Goal: Task Accomplishment & Management: Manage account settings

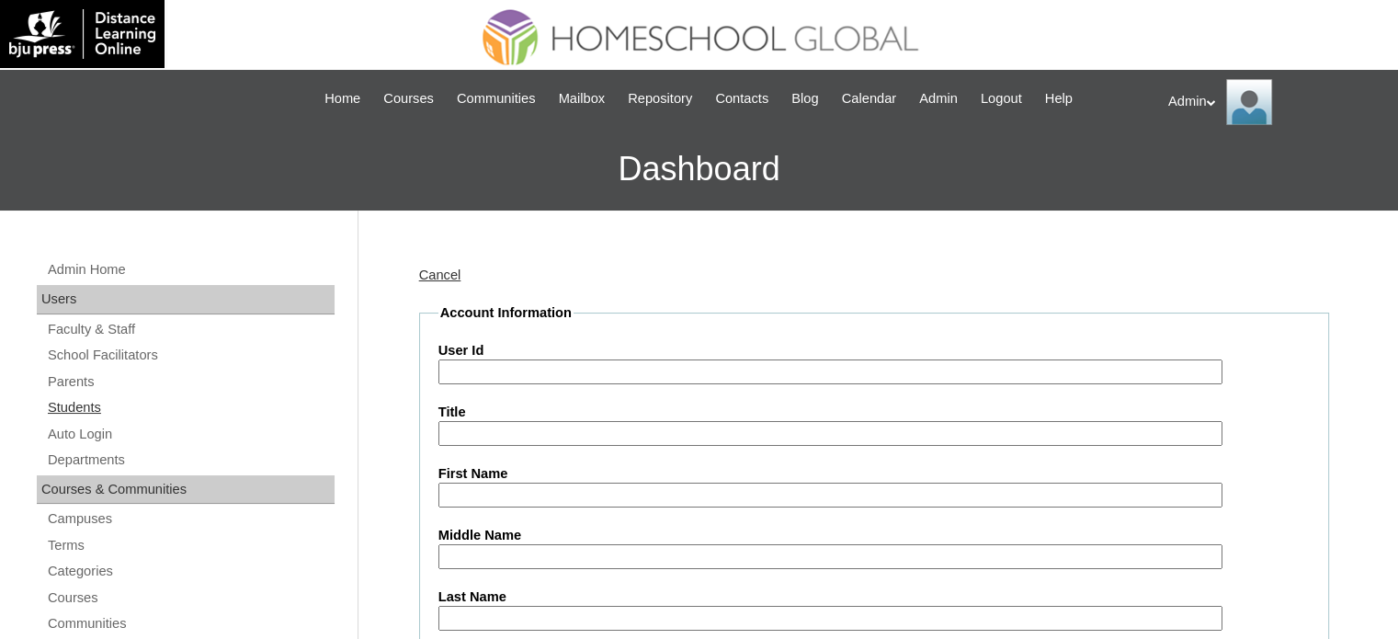
click at [88, 413] on link "Students" at bounding box center [190, 407] width 289 height 23
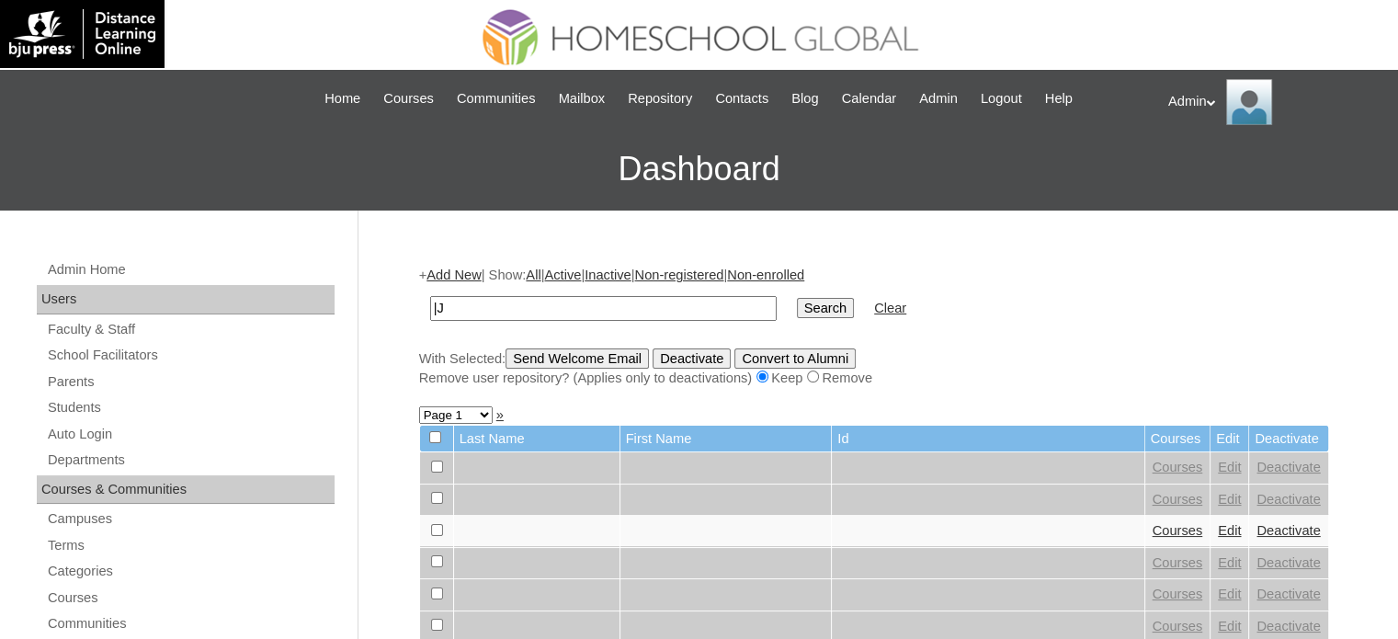
type input "|"
type input "jaslene leigh"
click at [797, 308] on input "Search" at bounding box center [825, 308] width 57 height 20
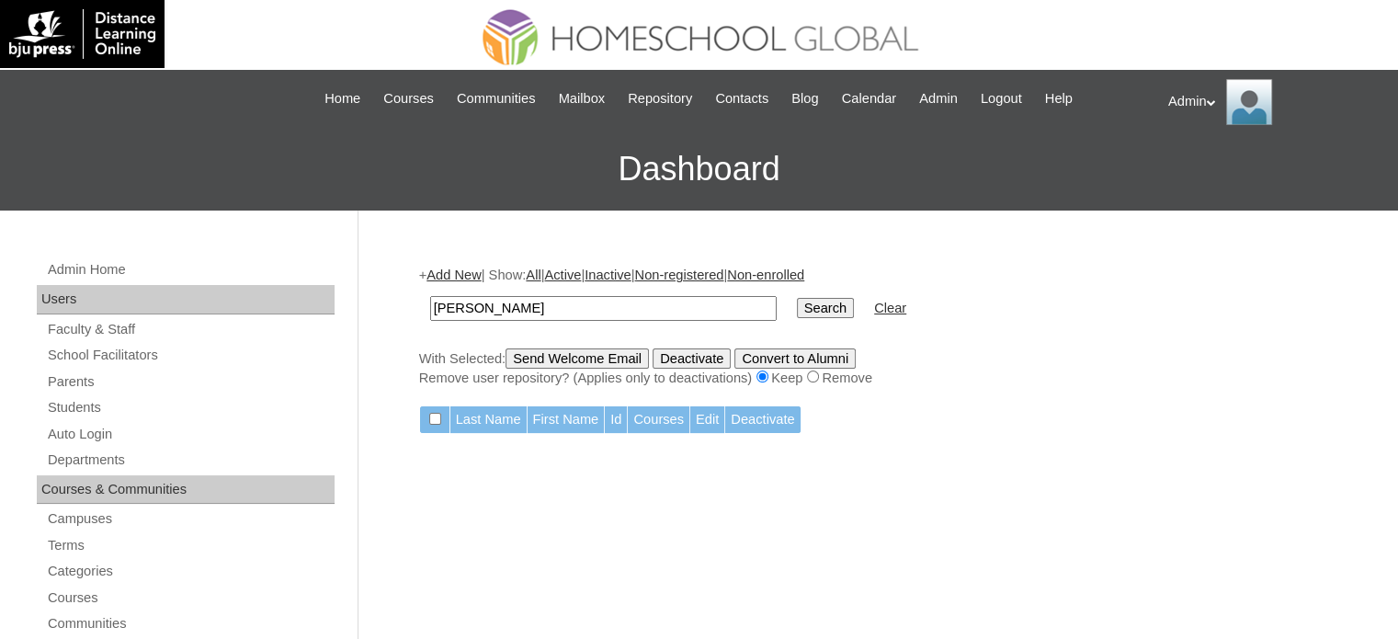
drag, startPoint x: 483, startPoint y: 306, endPoint x: 366, endPoint y: 304, distance: 116.8
type input "[PERSON_NAME]"
click at [797, 304] on input "Search" at bounding box center [825, 308] width 57 height 20
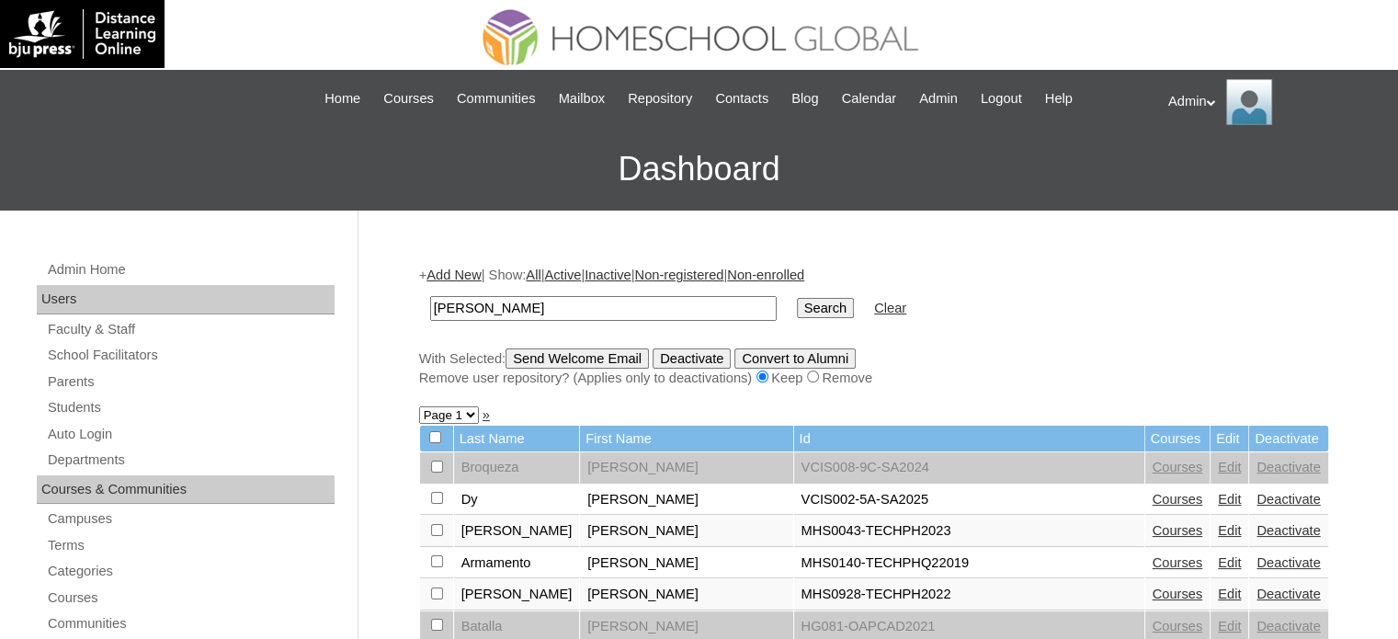
click at [797, 308] on input "Search" at bounding box center [825, 308] width 57 height 20
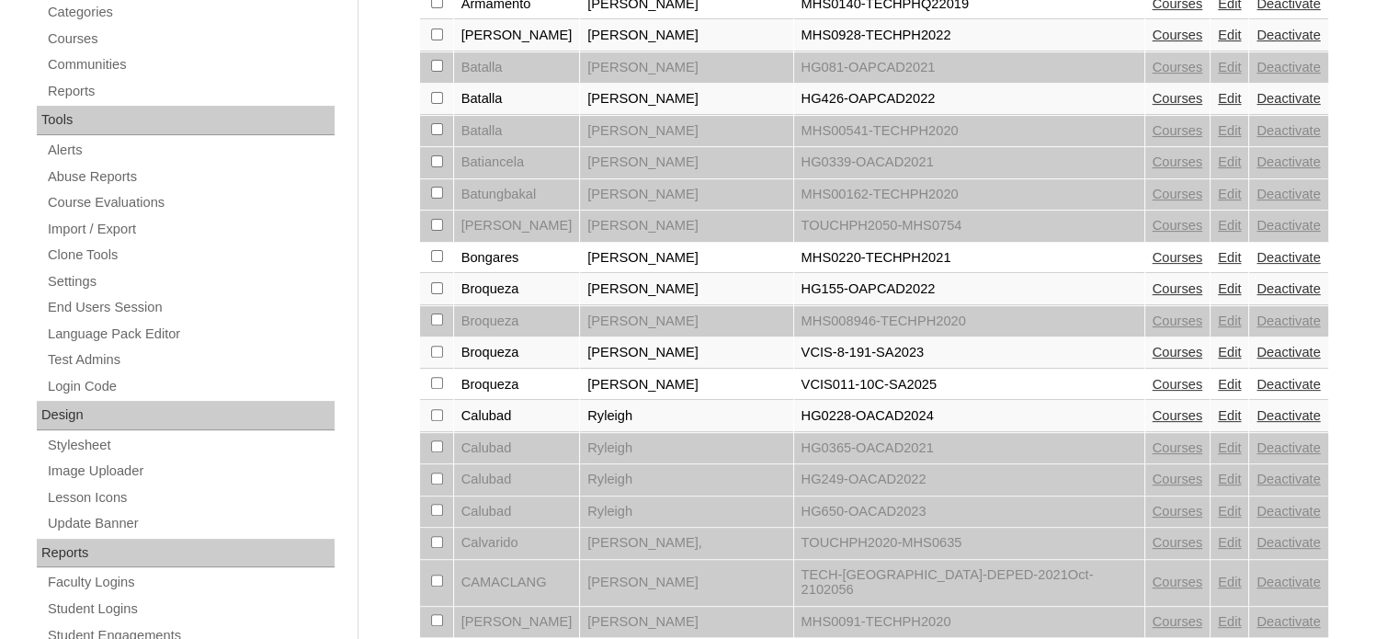
scroll to position [555, 0]
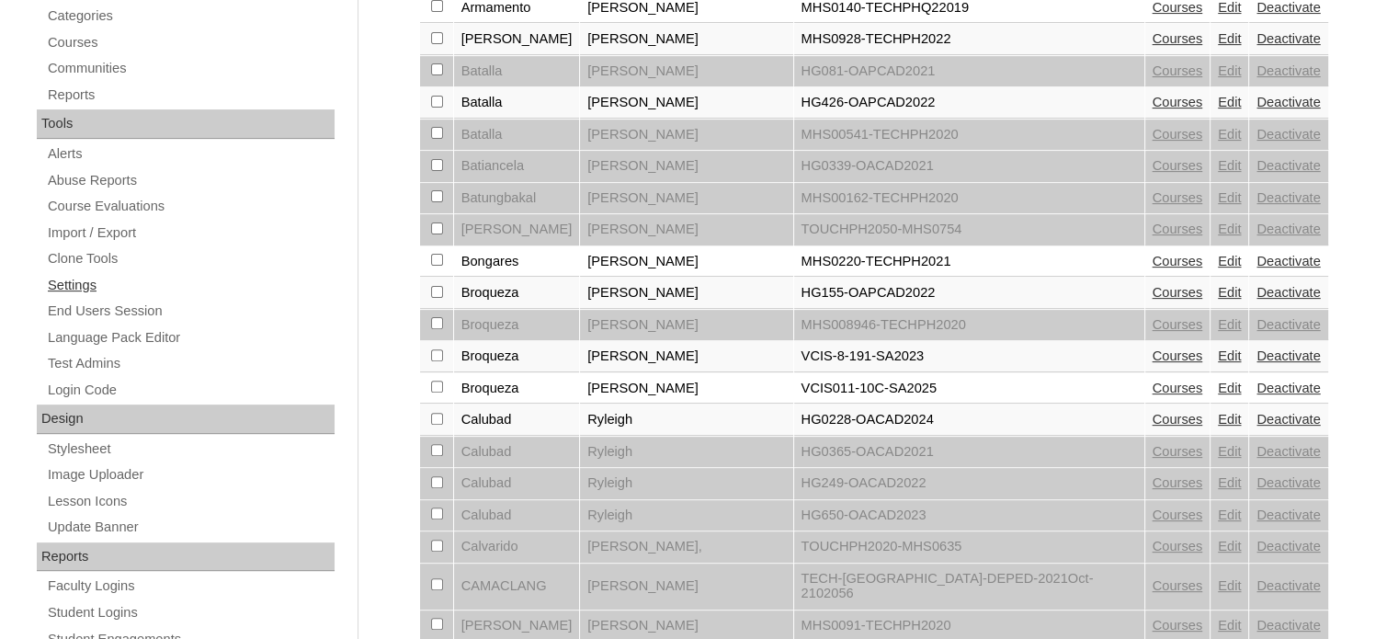
click at [66, 280] on link "Settings" at bounding box center [190, 285] width 289 height 23
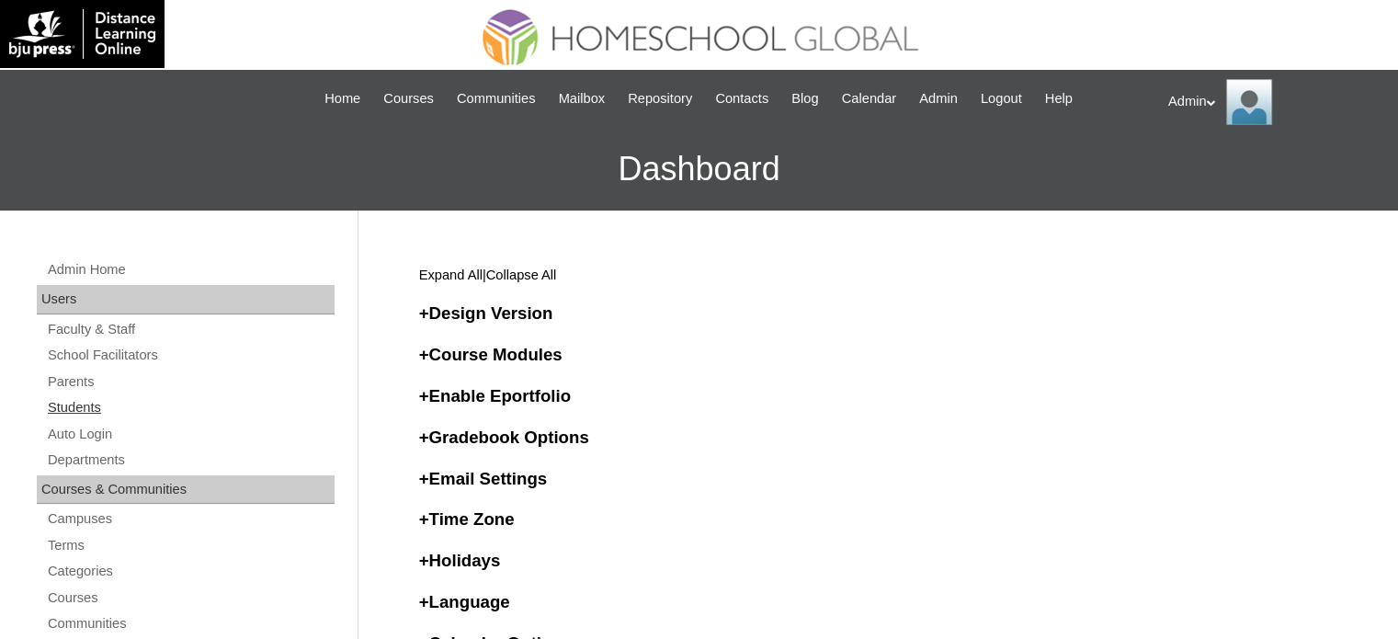
click at [79, 413] on link "Students" at bounding box center [190, 407] width 289 height 23
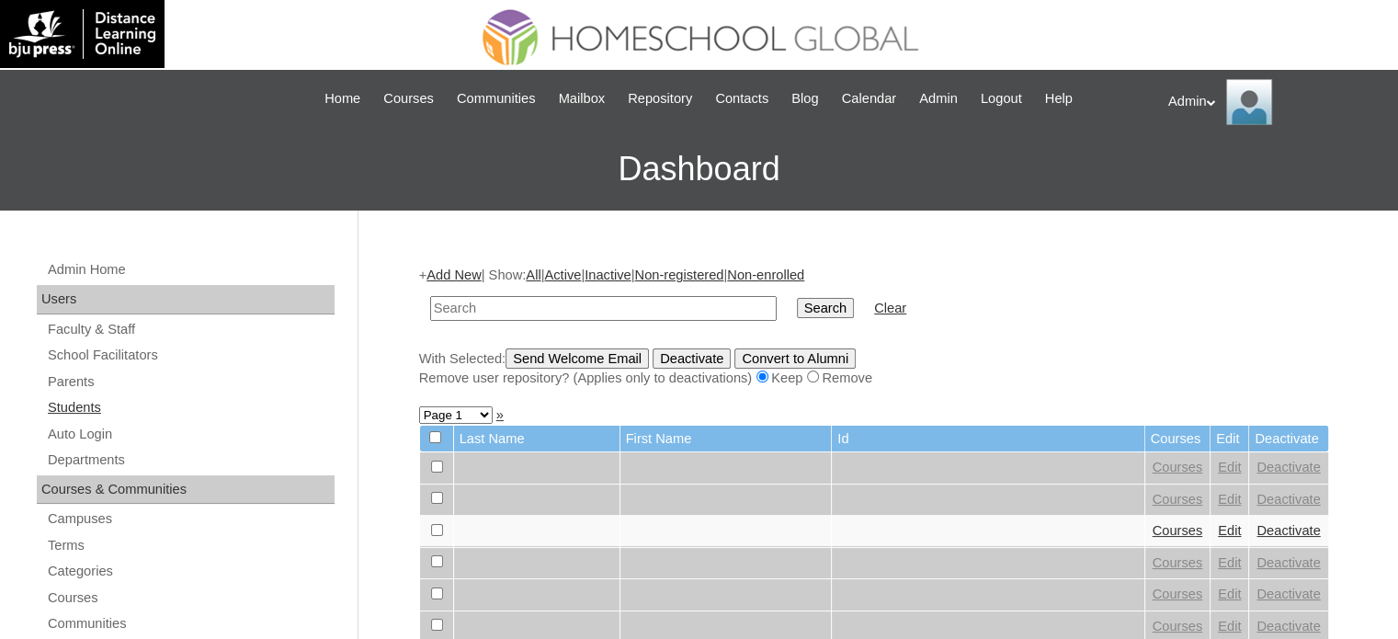
click at [91, 402] on link "Students" at bounding box center [190, 407] width 289 height 23
click at [85, 400] on link "Students" at bounding box center [190, 407] width 289 height 23
type input "[PERSON_NAME]"
click at [797, 314] on input "Search" at bounding box center [825, 308] width 57 height 20
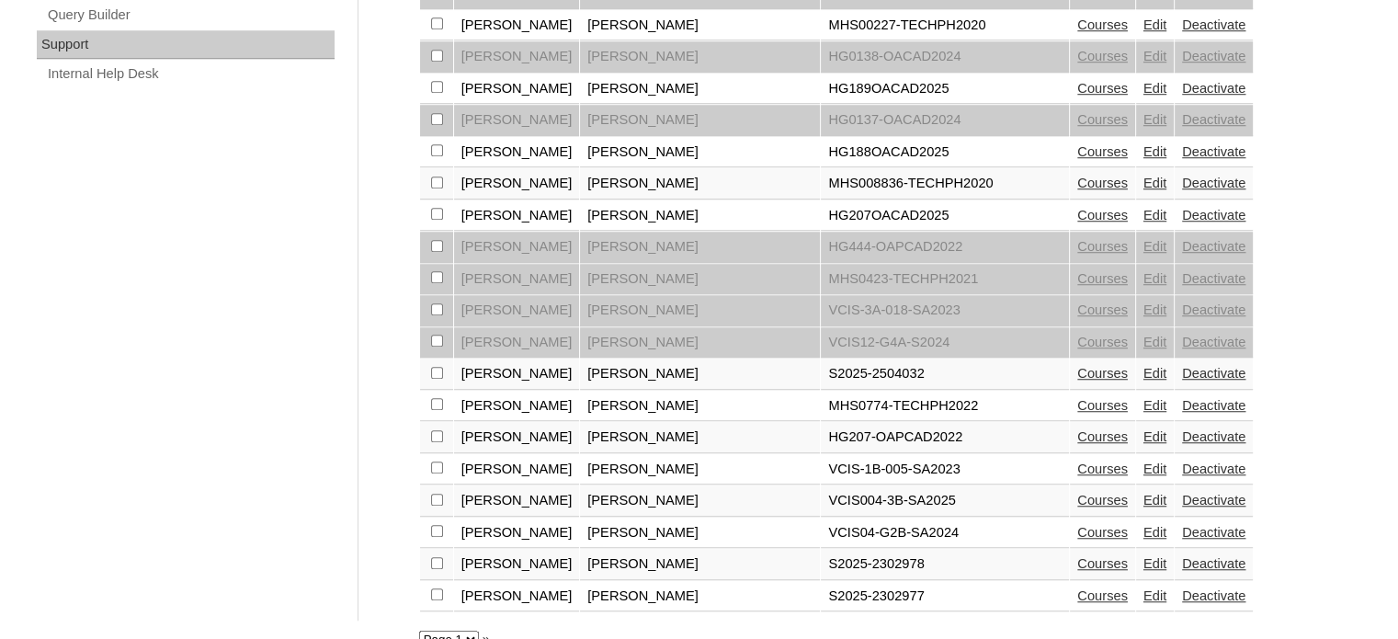
scroll to position [1372, 0]
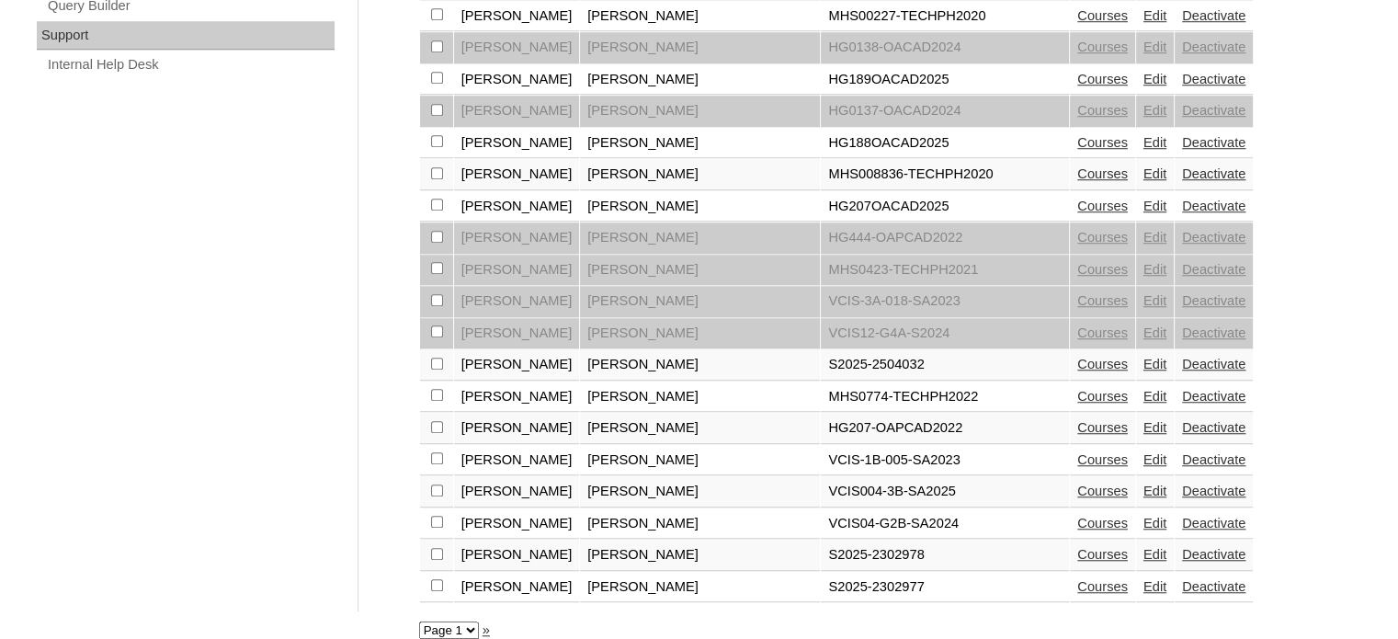
click at [1078, 579] on link "Courses" at bounding box center [1103, 586] width 51 height 15
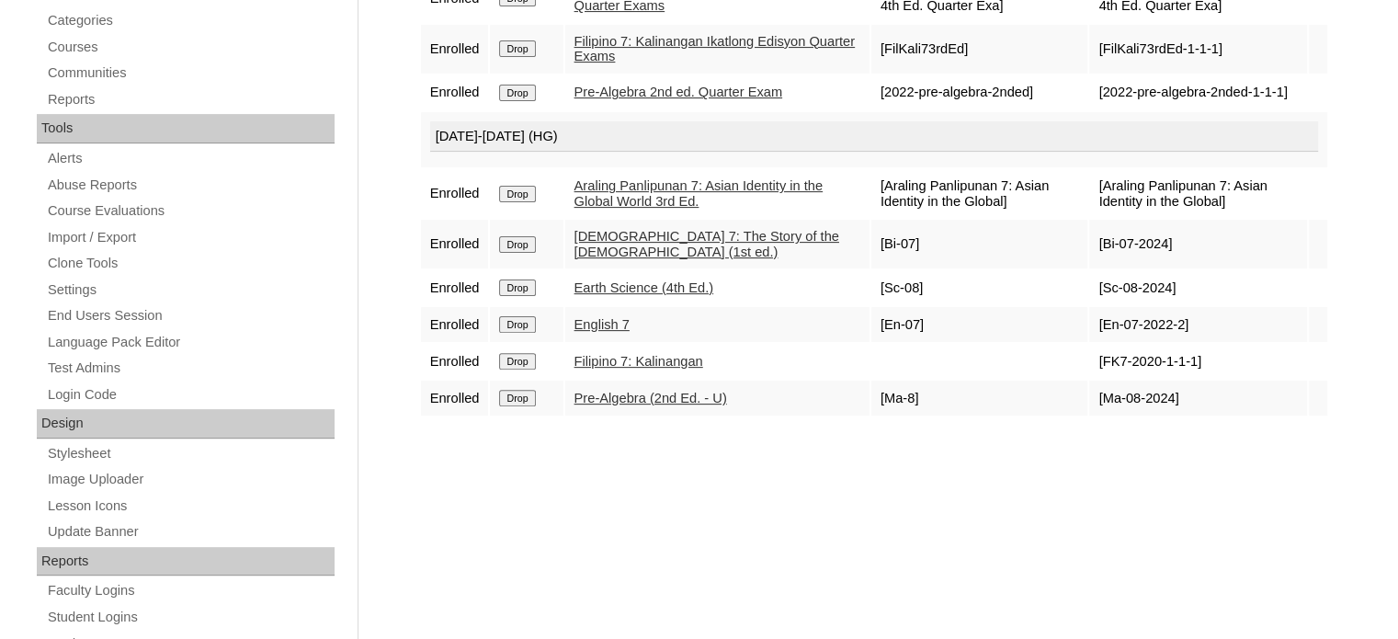
scroll to position [552, 0]
click at [656, 368] on link "Filipino 7: Kalinangan" at bounding box center [639, 360] width 129 height 15
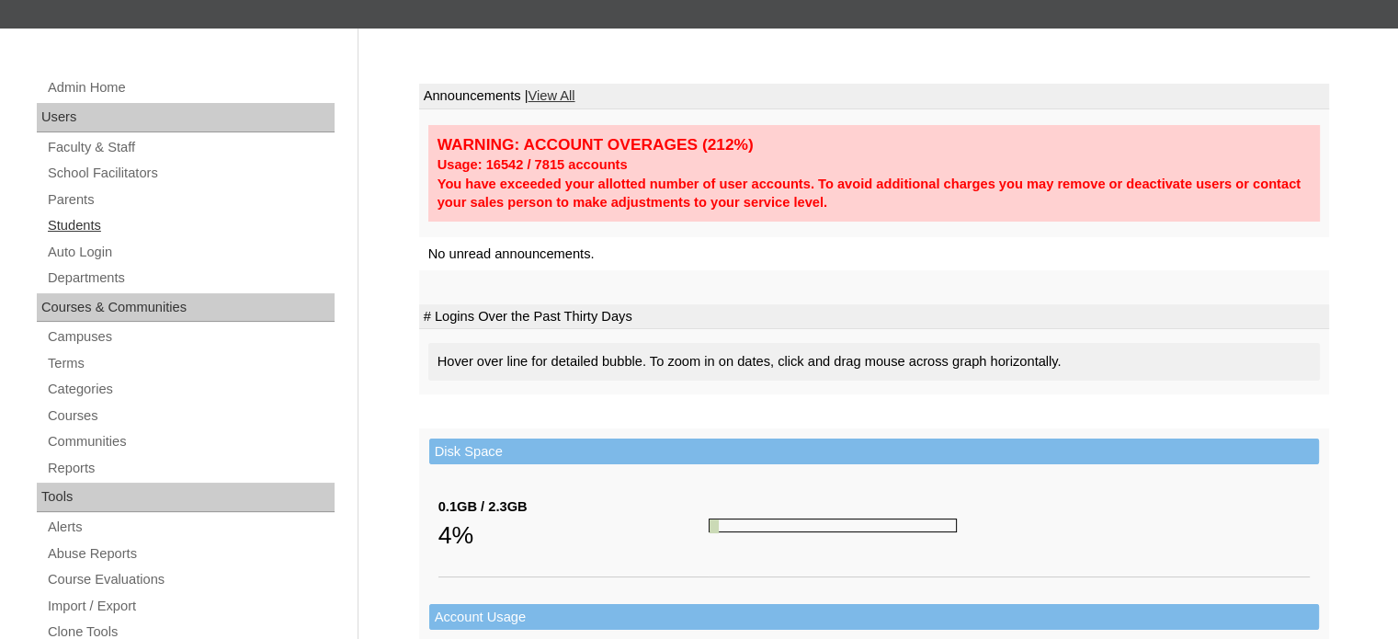
scroll to position [180, 0]
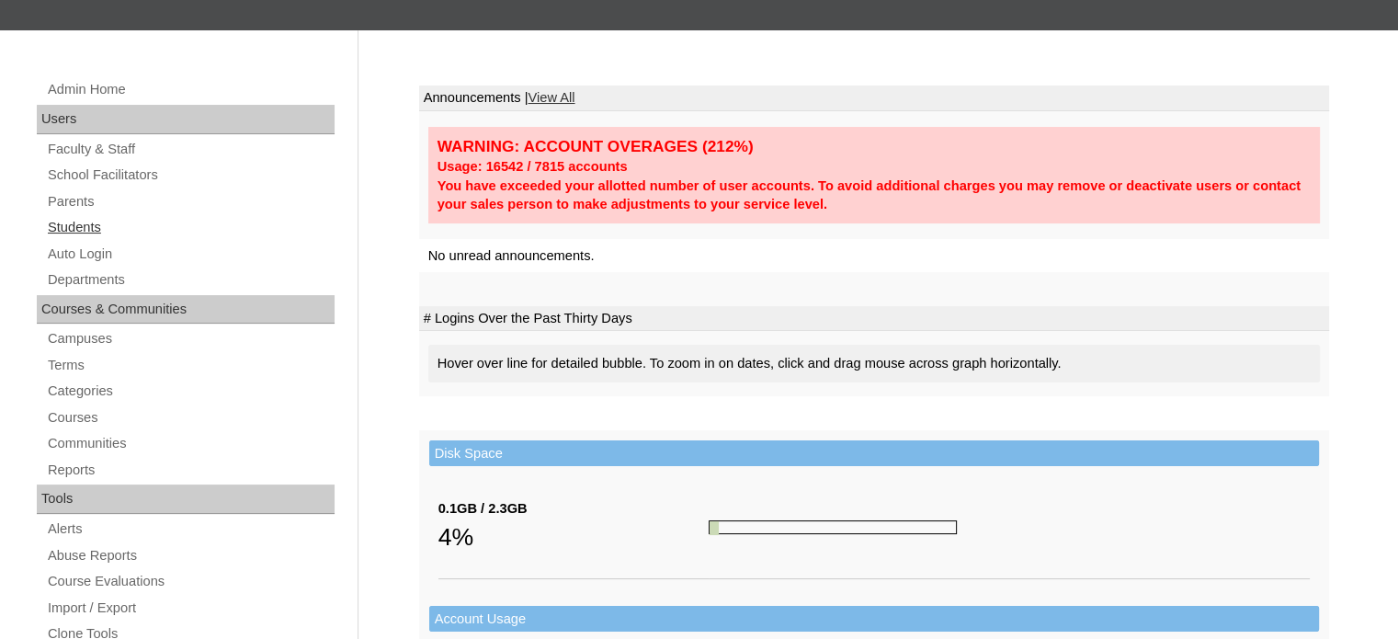
click at [92, 231] on link "Students" at bounding box center [190, 227] width 289 height 23
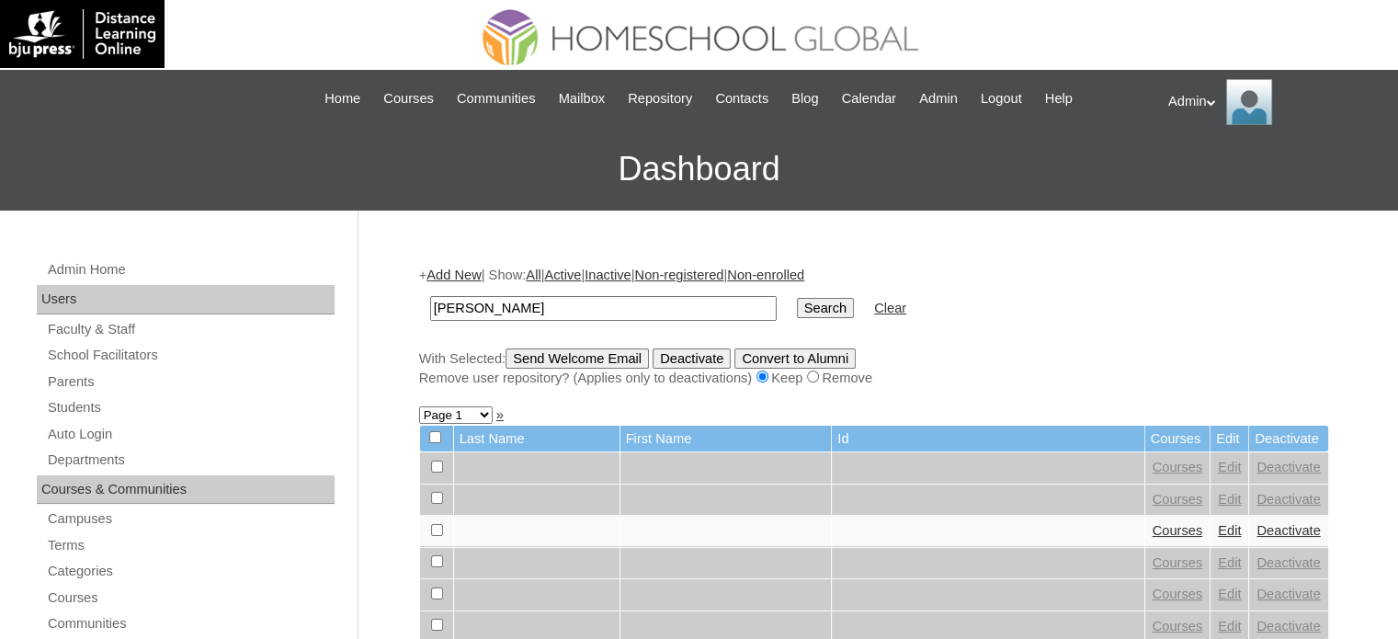
type input "Vaughn"
click at [797, 314] on input "Search" at bounding box center [825, 308] width 57 height 20
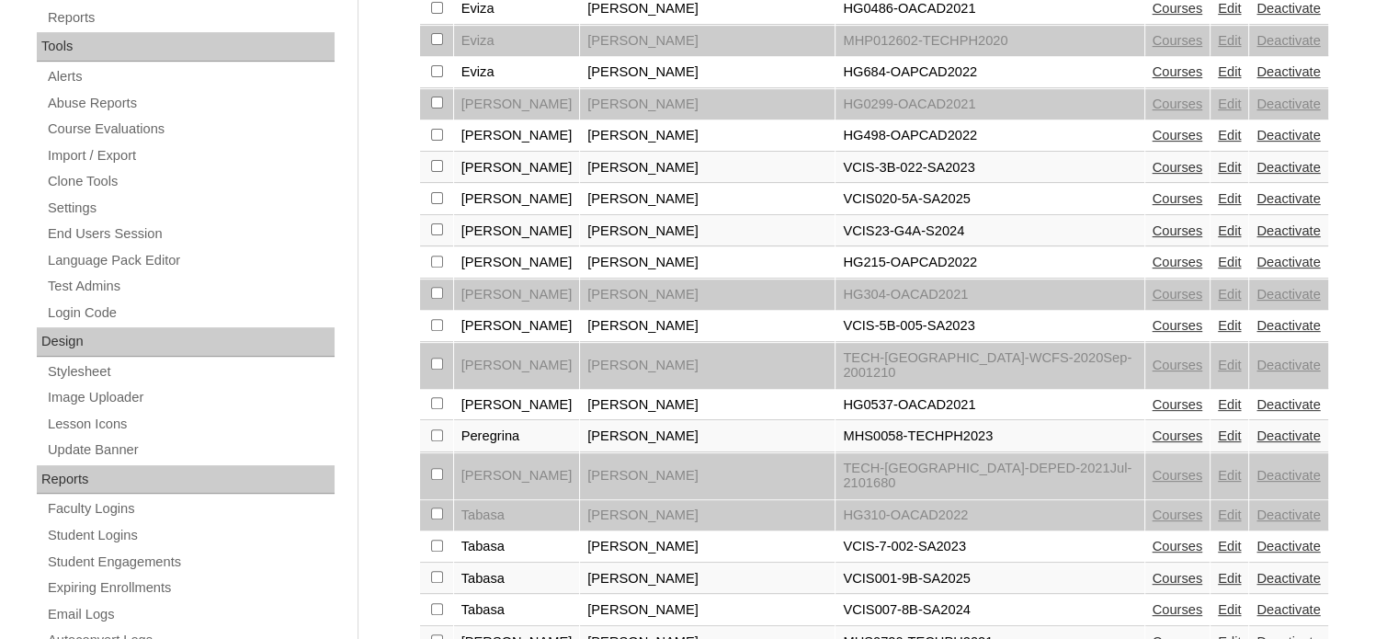
scroll to position [857, 0]
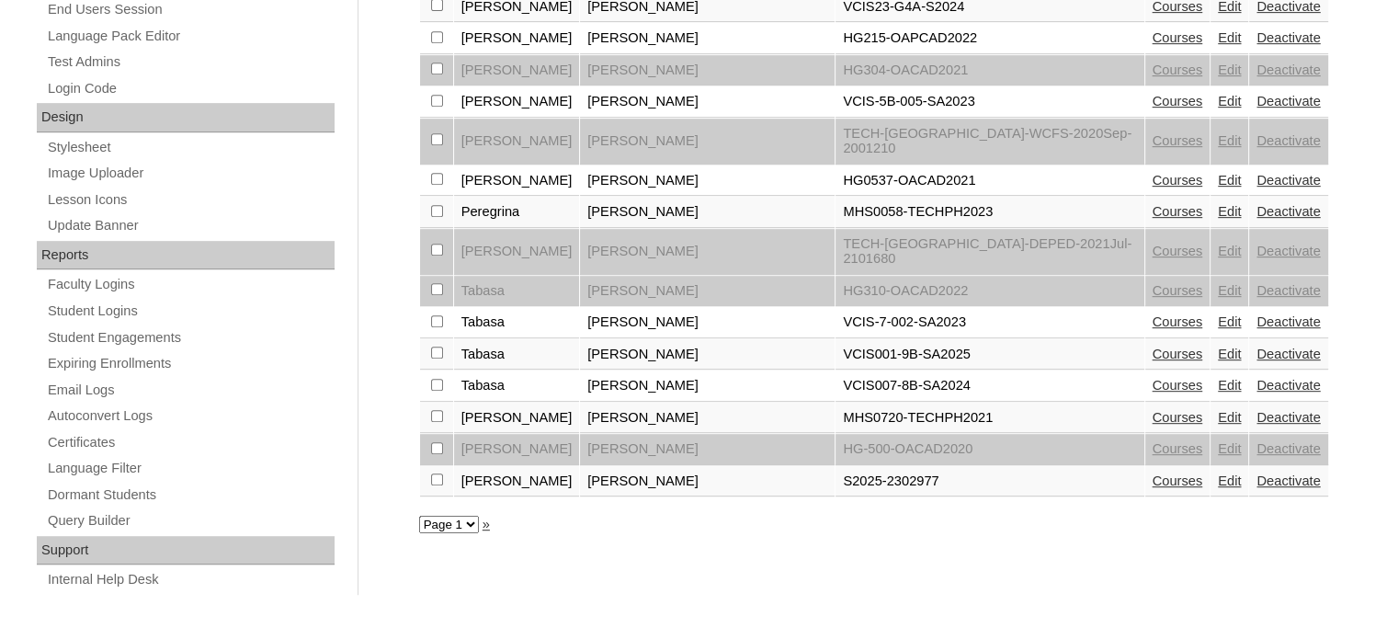
click at [1153, 473] on link "Courses" at bounding box center [1178, 480] width 51 height 15
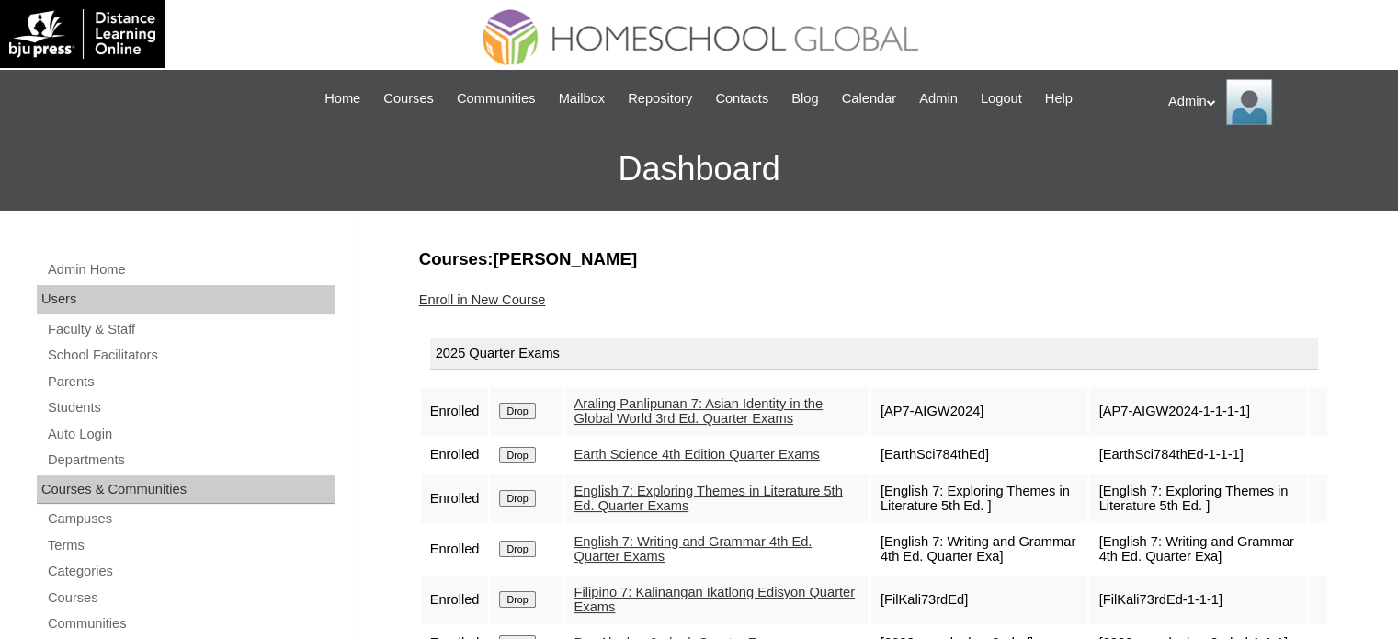
scroll to position [88, 0]
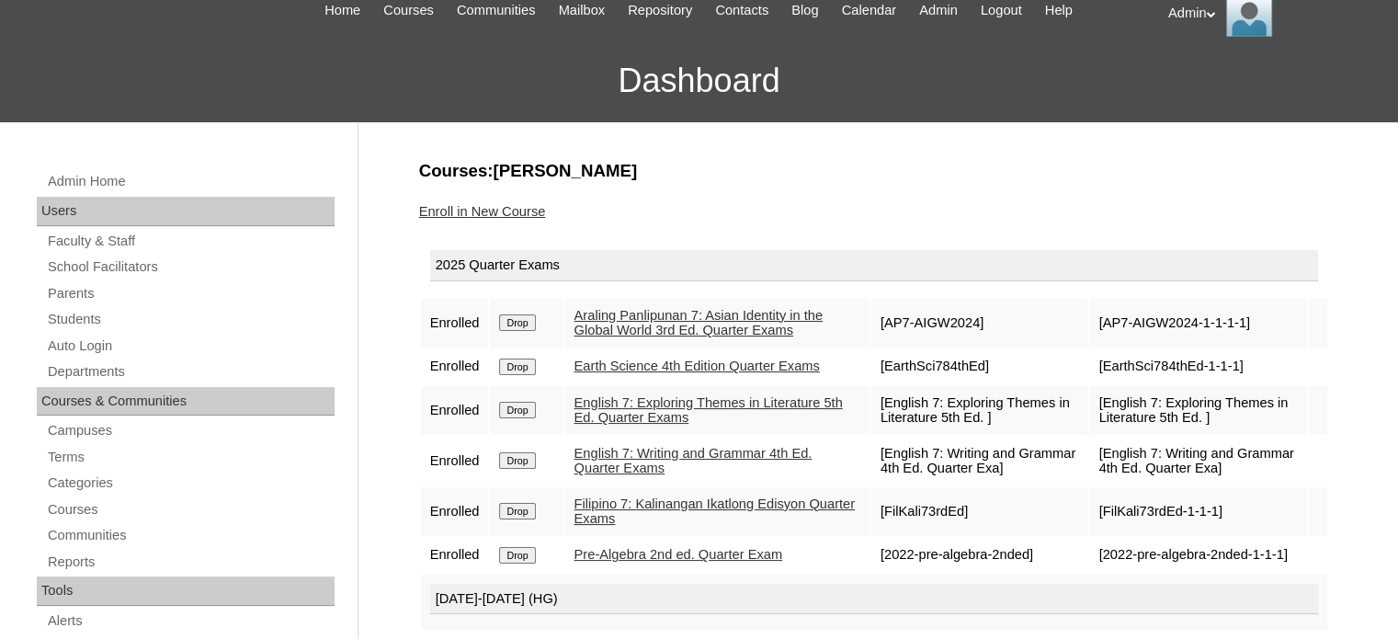
click at [522, 204] on link "Enroll in New Course" at bounding box center [482, 211] width 127 height 15
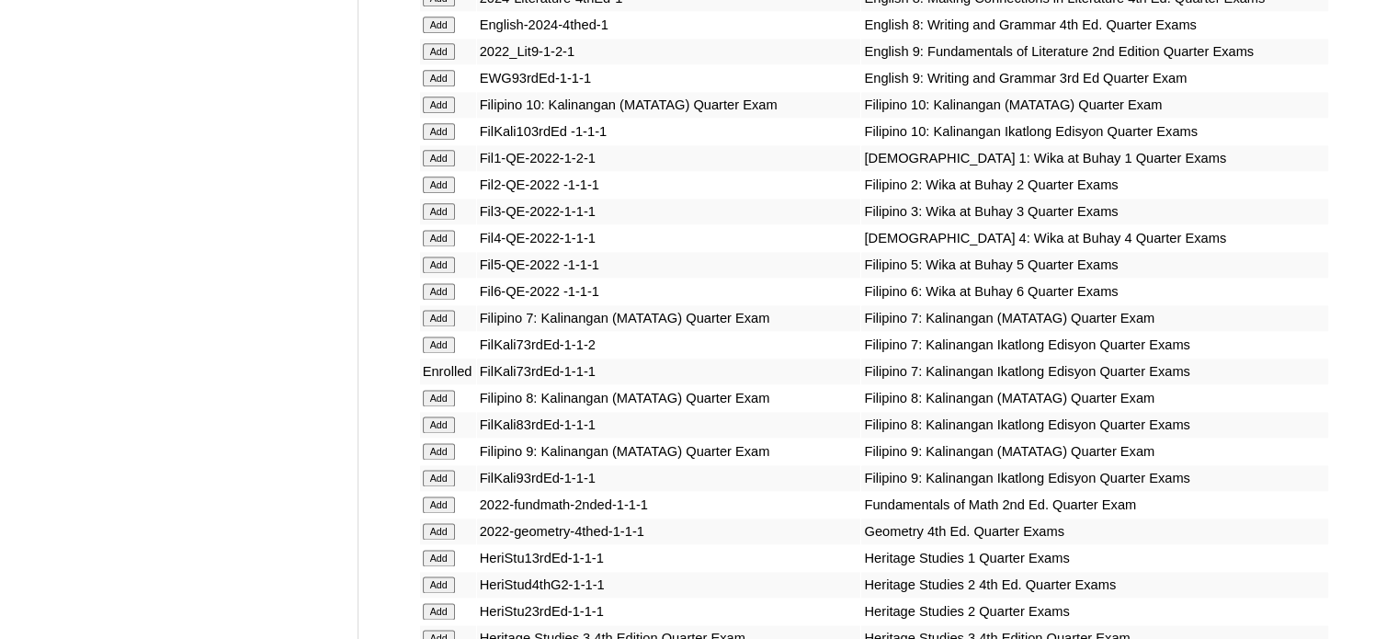
scroll to position [5722, 0]
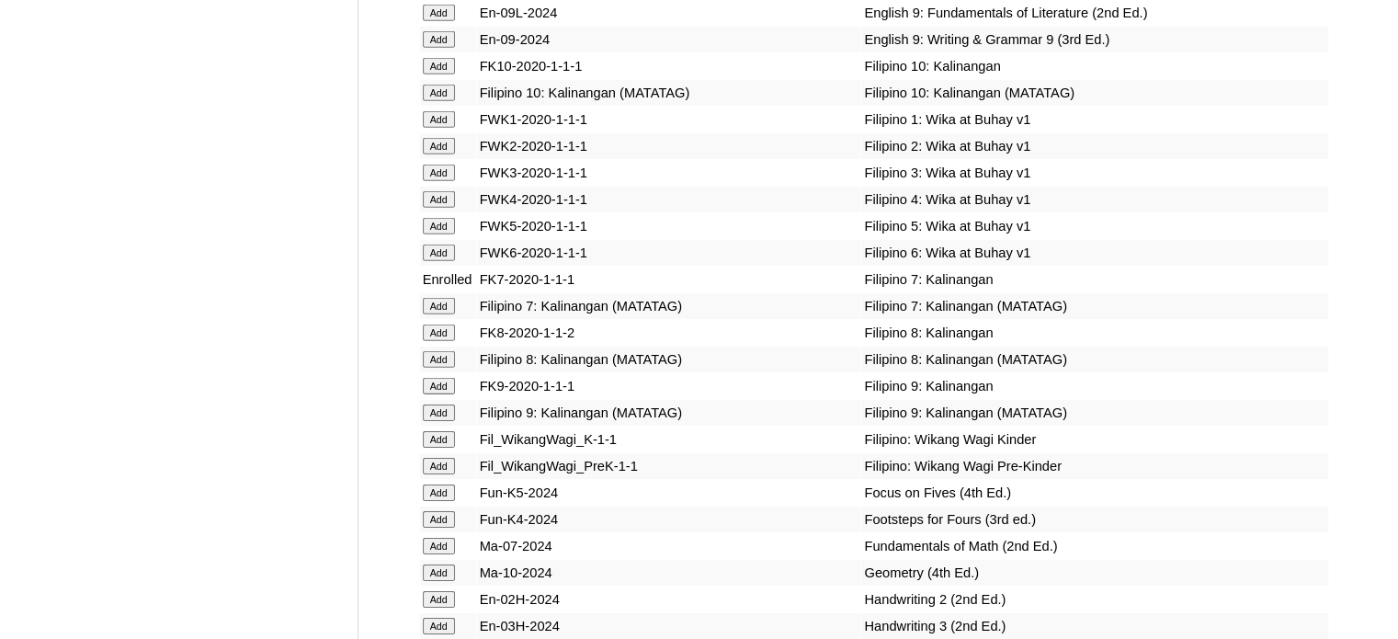
click at [438, 314] on input "Add" at bounding box center [439, 306] width 32 height 17
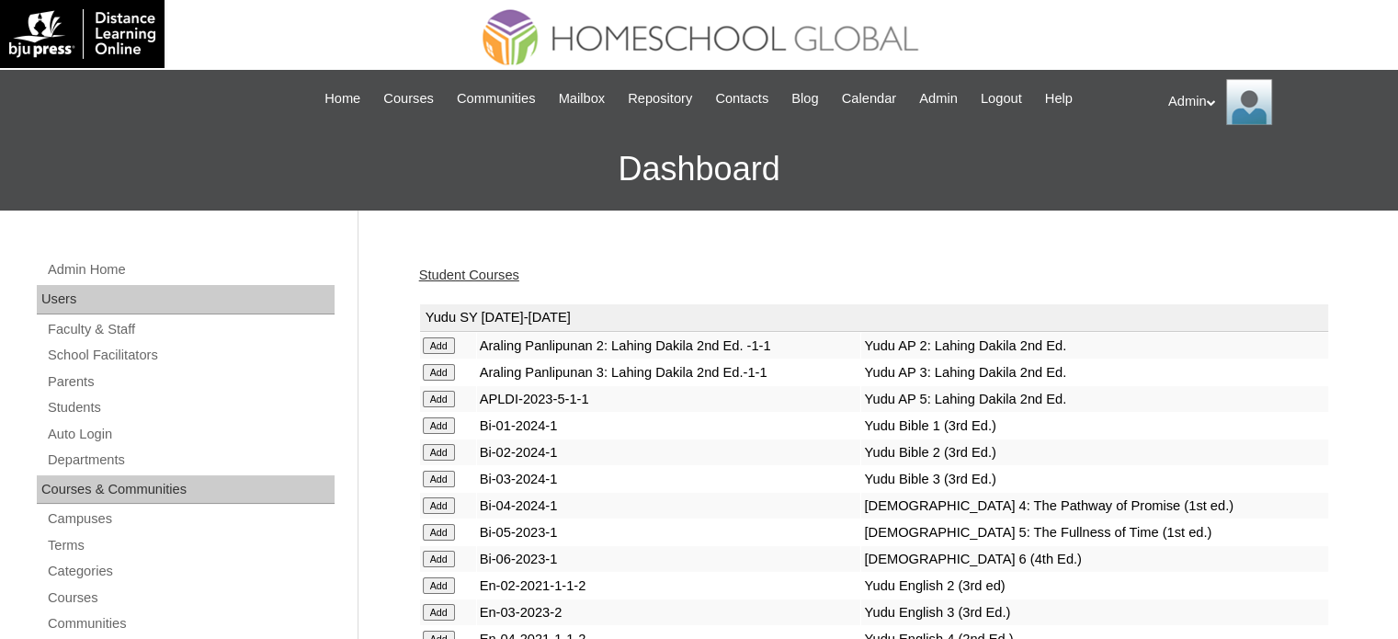
click at [474, 272] on link "Student Courses" at bounding box center [469, 275] width 100 height 15
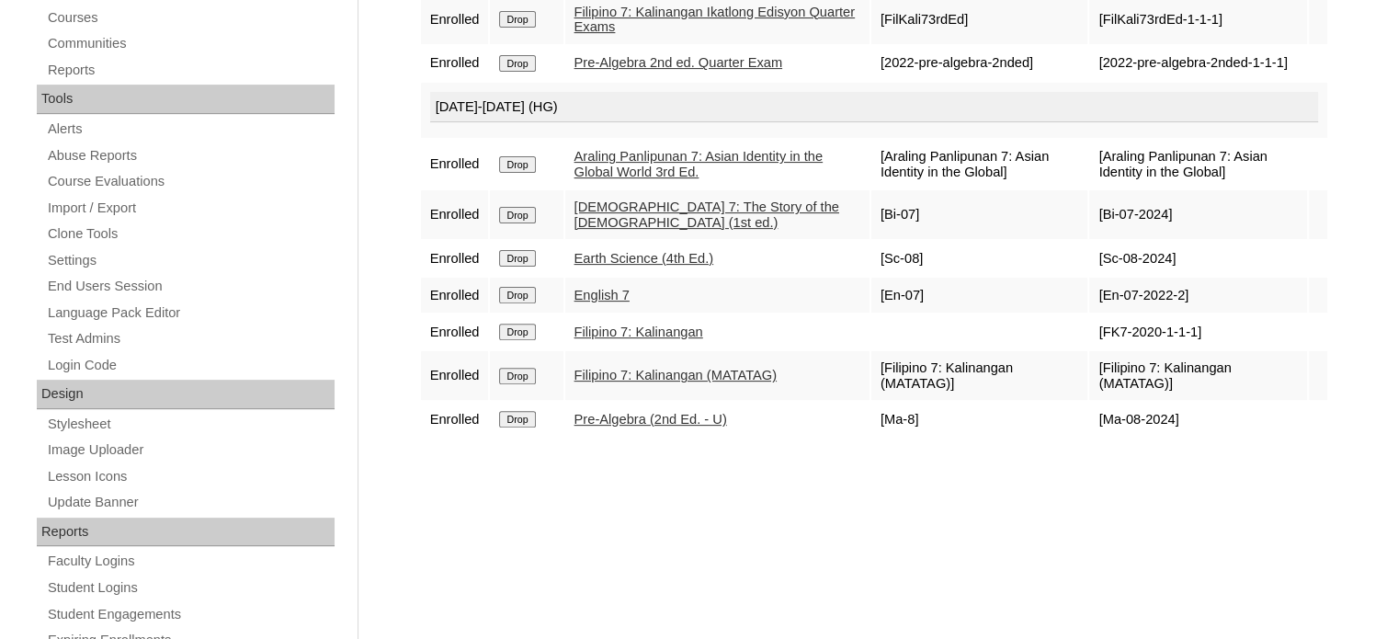
scroll to position [581, 0]
click at [644, 382] on link "Filipino 7: Kalinangan (MATATAG)" at bounding box center [676, 374] width 202 height 15
click at [521, 339] on input "Drop" at bounding box center [517, 331] width 36 height 17
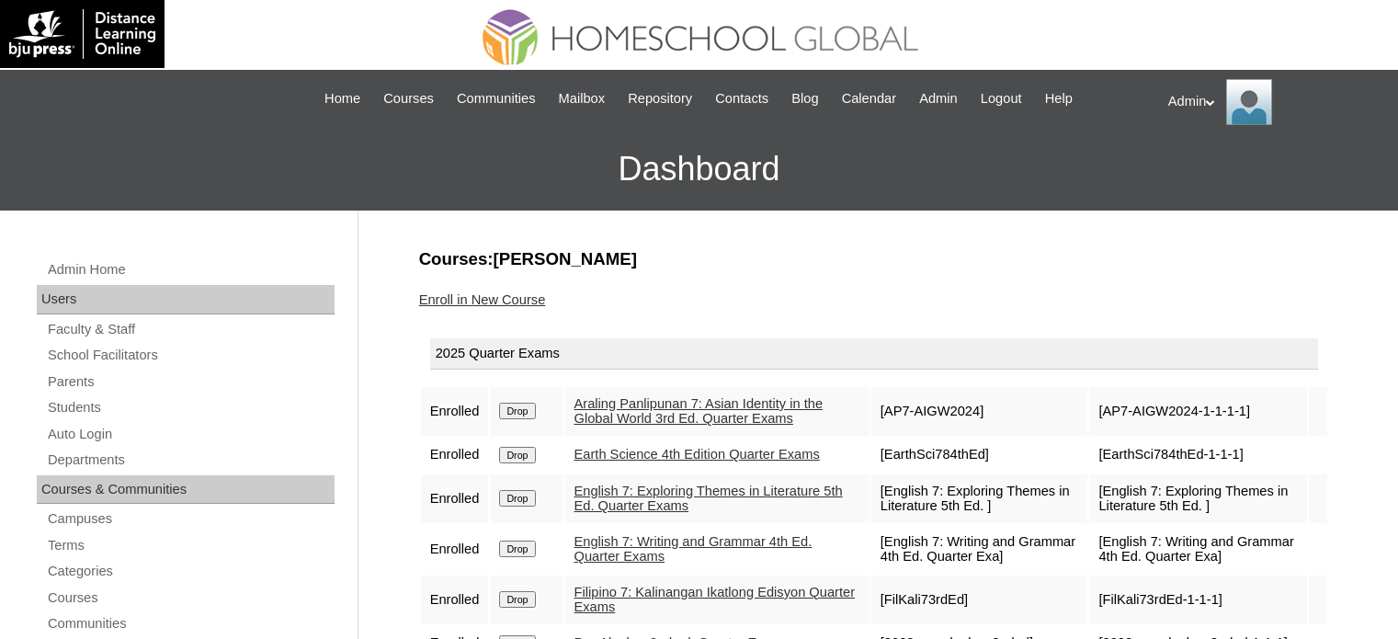
scroll to position [549, 0]
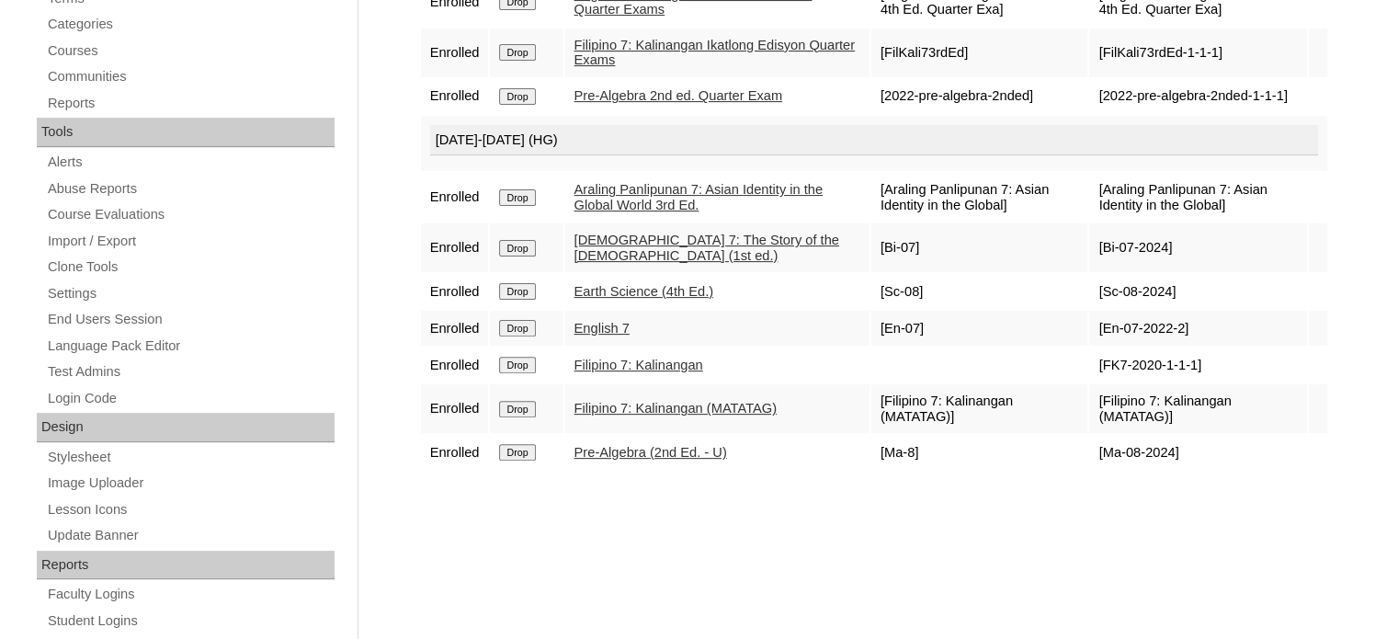
click at [523, 372] on input "Drop" at bounding box center [517, 365] width 36 height 17
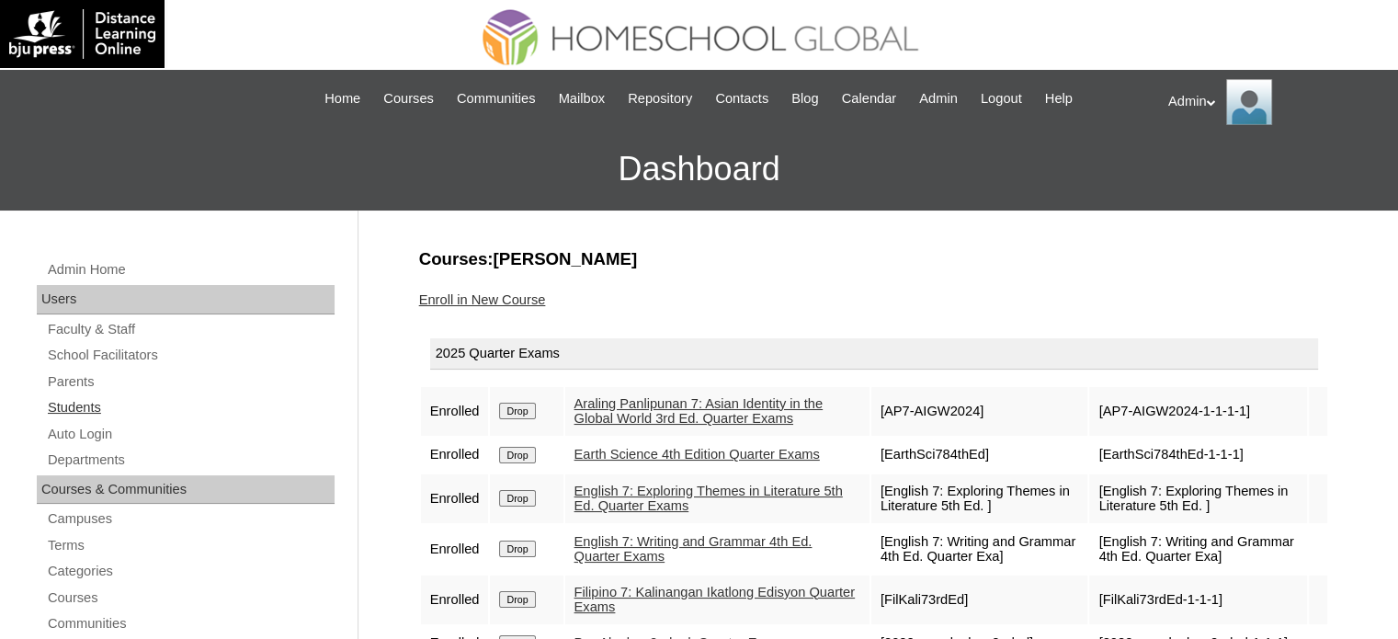
click at [80, 405] on link "Students" at bounding box center [190, 407] width 289 height 23
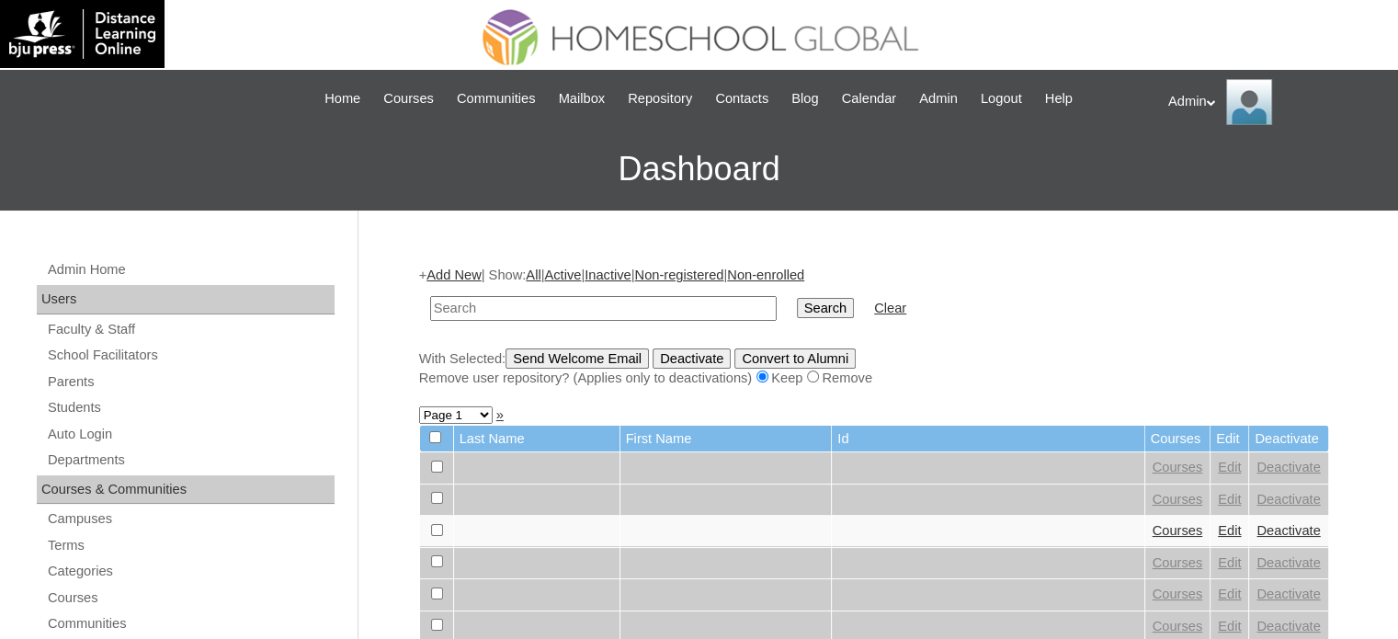
click at [464, 307] on input "text" at bounding box center [603, 308] width 347 height 25
type input "Leigh Jaslene"
click at [797, 312] on input "Search" at bounding box center [825, 308] width 57 height 20
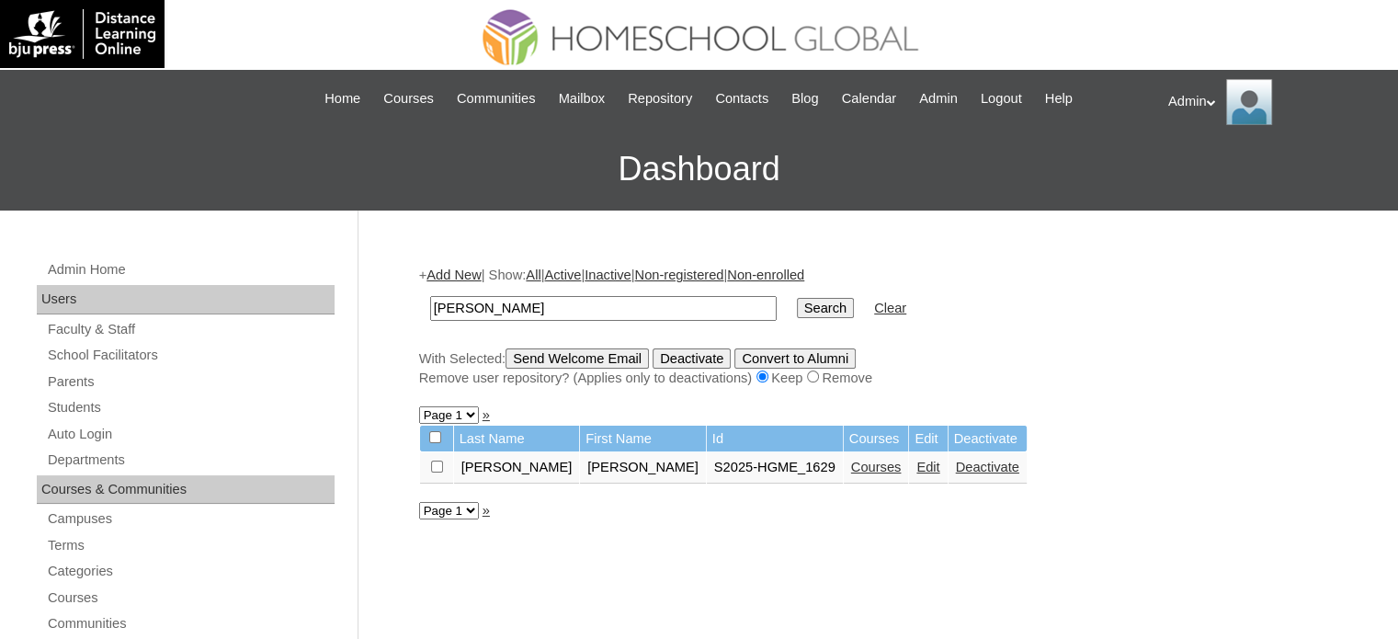
click at [851, 469] on link "Courses" at bounding box center [876, 467] width 51 height 15
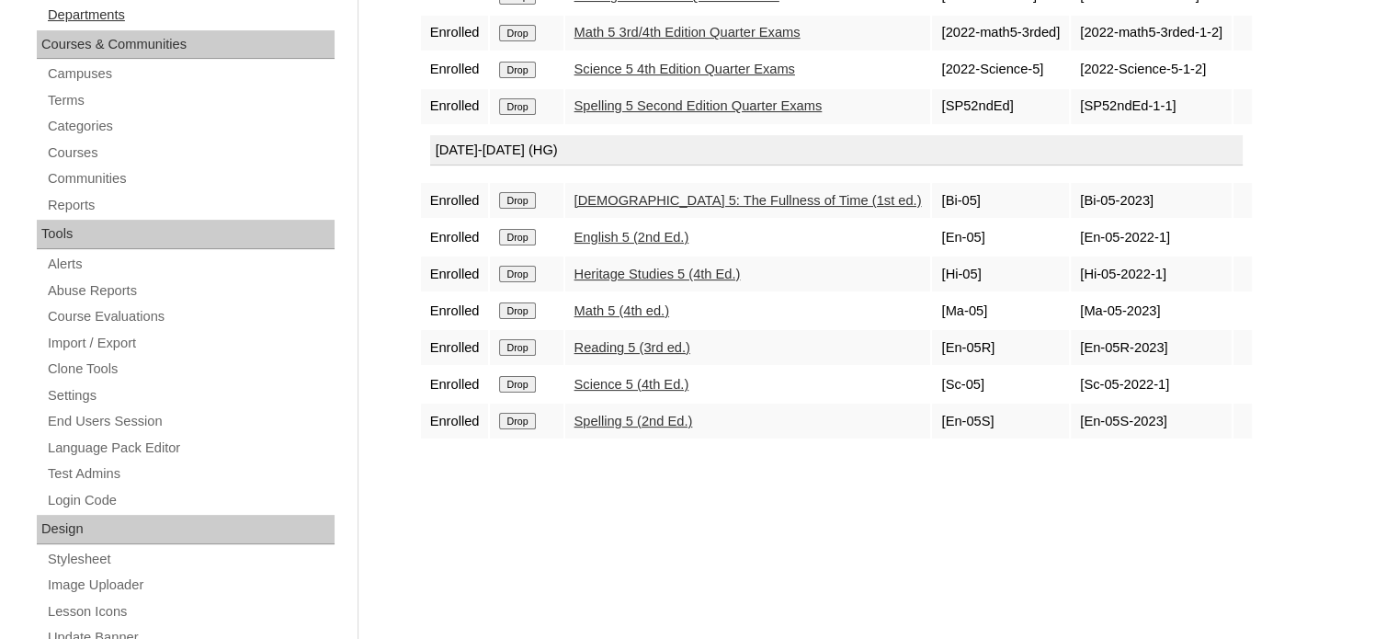
scroll to position [447, 0]
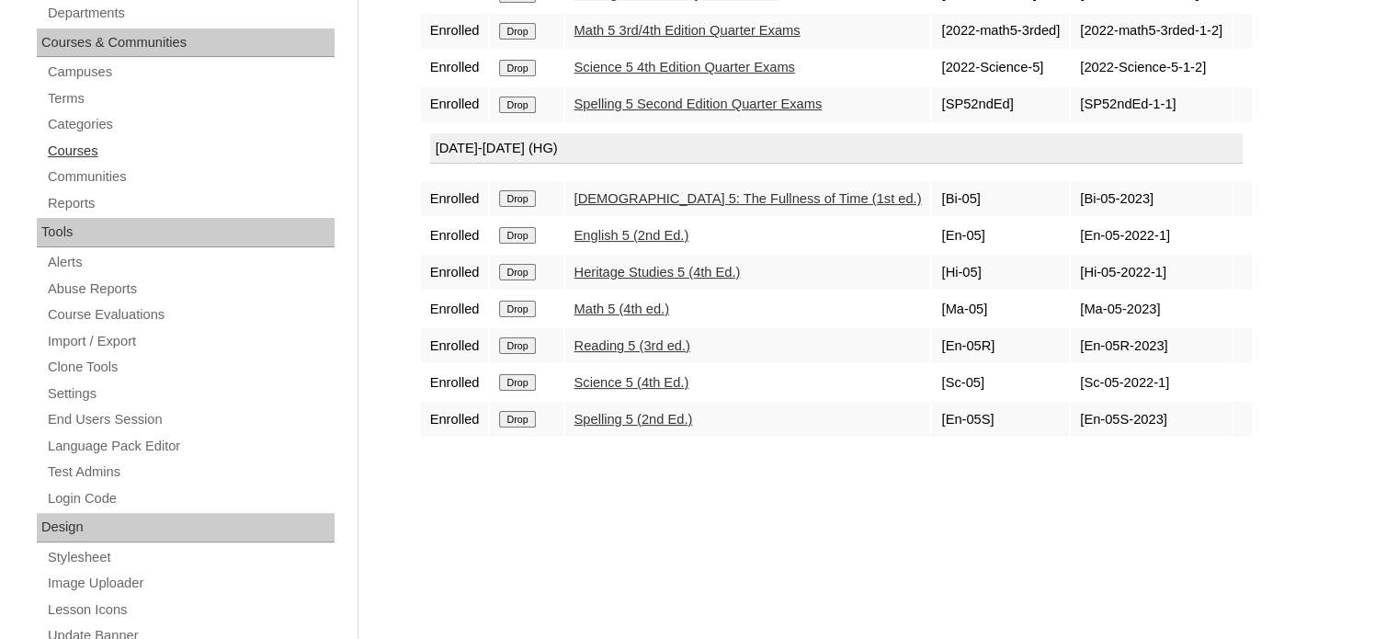
click at [80, 151] on link "Courses" at bounding box center [190, 151] width 289 height 23
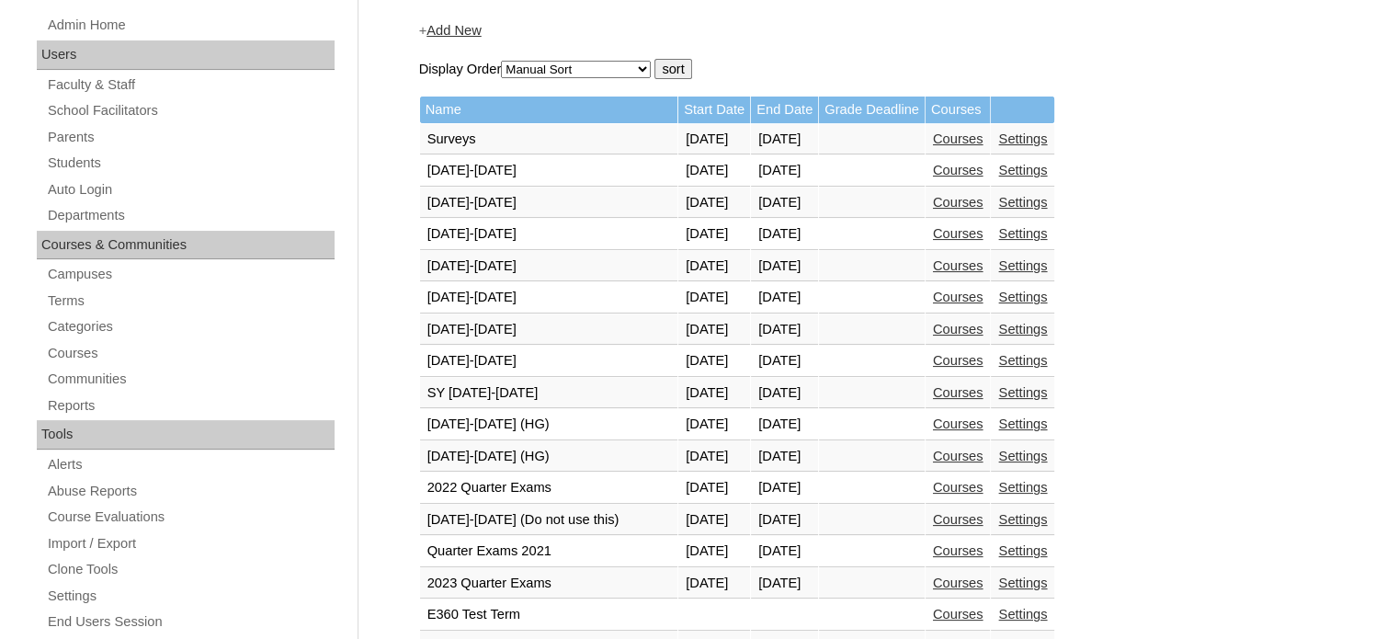
scroll to position [289, 0]
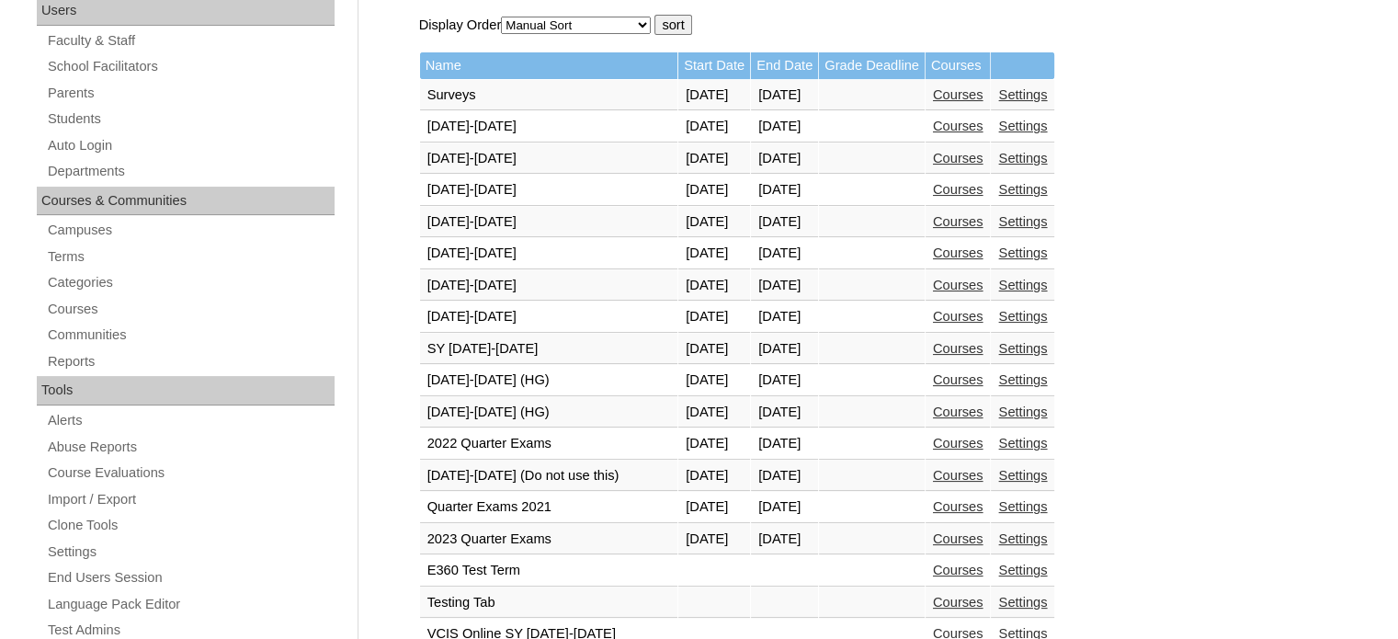
click at [984, 372] on link "Courses" at bounding box center [958, 379] width 51 height 15
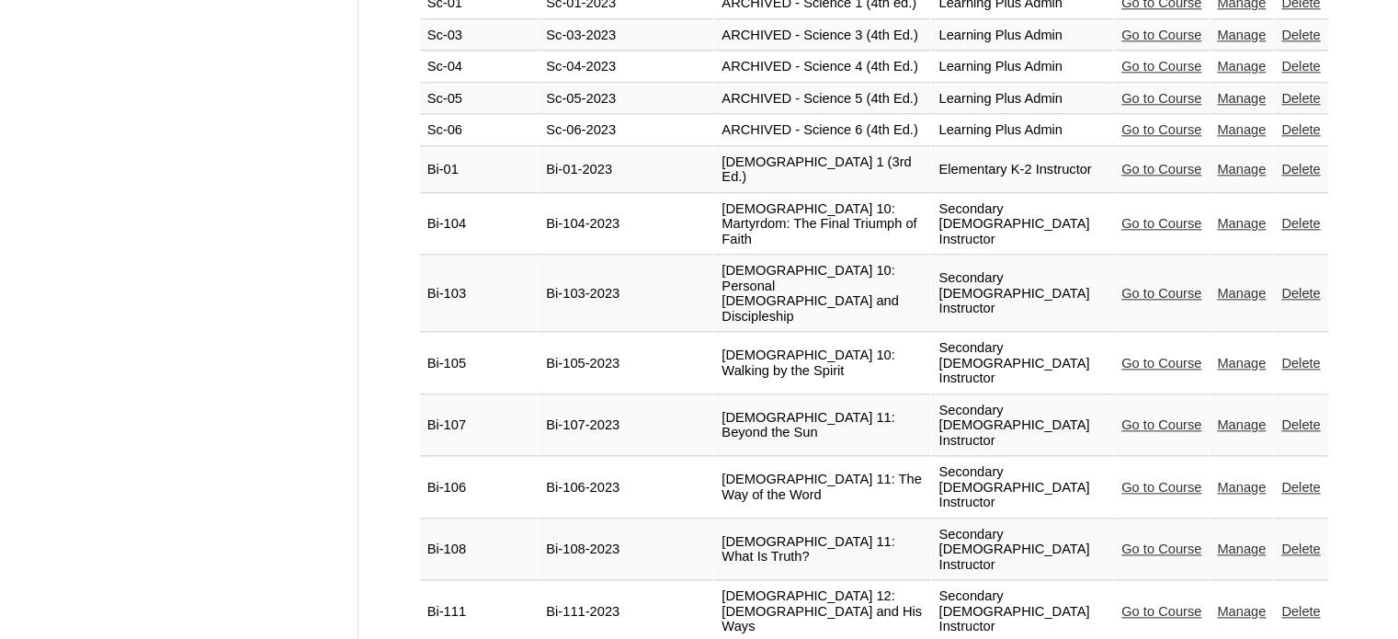
scroll to position [2743, 0]
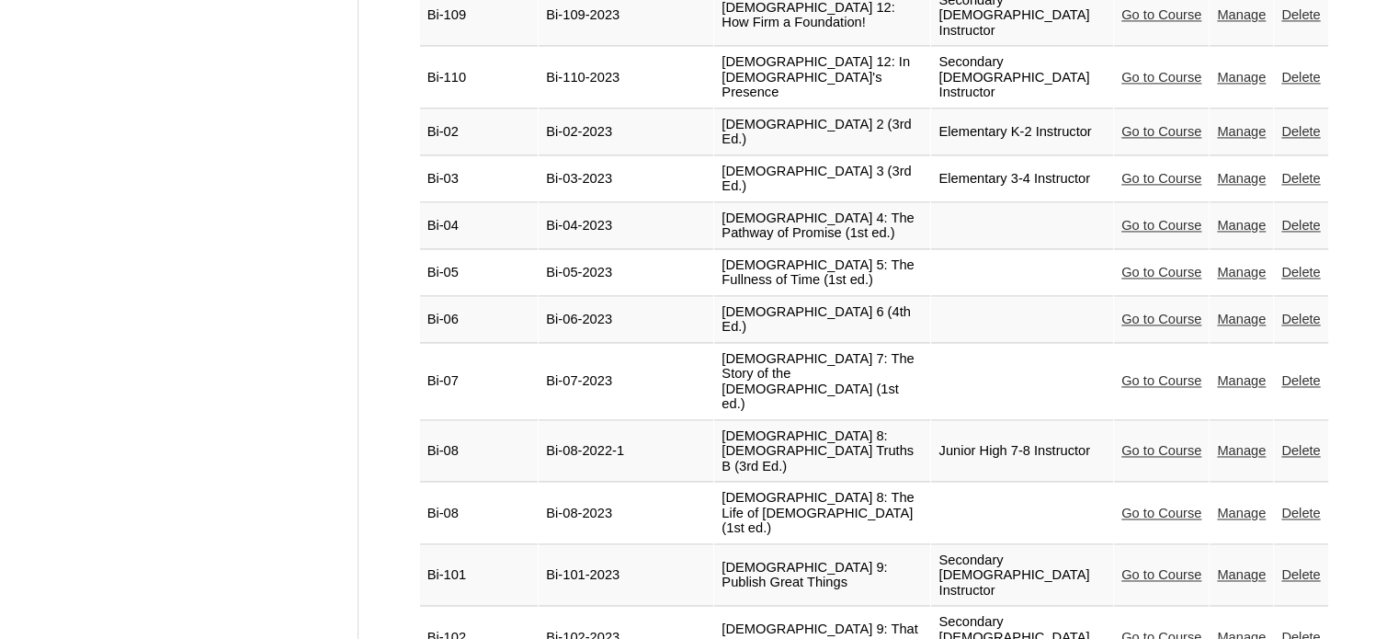
click at [1217, 279] on link "Manage" at bounding box center [1241, 272] width 49 height 15
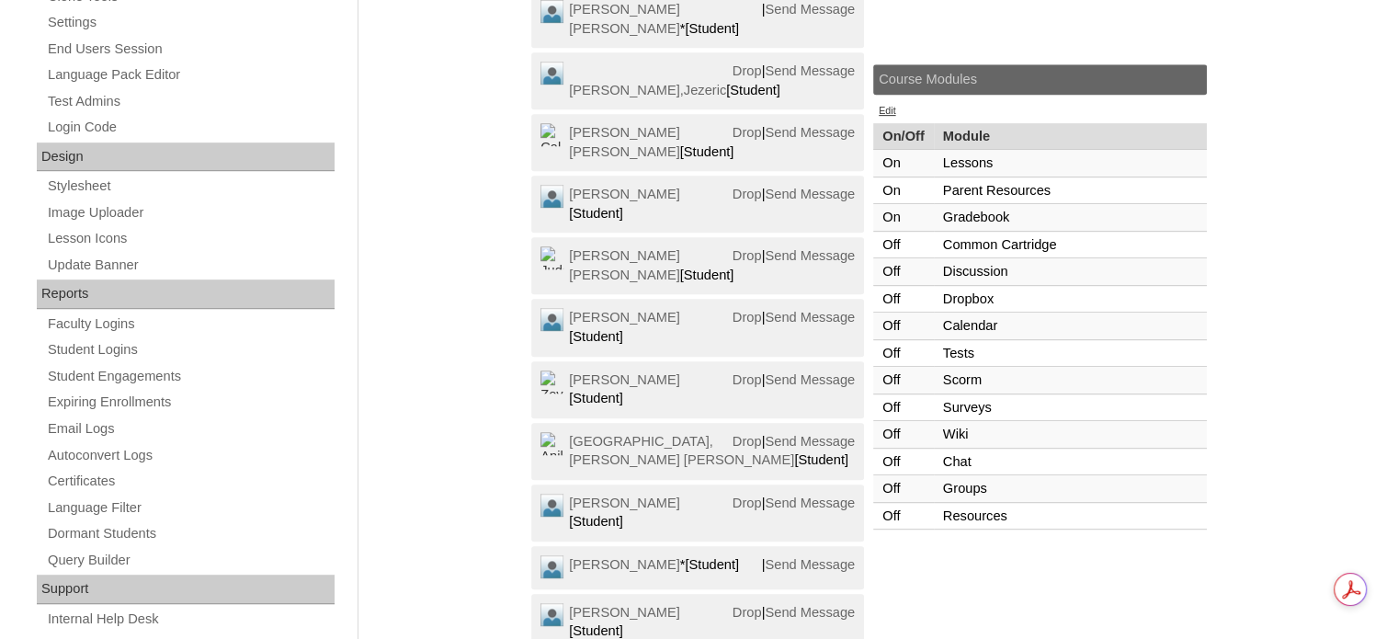
scroll to position [838, 0]
click at [899, 340] on td "Off" at bounding box center [903, 354] width 61 height 28
click at [889, 105] on link "Edit" at bounding box center [887, 110] width 17 height 11
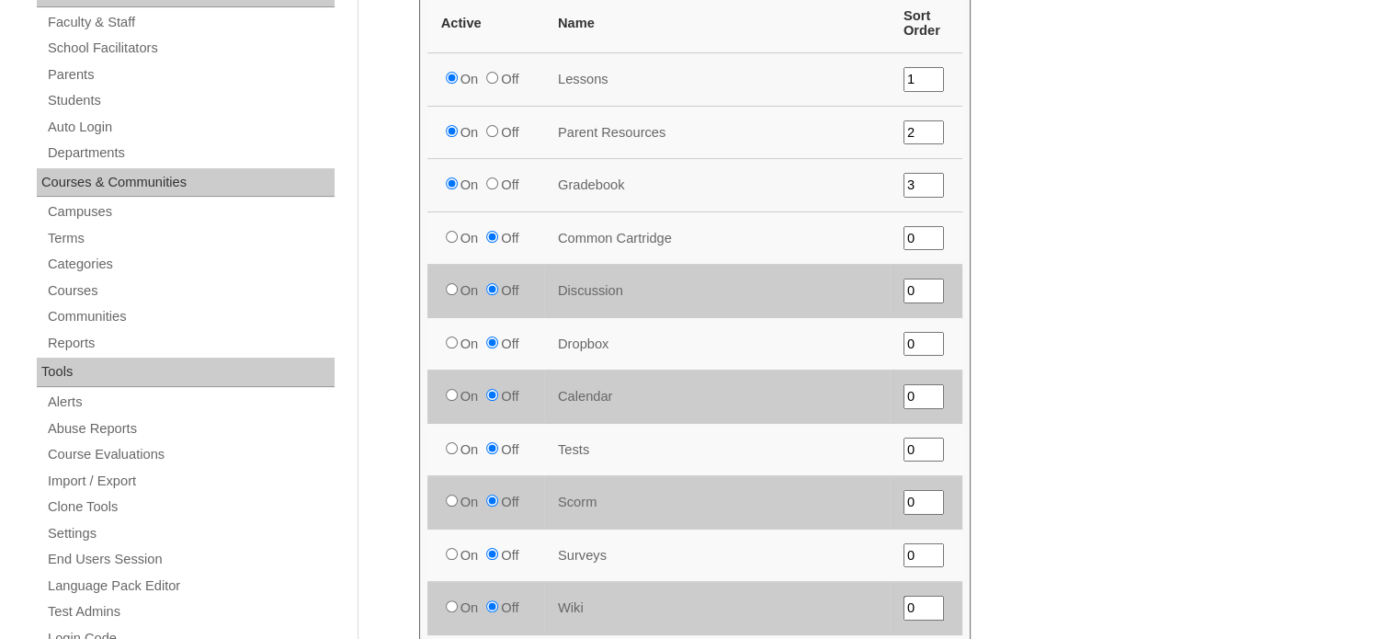
scroll to position [313, 0]
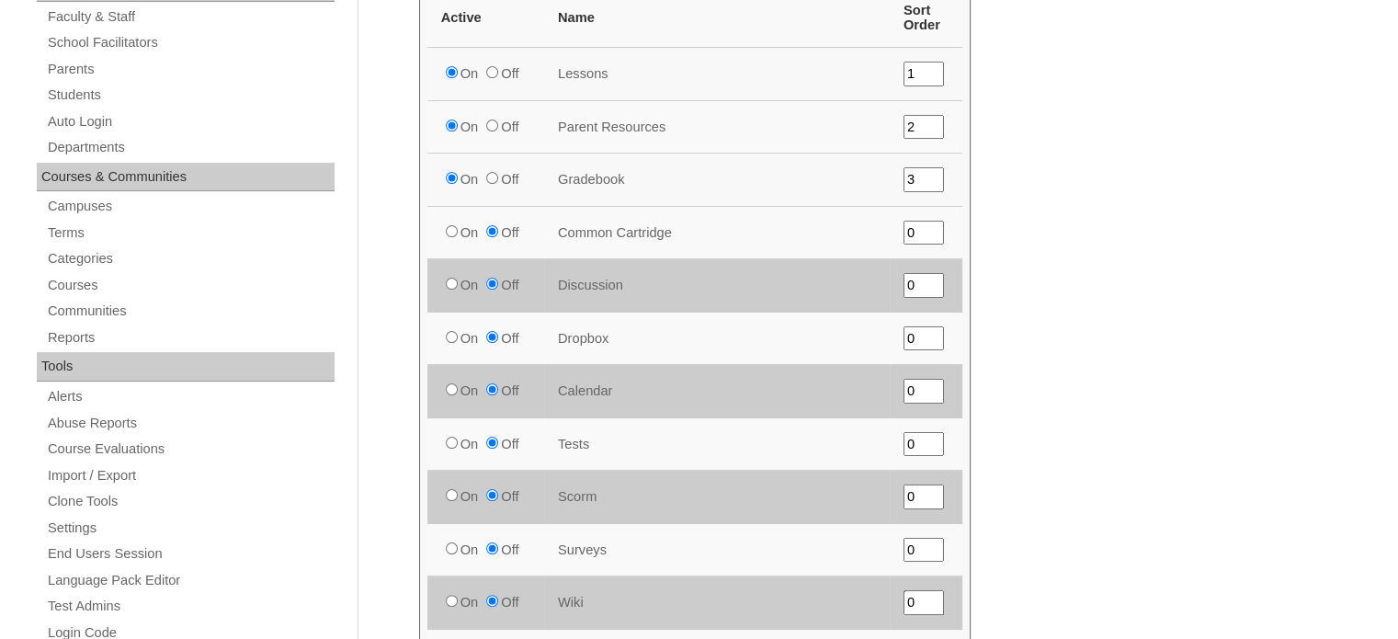
click at [447, 449] on input "On" at bounding box center [452, 443] width 12 height 12
radio input "true"
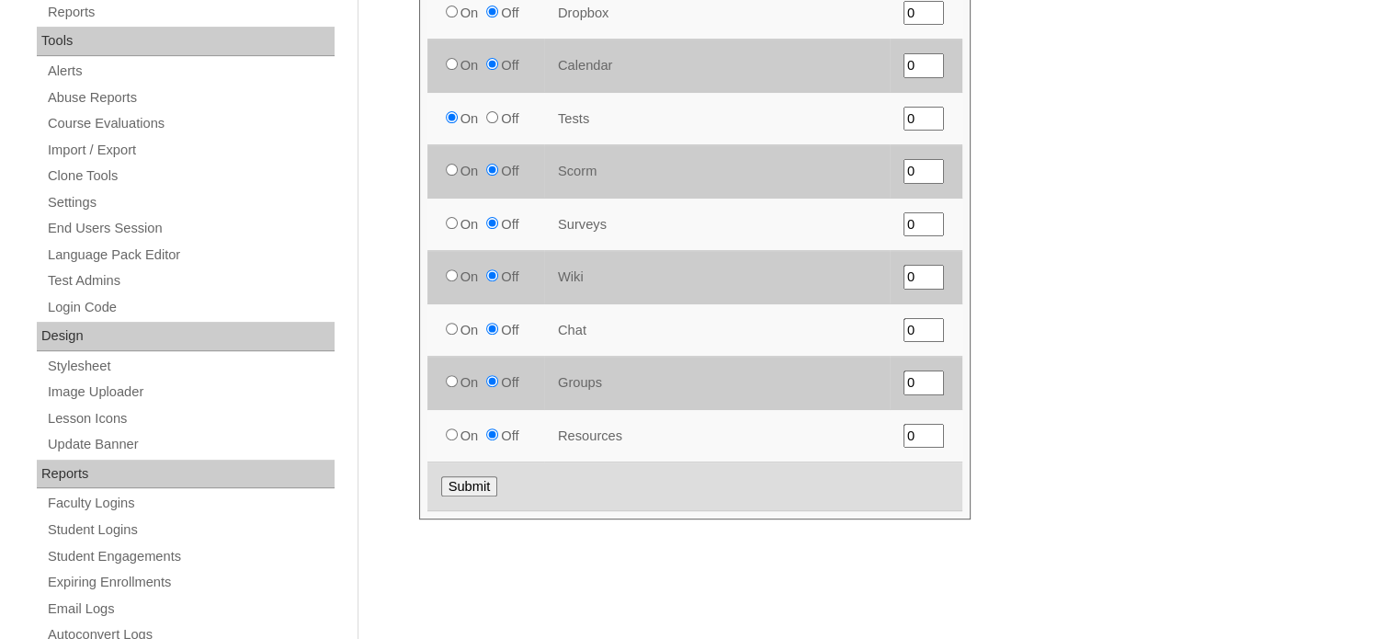
scroll to position [761, 0]
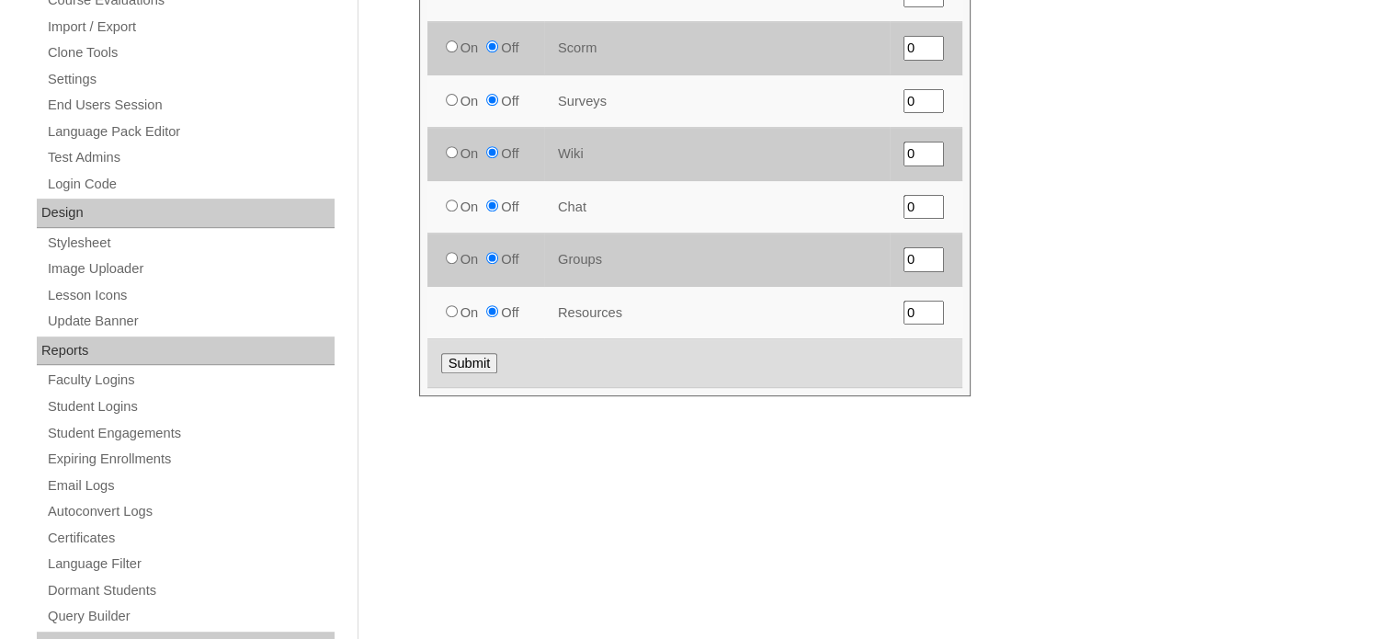
click at [472, 373] on input "Submit" at bounding box center [469, 363] width 57 height 20
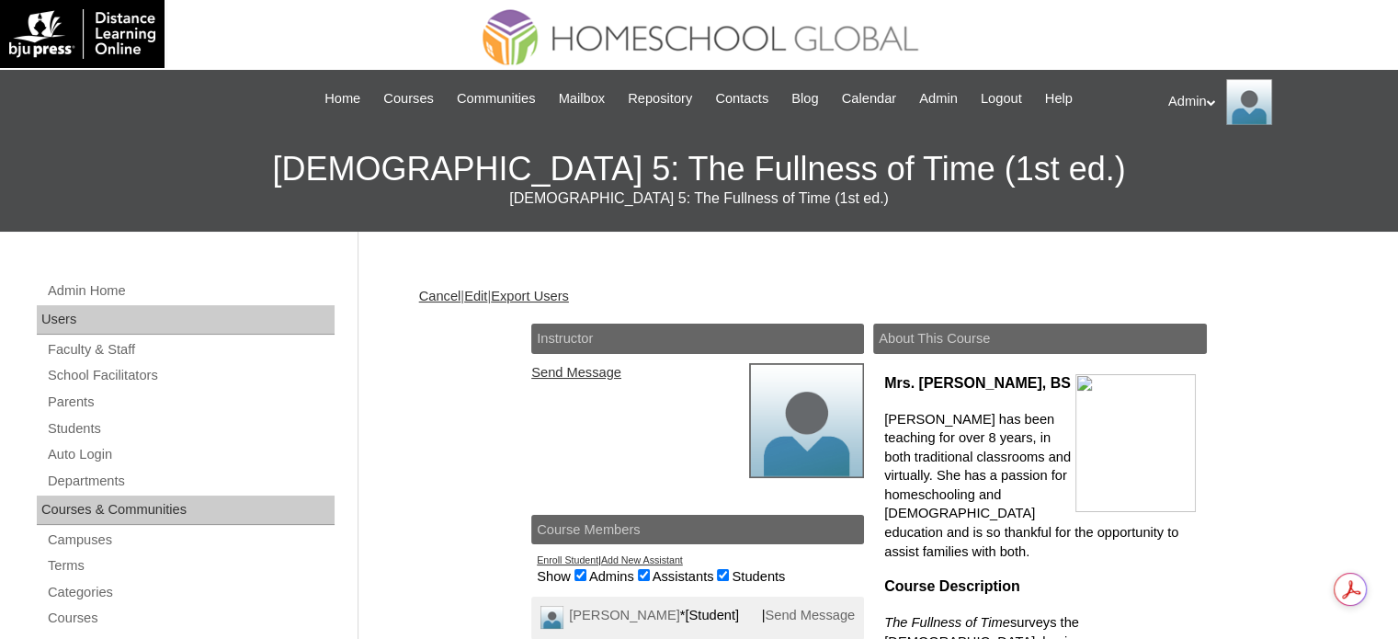
click at [393, 86] on div "|N|Staff|| Skip to Main Content Skip to Sub Navigation Home Courses Communities…" at bounding box center [699, 99] width 902 height 40
click at [393, 105] on span "Courses" at bounding box center [408, 98] width 51 height 21
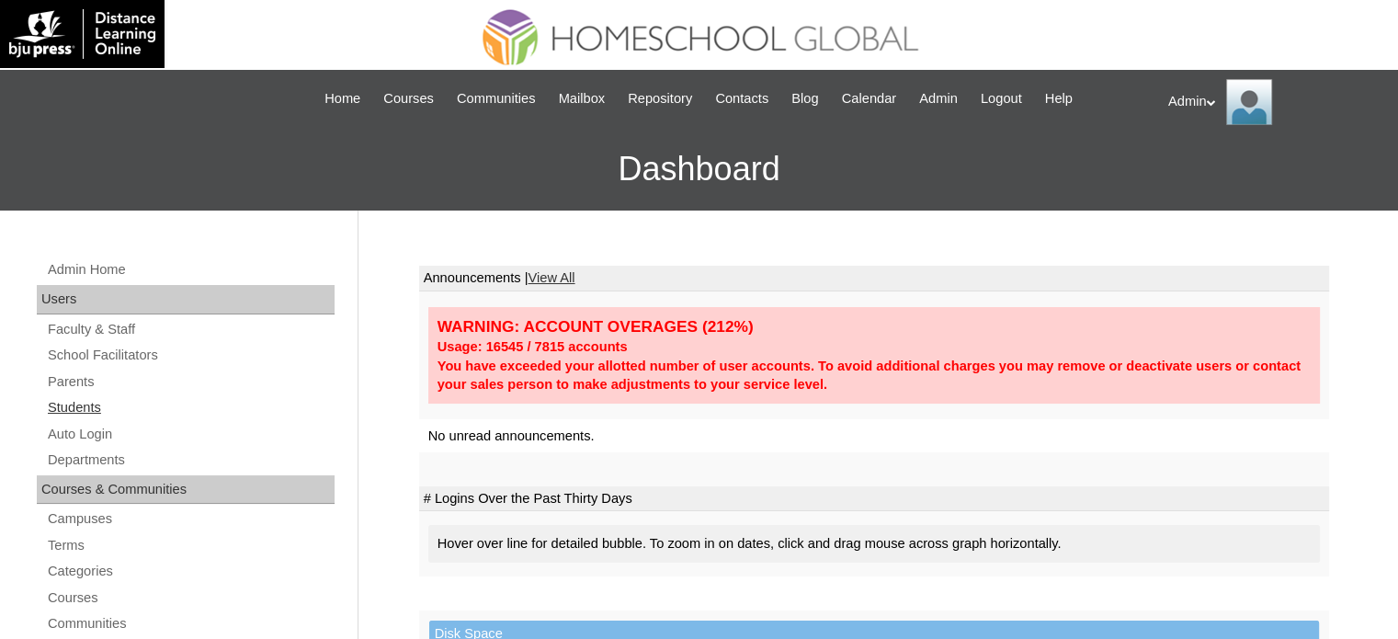
click at [97, 405] on link "Students" at bounding box center [190, 407] width 289 height 23
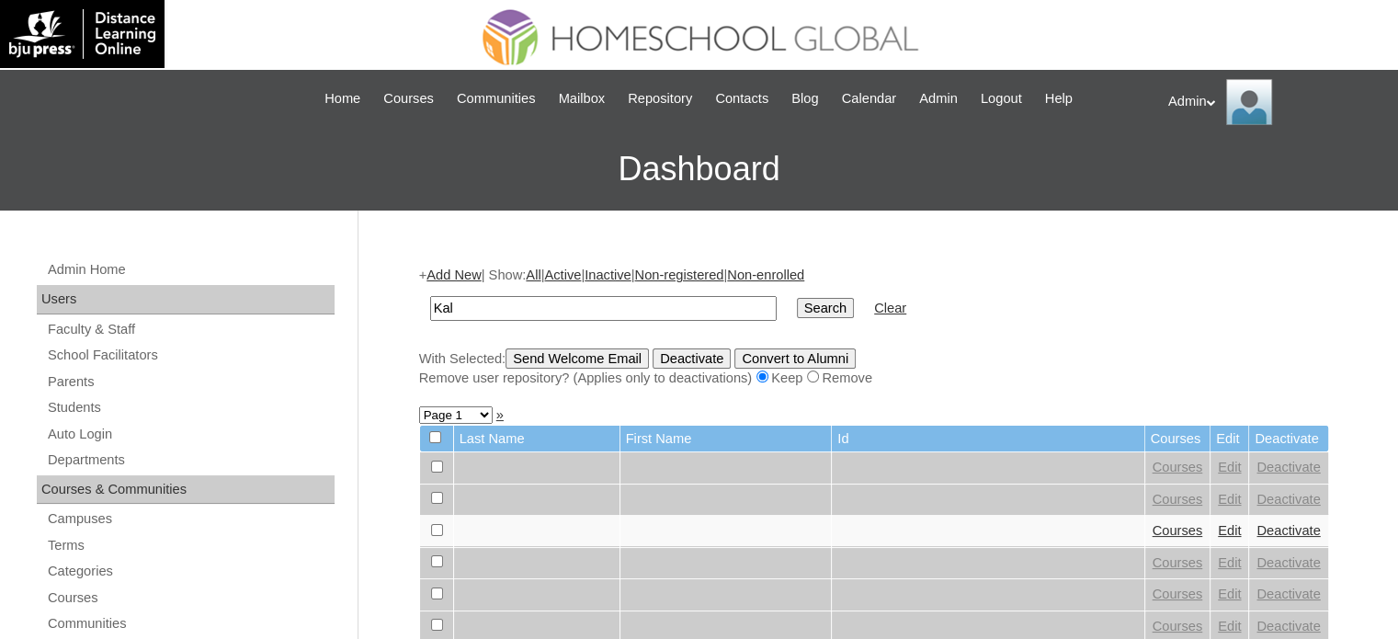
type input "Kalloor"
click at [797, 302] on input "Search" at bounding box center [825, 308] width 57 height 20
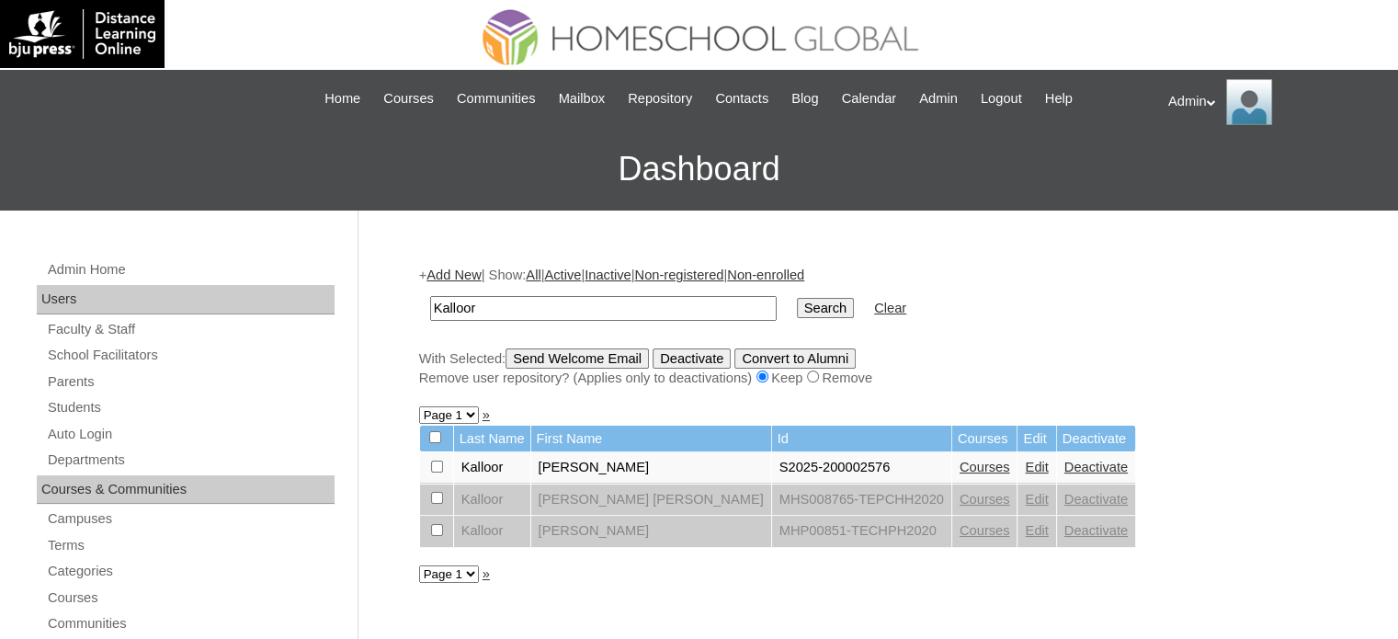
click at [434, 496] on input "checkbox" at bounding box center [437, 498] width 12 height 12
checkbox input "true"
click at [461, 270] on link "Add New" at bounding box center [454, 275] width 54 height 15
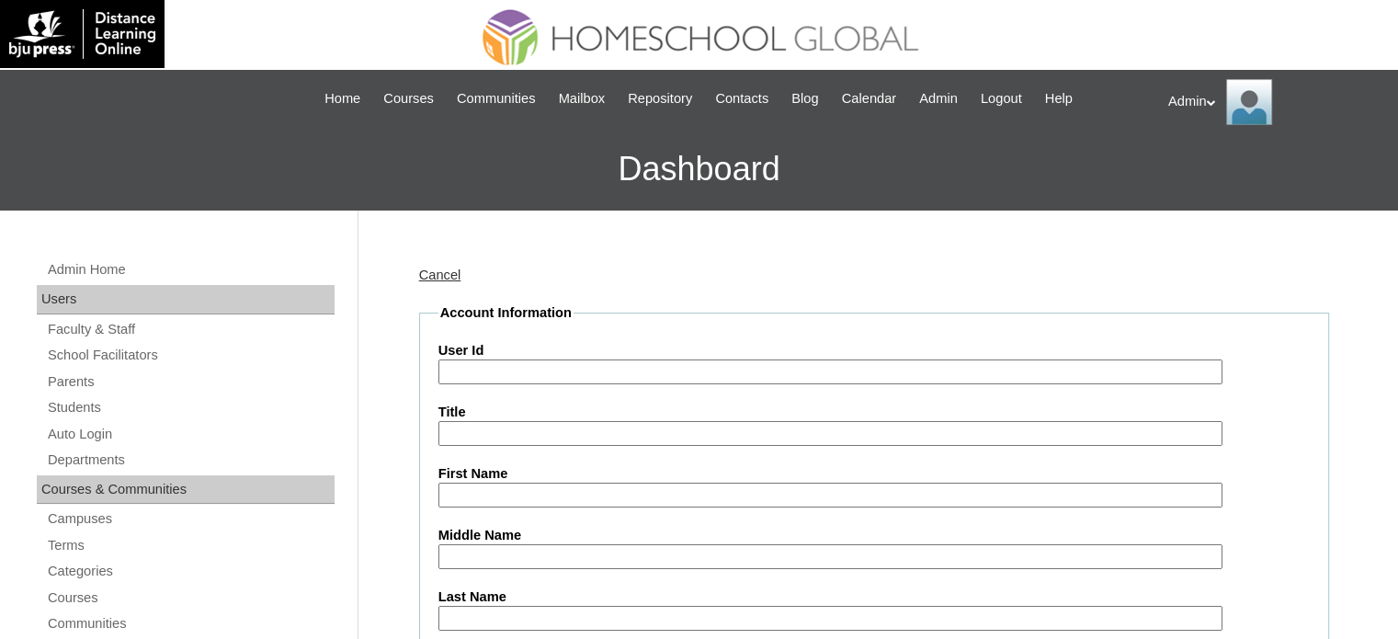
click at [519, 370] on input "User Id" at bounding box center [831, 371] width 784 height 25
paste input "S2025-200002555"
type input "S2025-200002555"
click at [464, 490] on input "First Name" at bounding box center [831, 495] width 784 height 25
paste input "Miriam Jane"
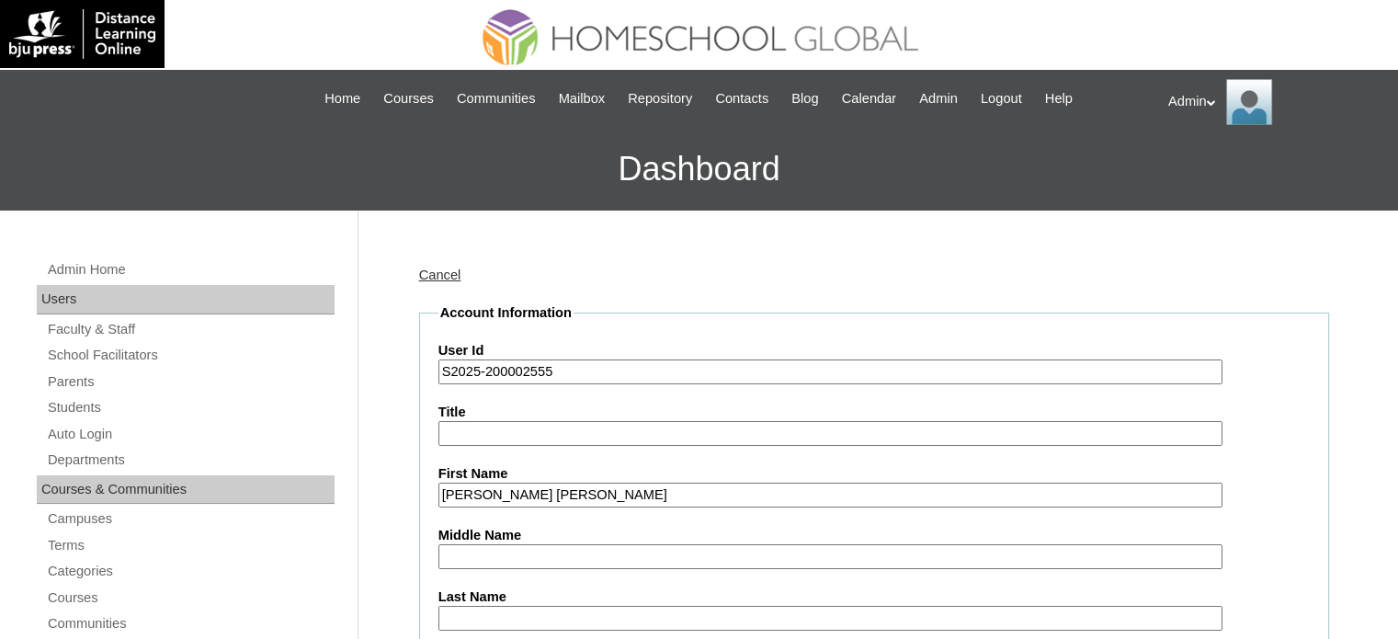
type input "Miriam Jane"
click at [486, 553] on input "Middle Name" at bounding box center [831, 556] width 784 height 25
paste input "Belo"
type input "Belo"
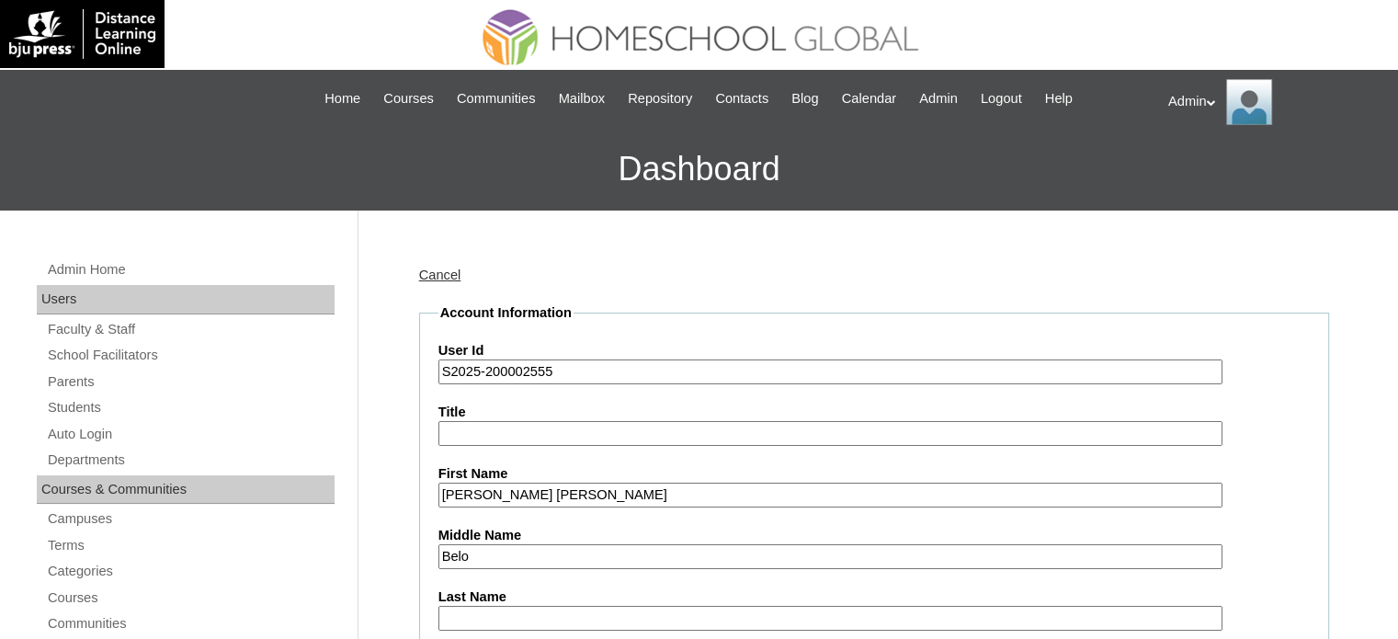
click at [562, 618] on input "Last Name" at bounding box center [831, 618] width 784 height 25
paste input "Kalloor"
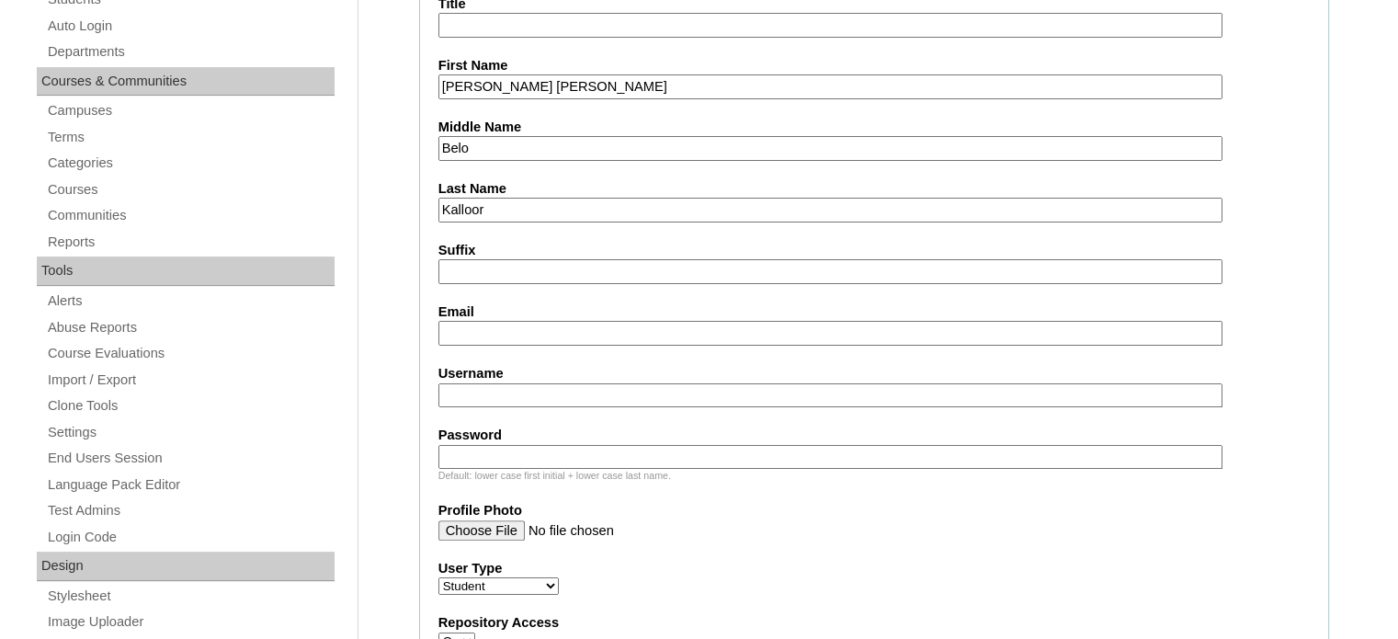
scroll to position [411, 0]
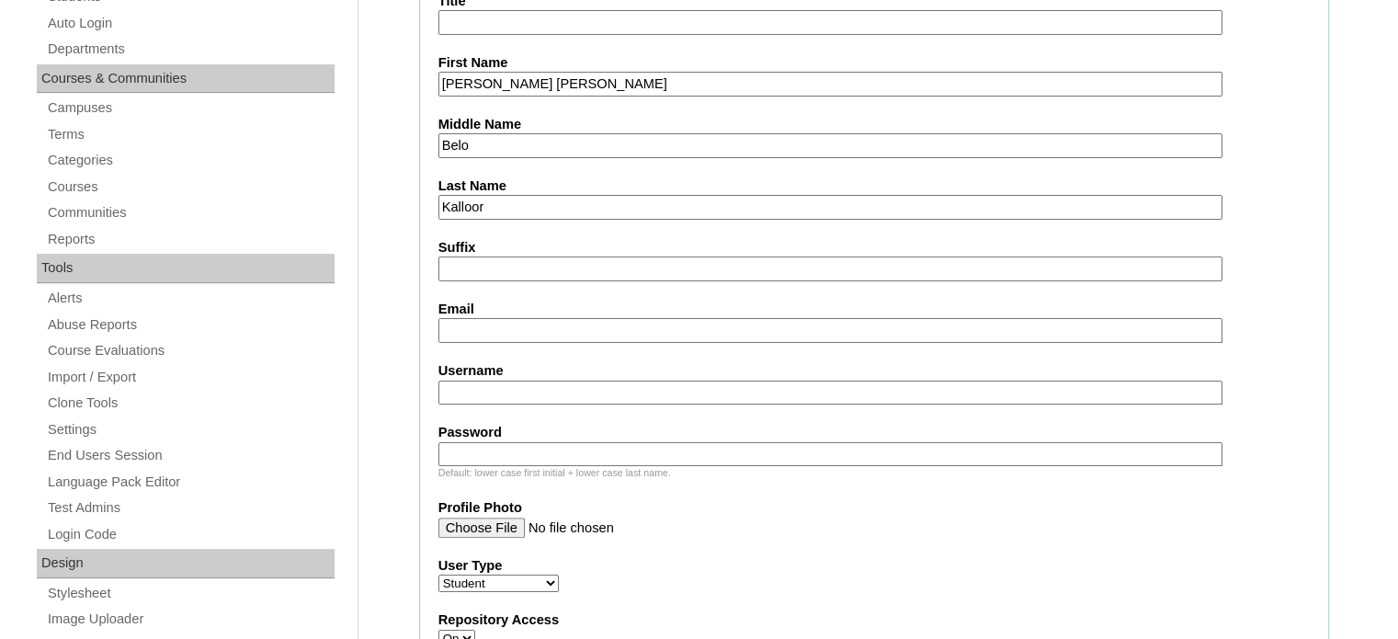
type input "Kalloor"
click at [507, 340] on fieldset "Account Information User Id S2025-200002555 Title First Name Miriam Jane Middle…" at bounding box center [874, 635] width 910 height 1487
click at [507, 322] on input "Email" at bounding box center [831, 330] width 784 height 25
paste input "miriamjanekalloor@gmail.com"
type input "miriamjanekalloor@gmail.com"
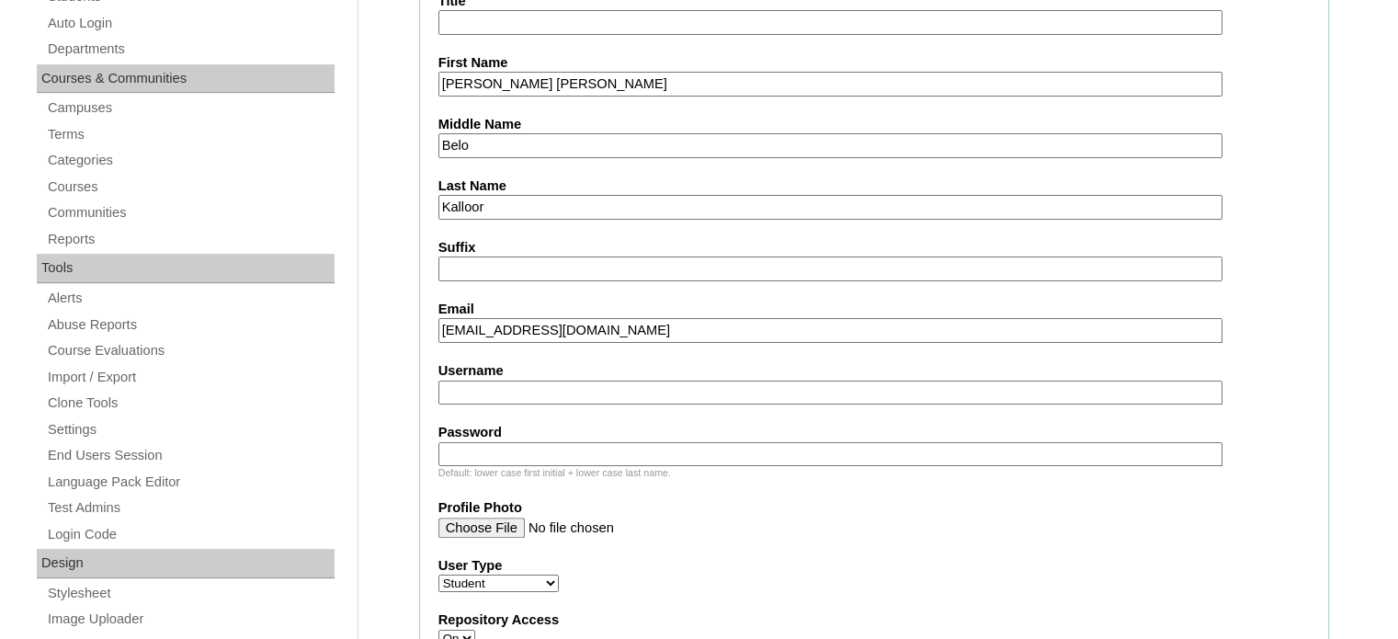
click at [463, 387] on input "Username" at bounding box center [831, 393] width 784 height 25
paste input "mariamjan.kalloor"
type input "mariamjan.kalloor"
click at [511, 448] on input "Password" at bounding box center [831, 454] width 784 height 25
type input "DLOS2025"
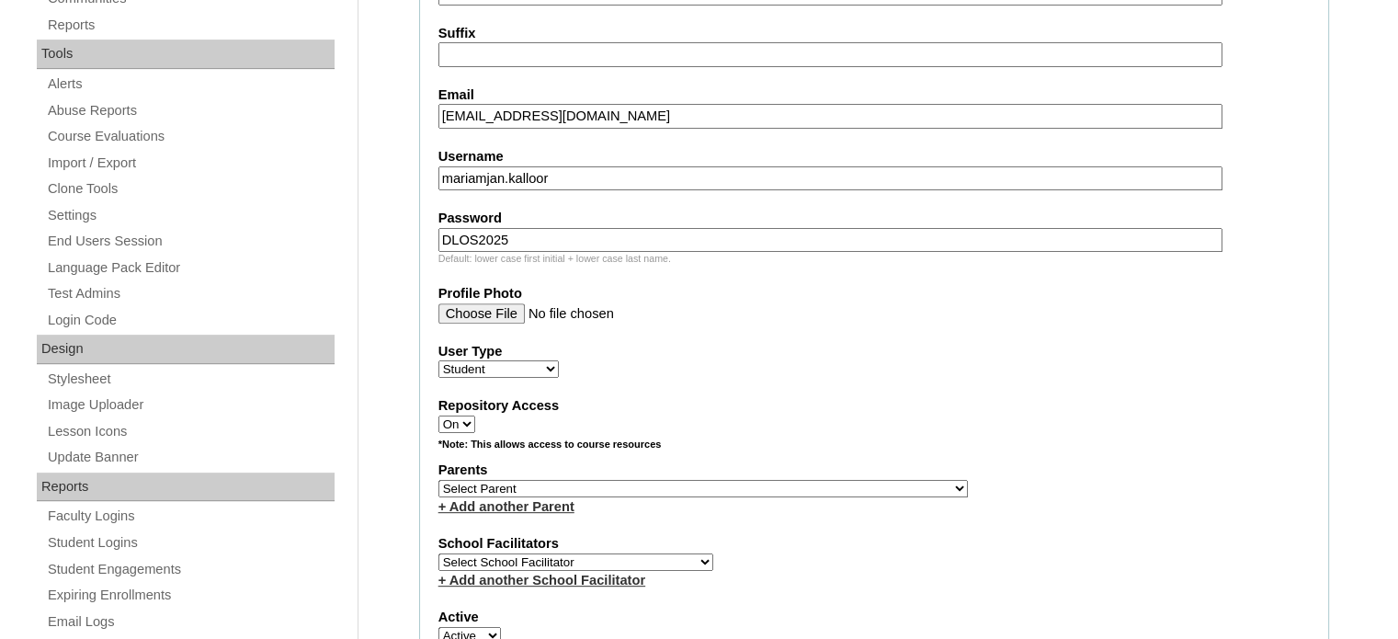
scroll to position [625, 0]
click at [641, 482] on select "Select Parent , , , , , , , , , , , , , , , , , , , , , , , , , , , , , , , , ,…" at bounding box center [704, 488] width 530 height 17
select select "24821"
click at [439, 480] on select "Select Parent , , , , , , , , , , , , , , , , , , , , , , , , , , , , , , , , ,…" at bounding box center [704, 488] width 530 height 17
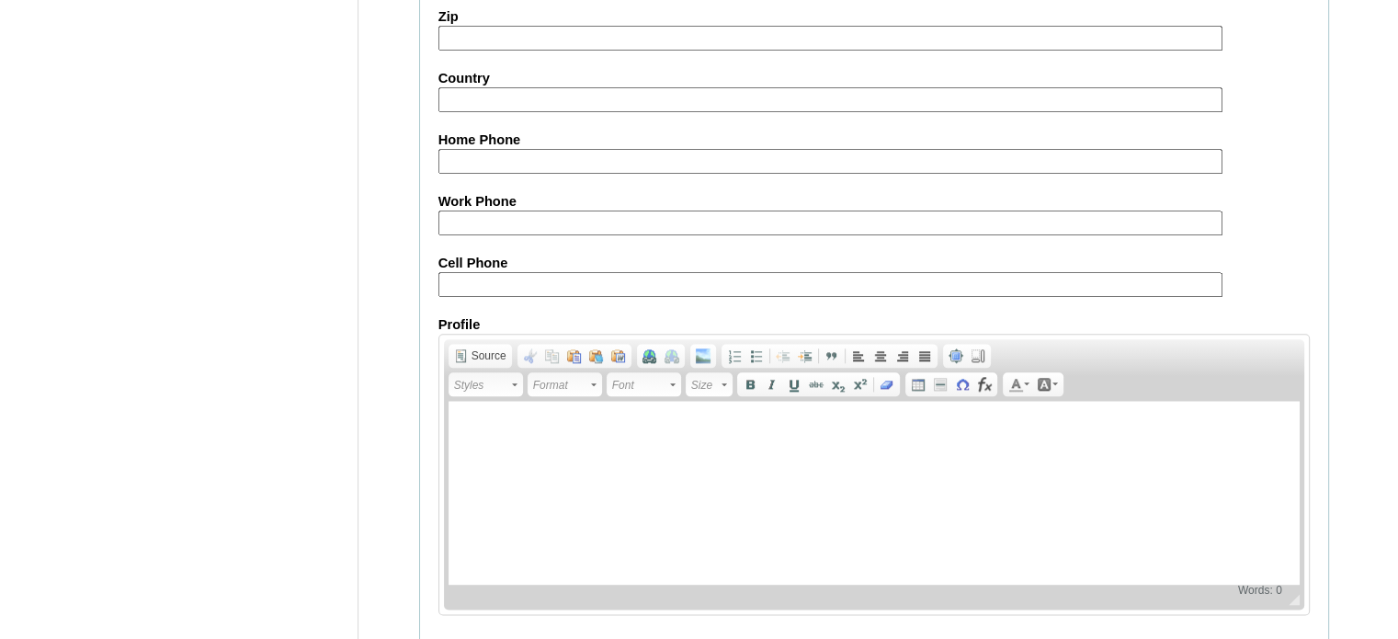
scroll to position [2139, 0]
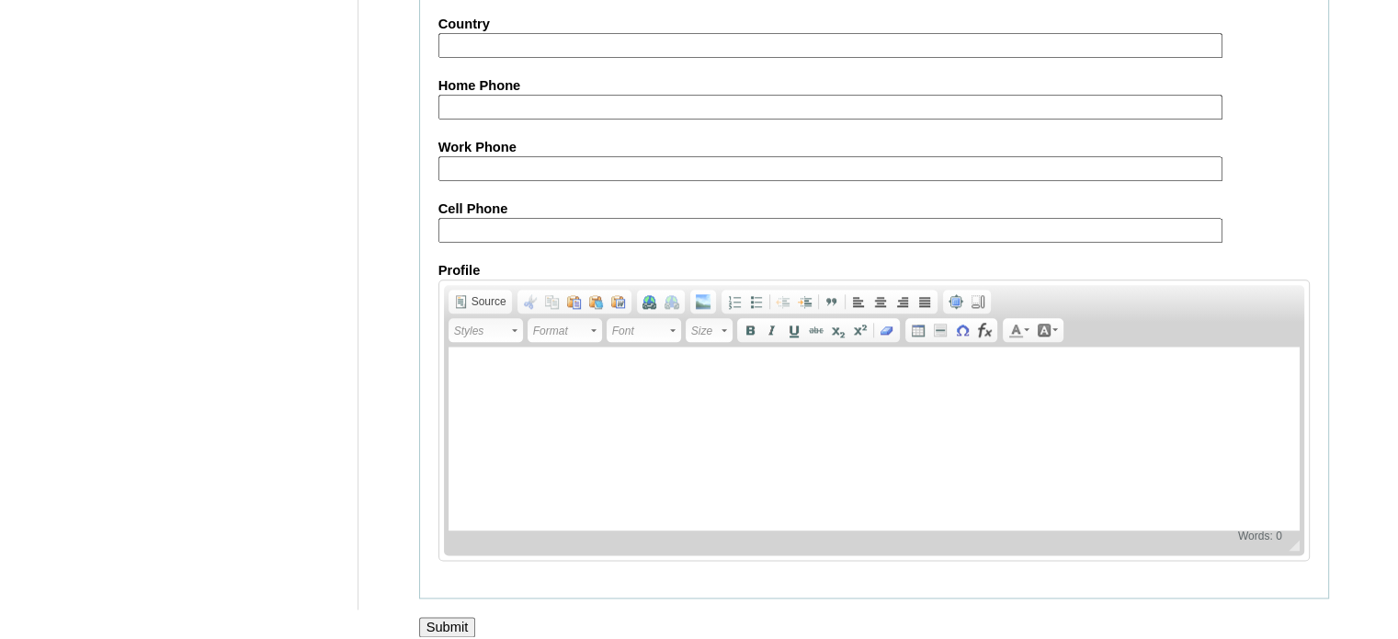
click at [450, 618] on input "Submit" at bounding box center [447, 627] width 57 height 20
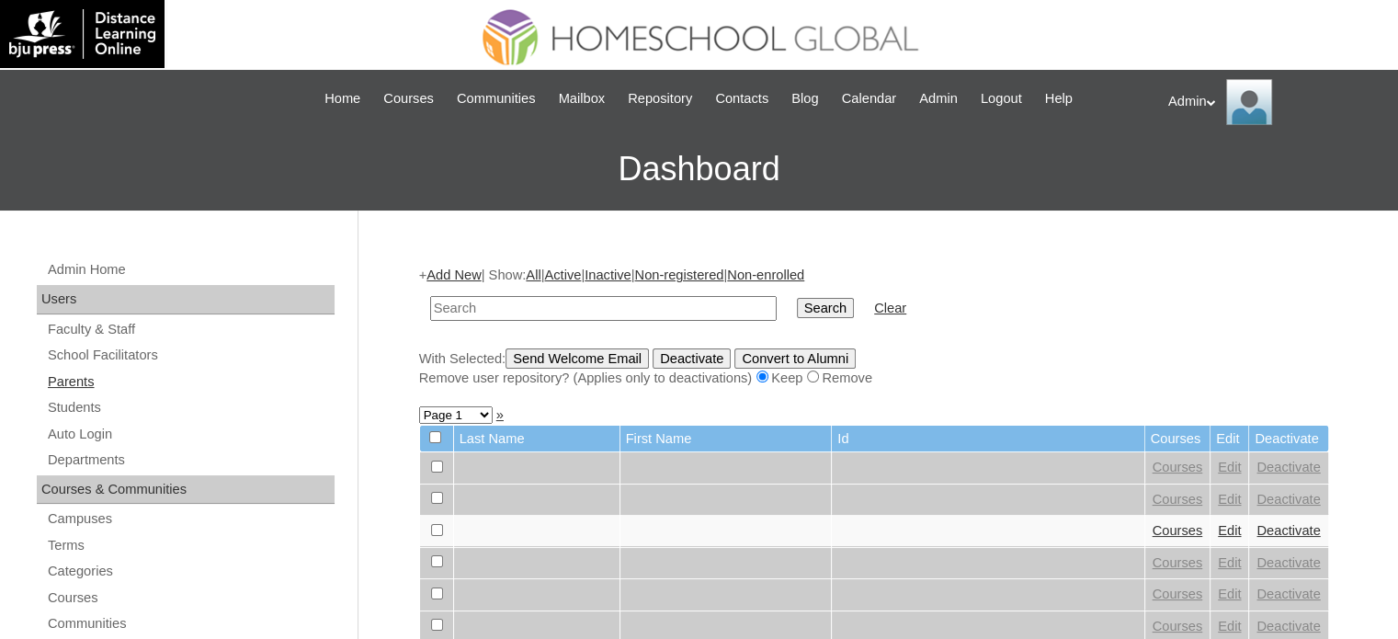
click at [87, 390] on link "Parents" at bounding box center [190, 382] width 289 height 23
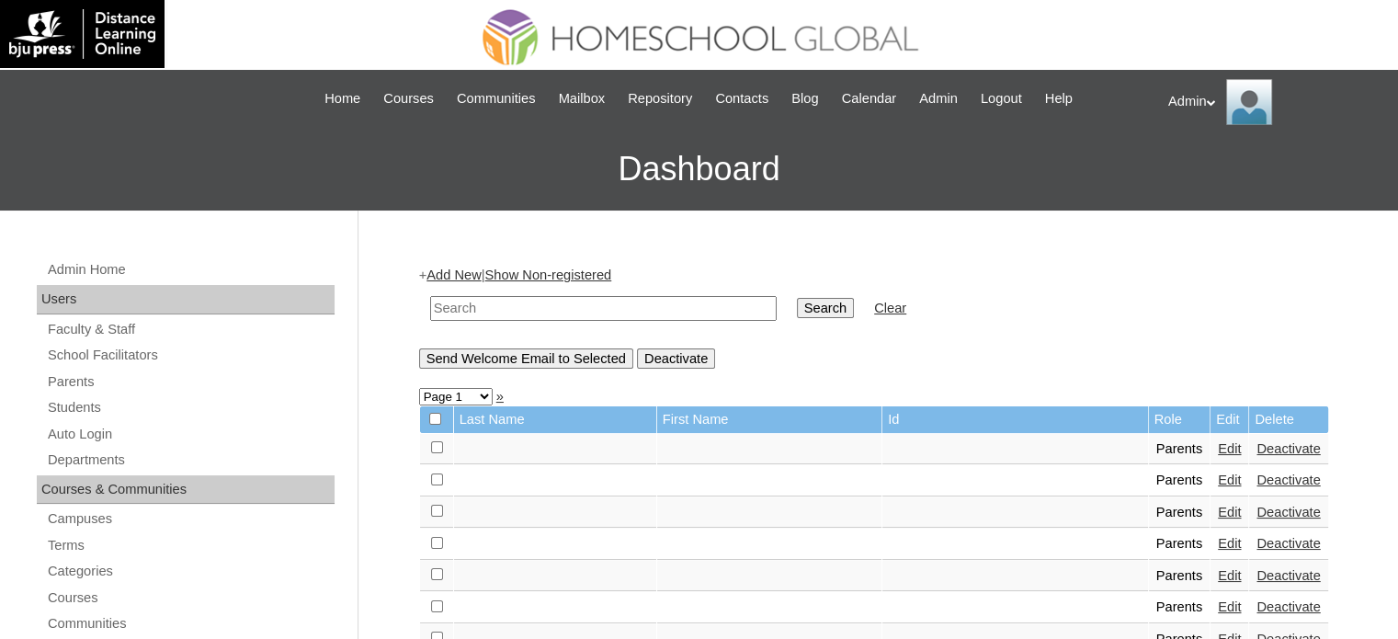
drag, startPoint x: 0, startPoint y: 0, endPoint x: 479, endPoint y: 304, distance: 567.5
click at [479, 304] on input "text" at bounding box center [603, 308] width 347 height 25
type input "jenefer"
click at [797, 298] on input "Search" at bounding box center [825, 308] width 57 height 20
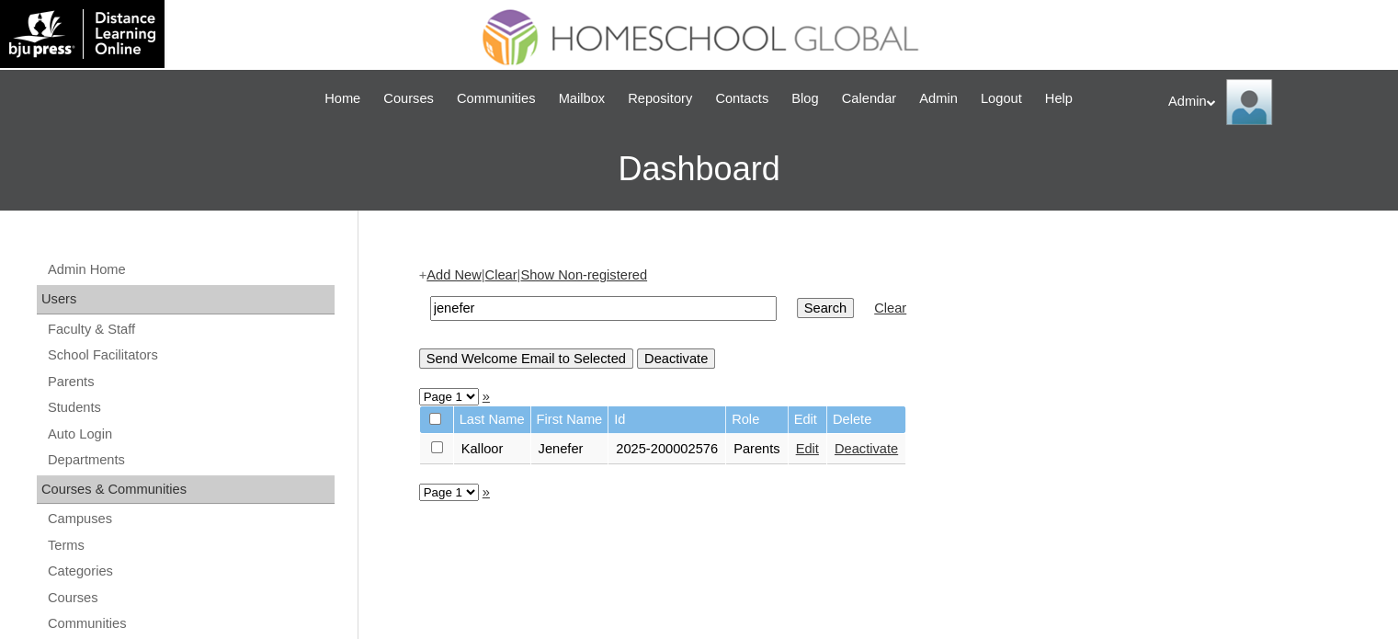
click at [808, 448] on link "Edit" at bounding box center [807, 448] width 23 height 15
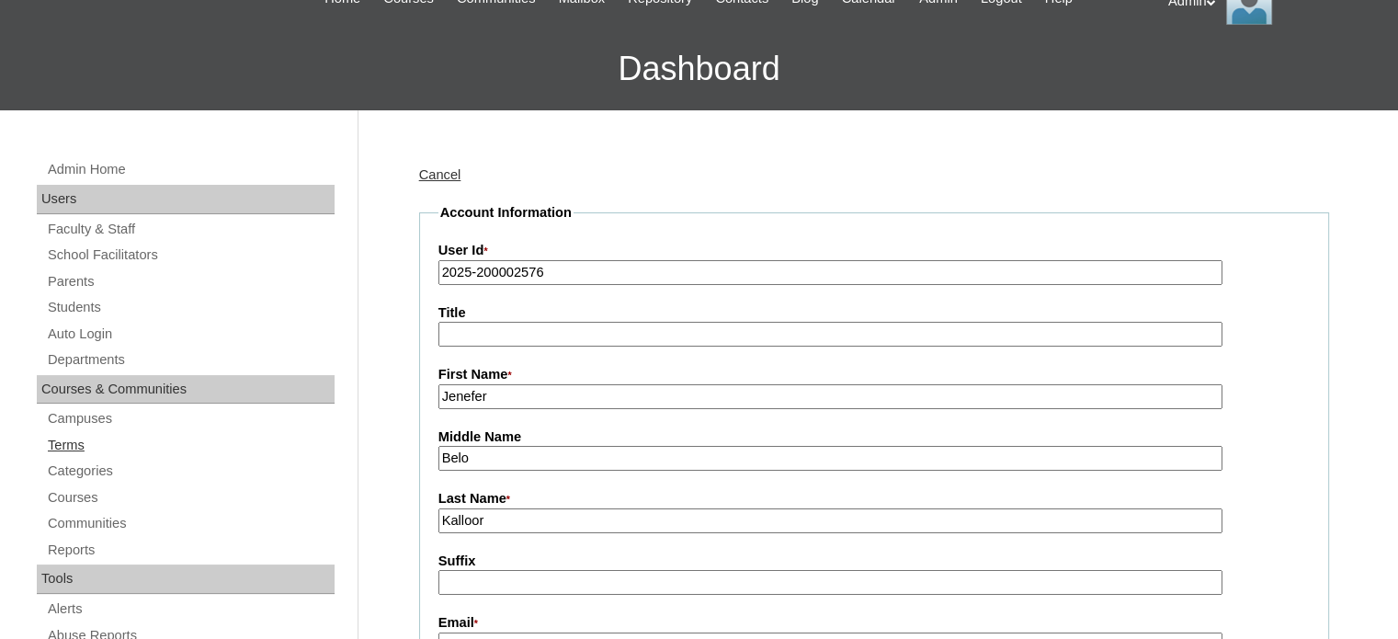
scroll to position [90, 0]
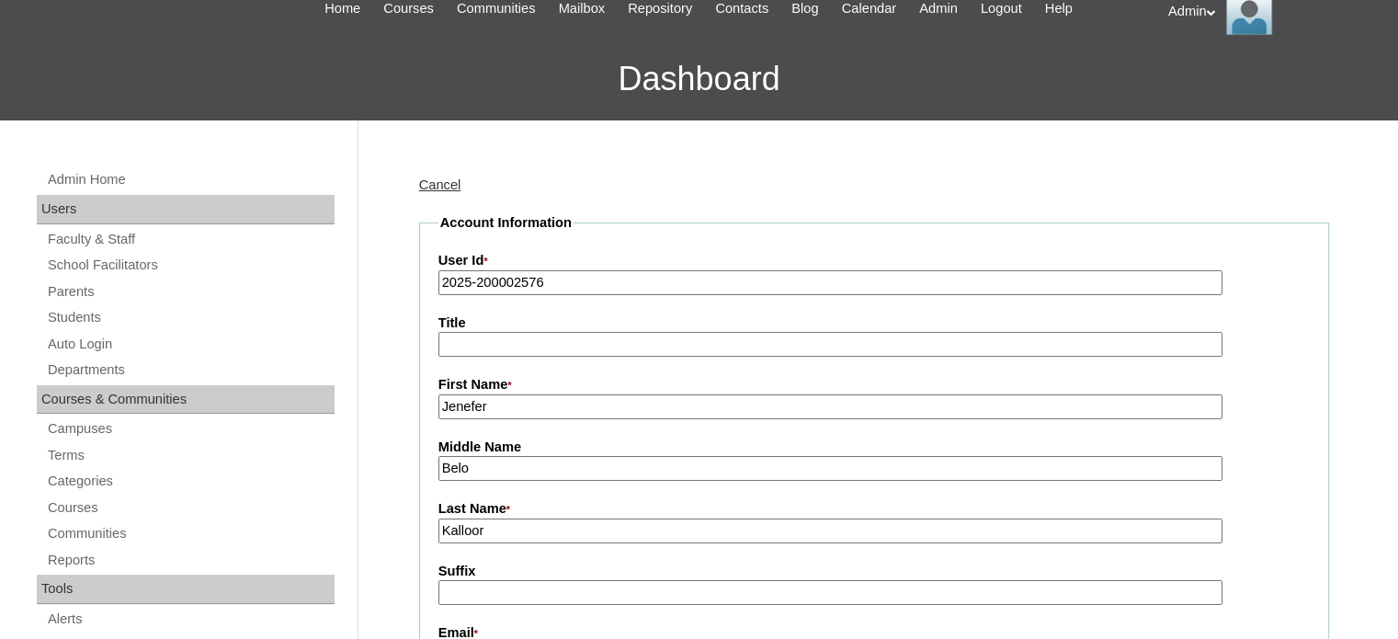
drag, startPoint x: 84, startPoint y: 315, endPoint x: 130, endPoint y: 250, distance: 79.8
click at [84, 315] on link "Students" at bounding box center [190, 317] width 289 height 23
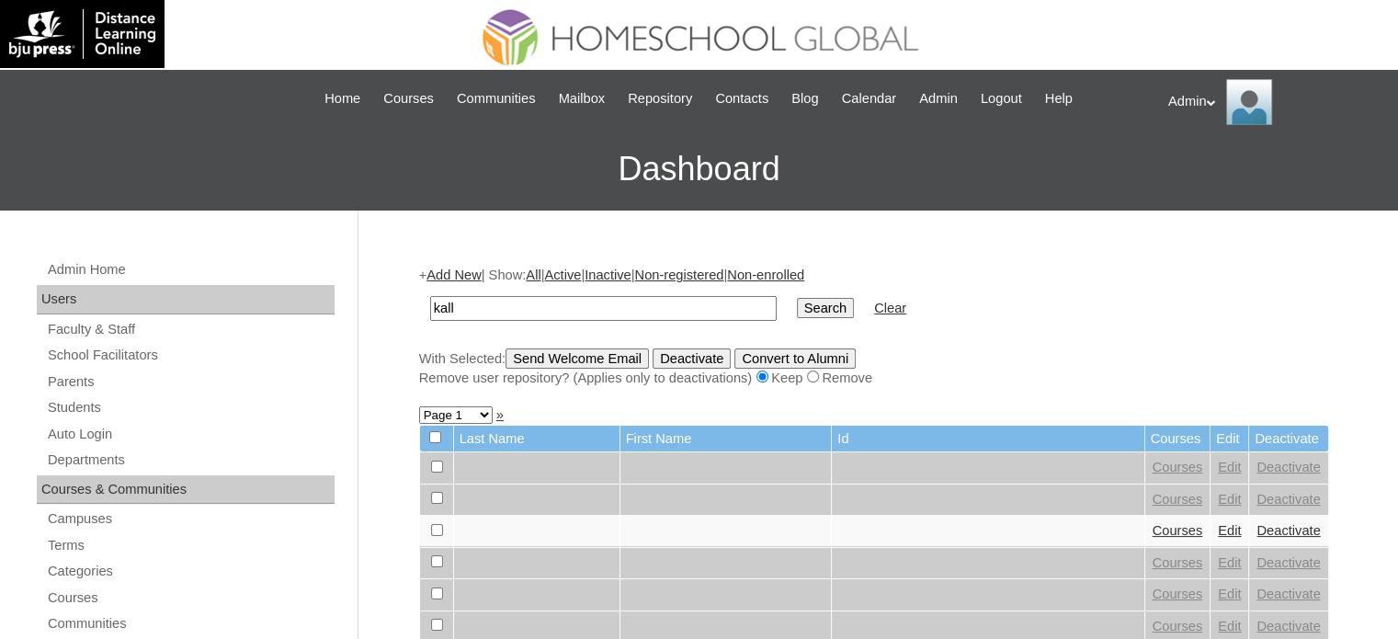
type input "Kalloor"
click at [797, 307] on input "Search" at bounding box center [825, 308] width 57 height 20
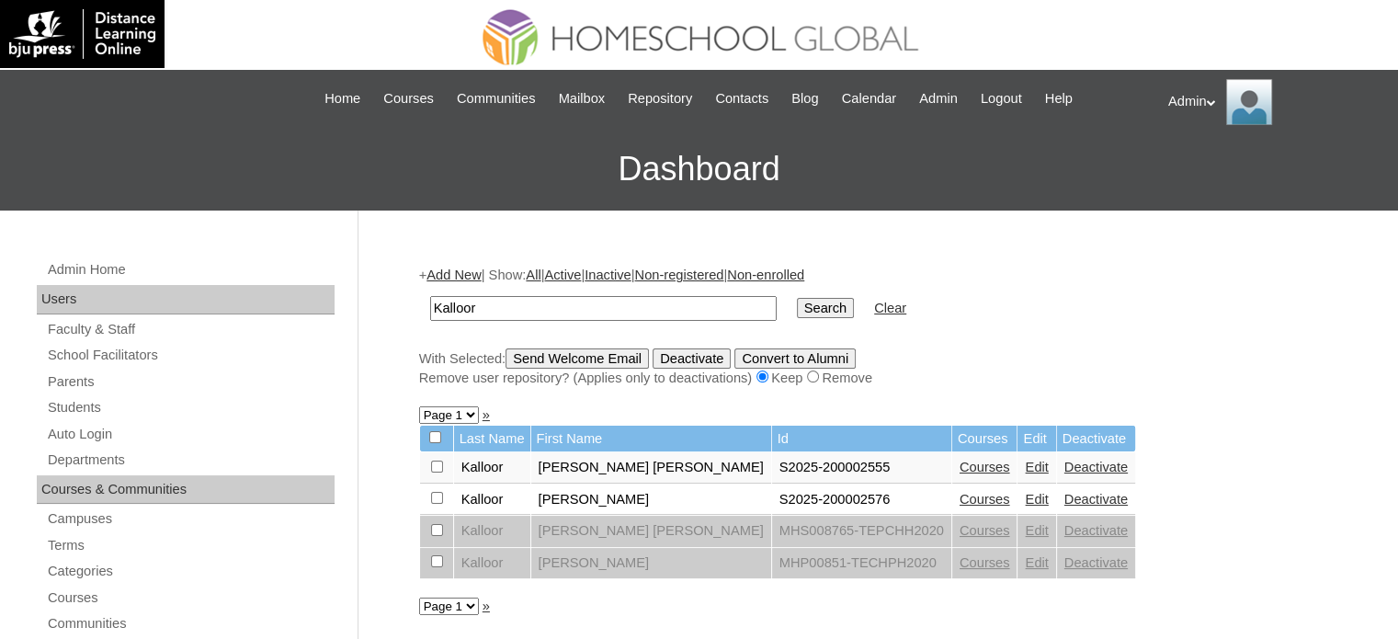
click at [960, 462] on link "Courses" at bounding box center [985, 467] width 51 height 15
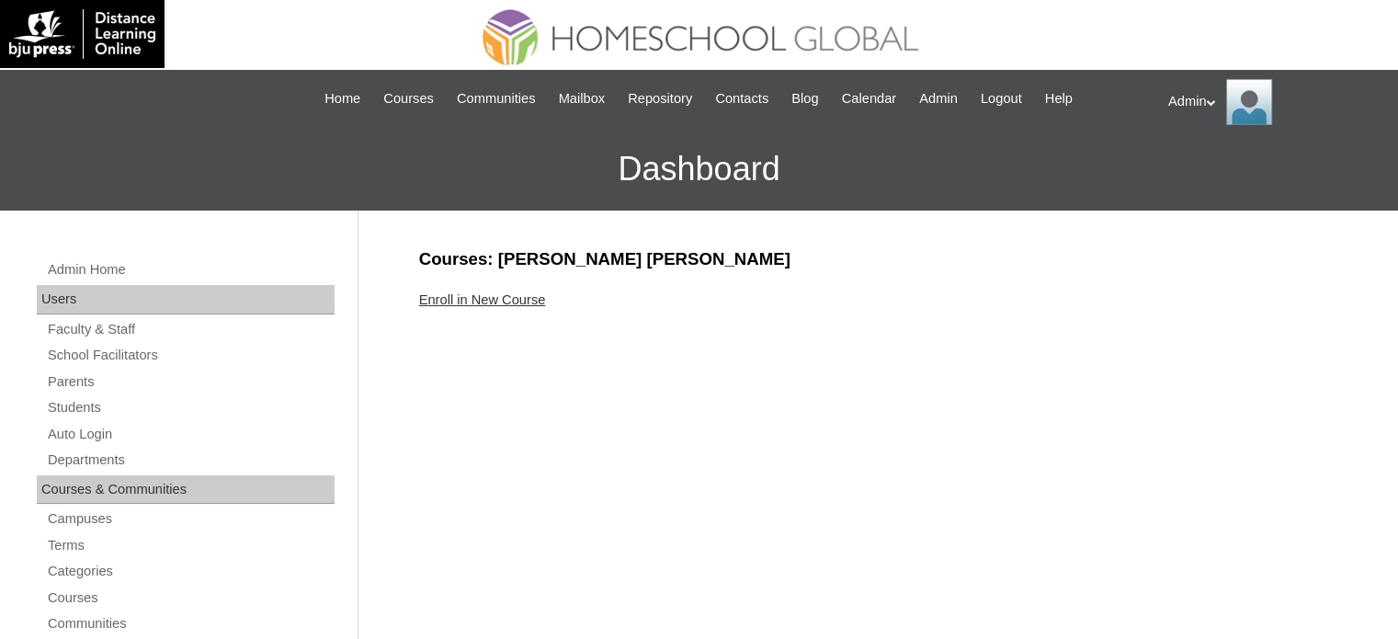
click at [511, 297] on link "Enroll in New Course" at bounding box center [482, 299] width 127 height 15
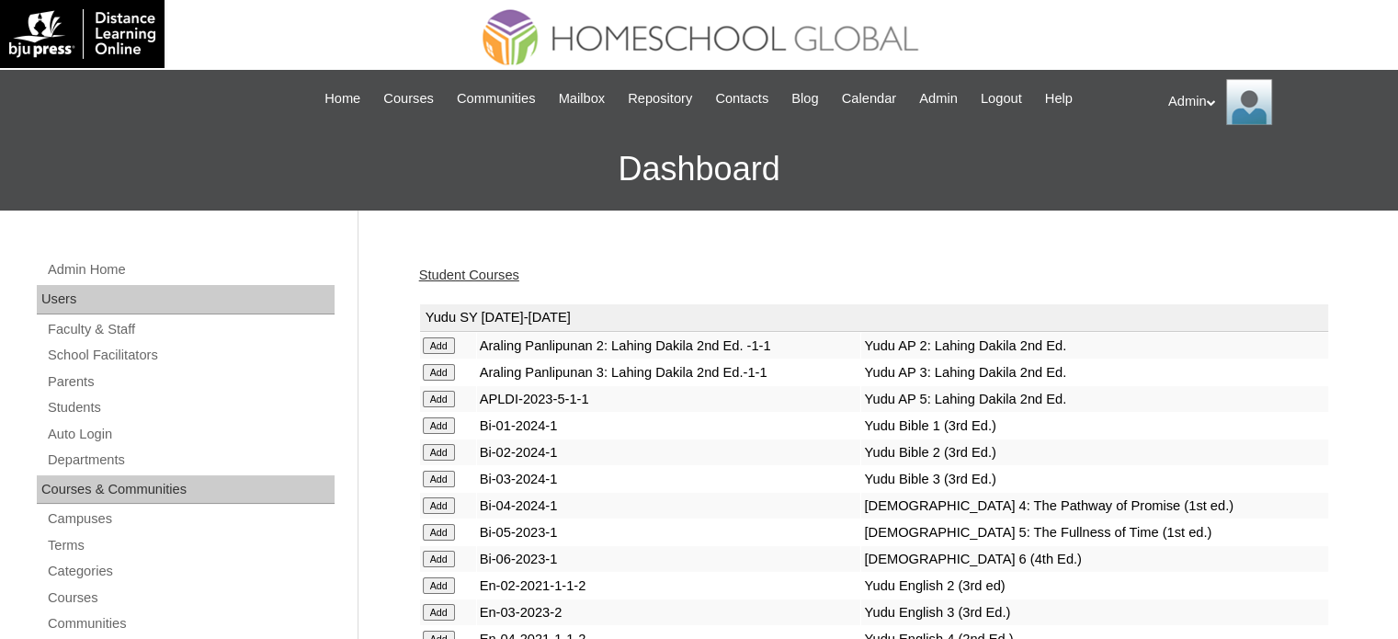
scroll to position [4742, 0]
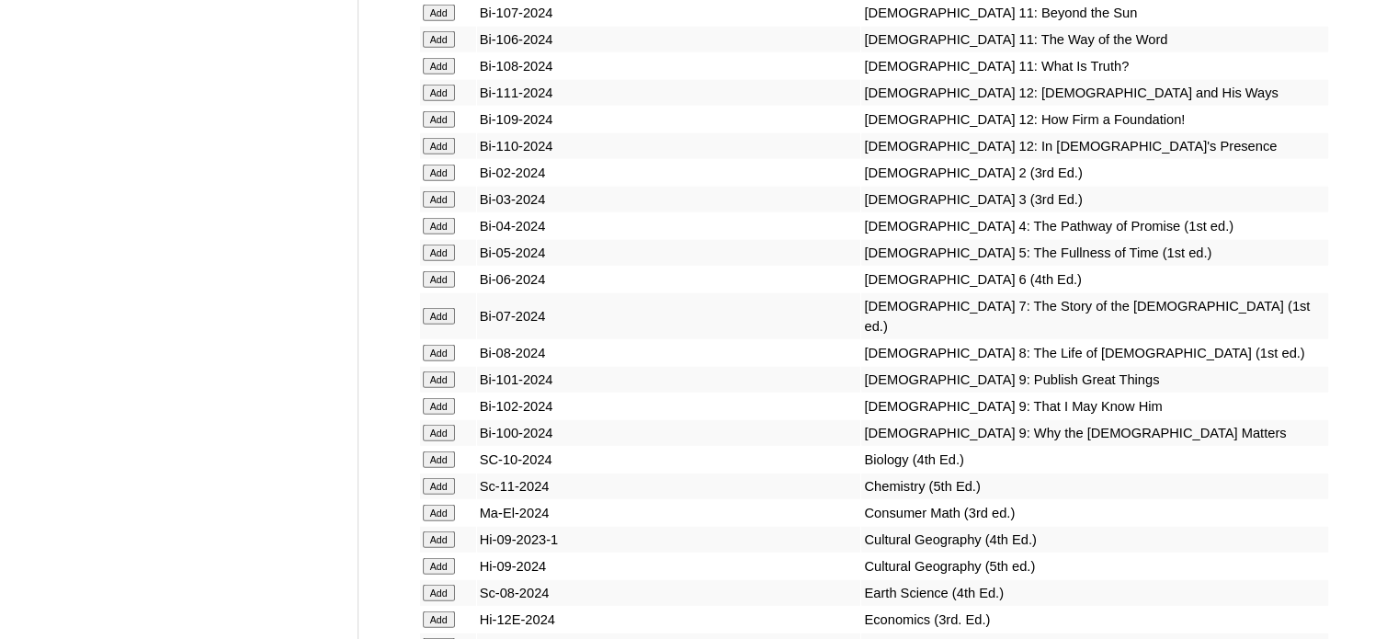
click at [438, 261] on input "Add" at bounding box center [439, 253] width 32 height 17
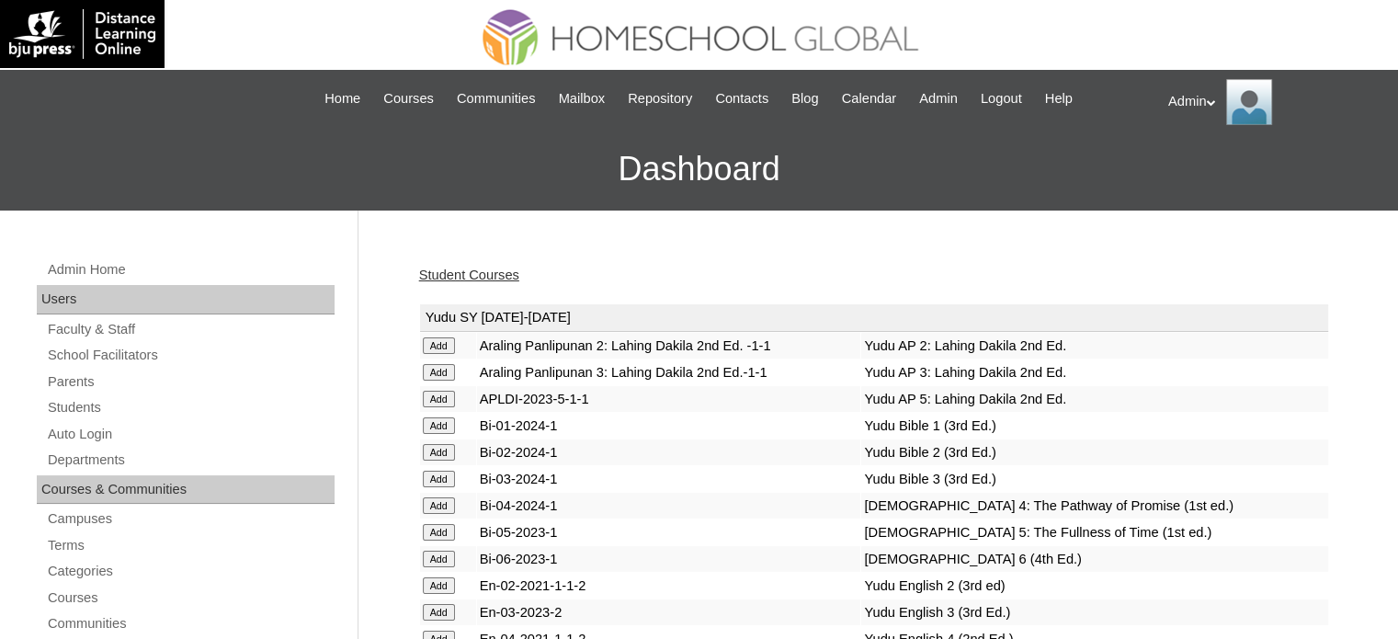
scroll to position [1654, 0]
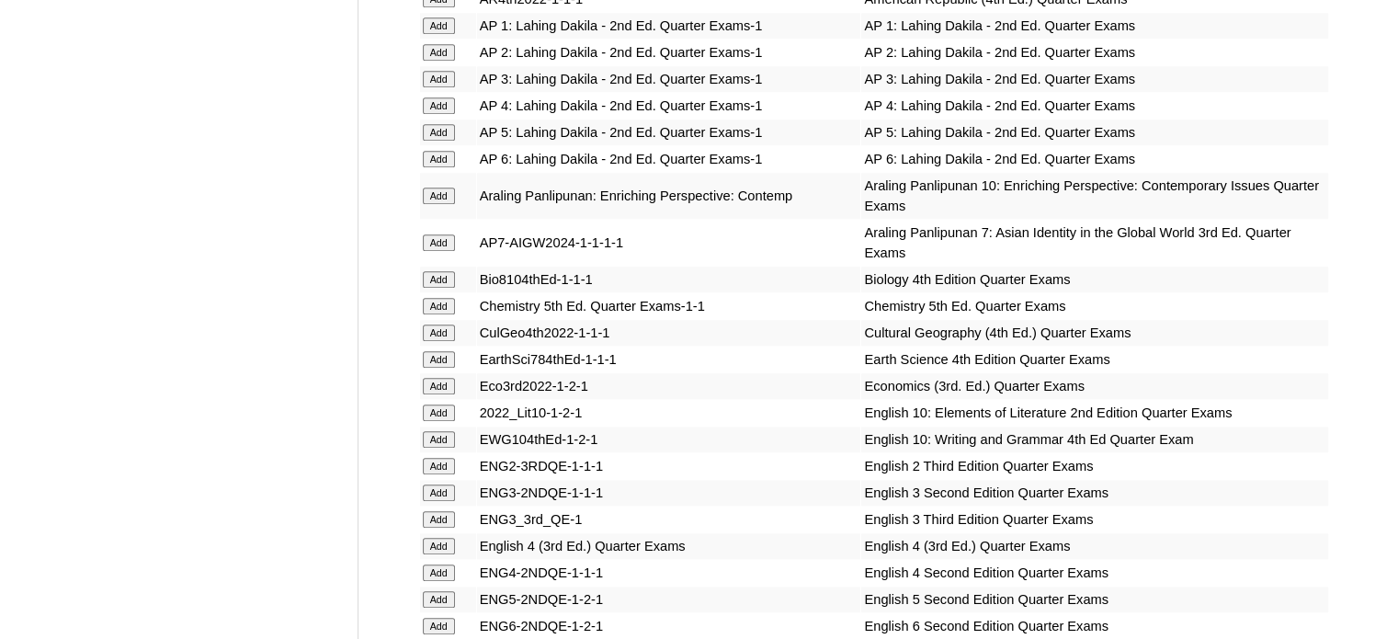
click at [437, 325] on input "Add" at bounding box center [439, 333] width 32 height 17
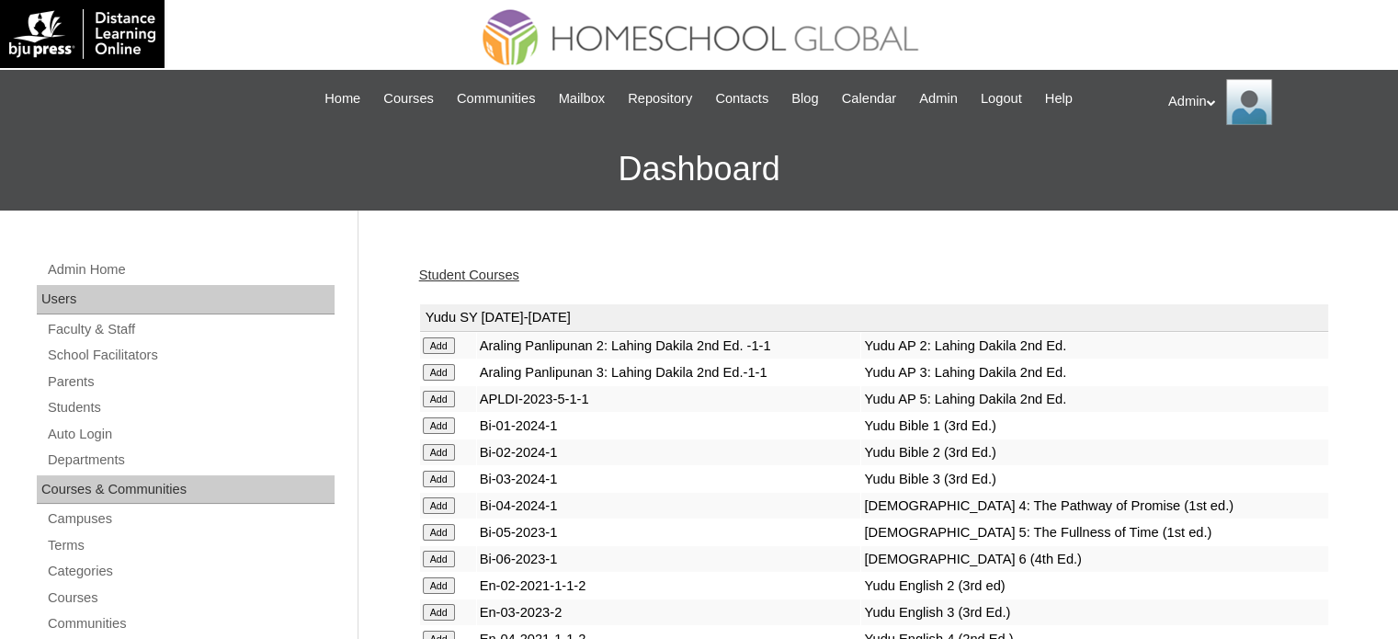
click at [469, 279] on link "Student Courses" at bounding box center [469, 275] width 100 height 15
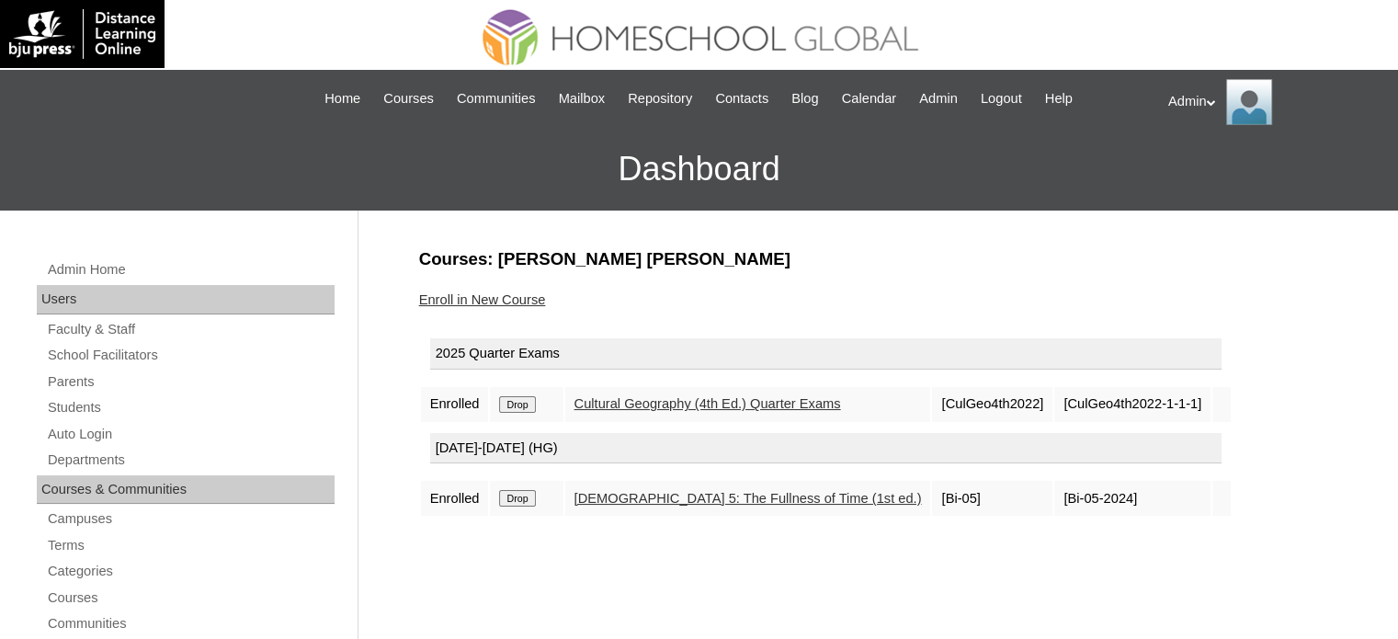
click at [735, 402] on link "Cultural Geography (4th Ed.) Quarter Exams" at bounding box center [708, 403] width 267 height 15
click at [522, 405] on input "Drop" at bounding box center [517, 404] width 36 height 17
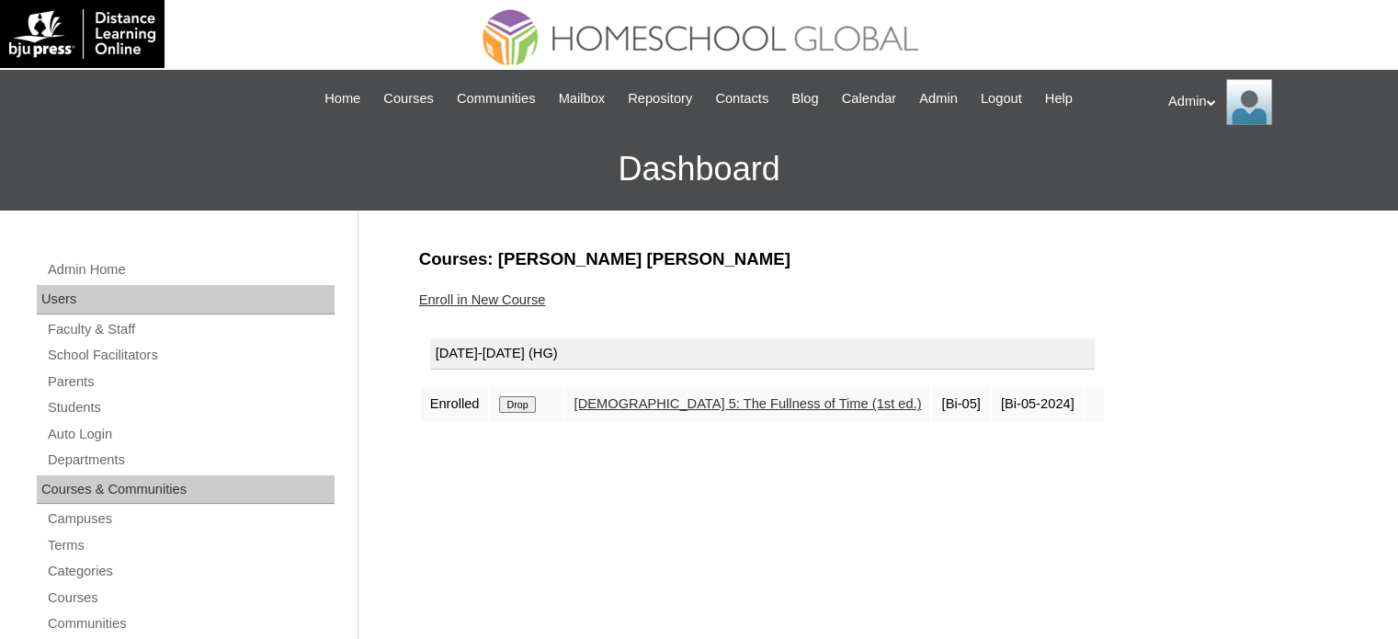
click at [498, 299] on link "Enroll in New Course" at bounding box center [482, 299] width 127 height 15
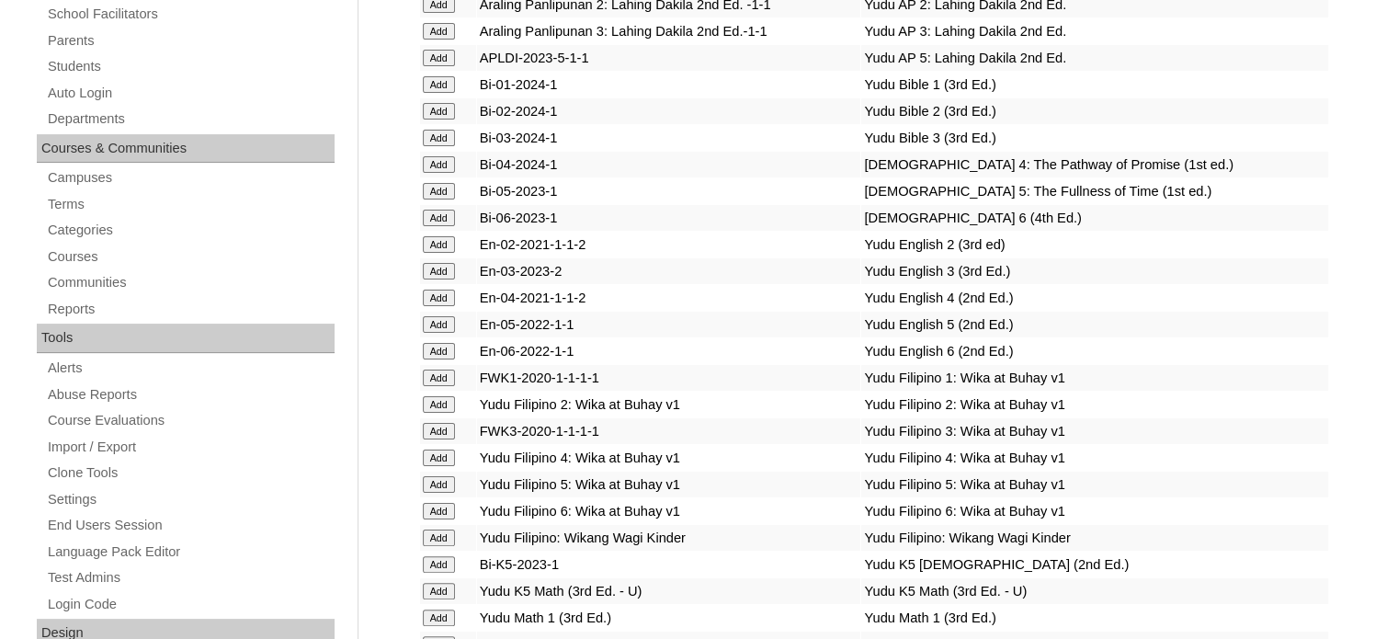
scroll to position [1919, 0]
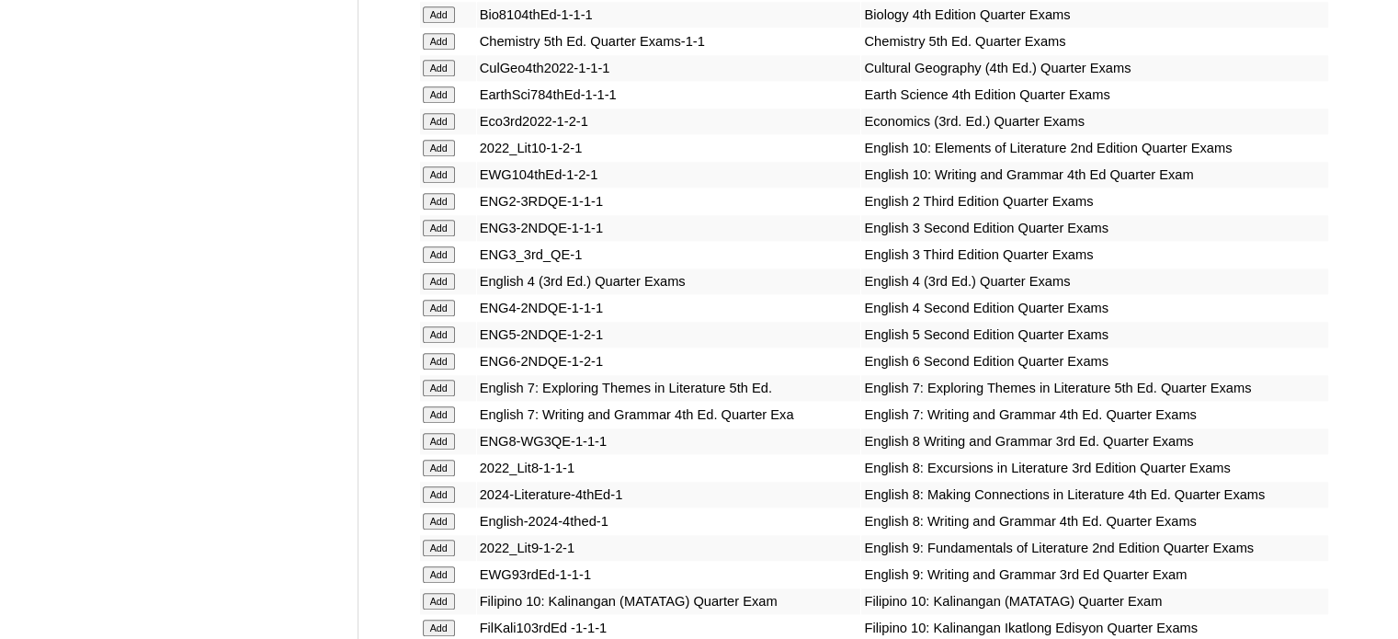
click at [440, 326] on input "Add" at bounding box center [439, 334] width 32 height 17
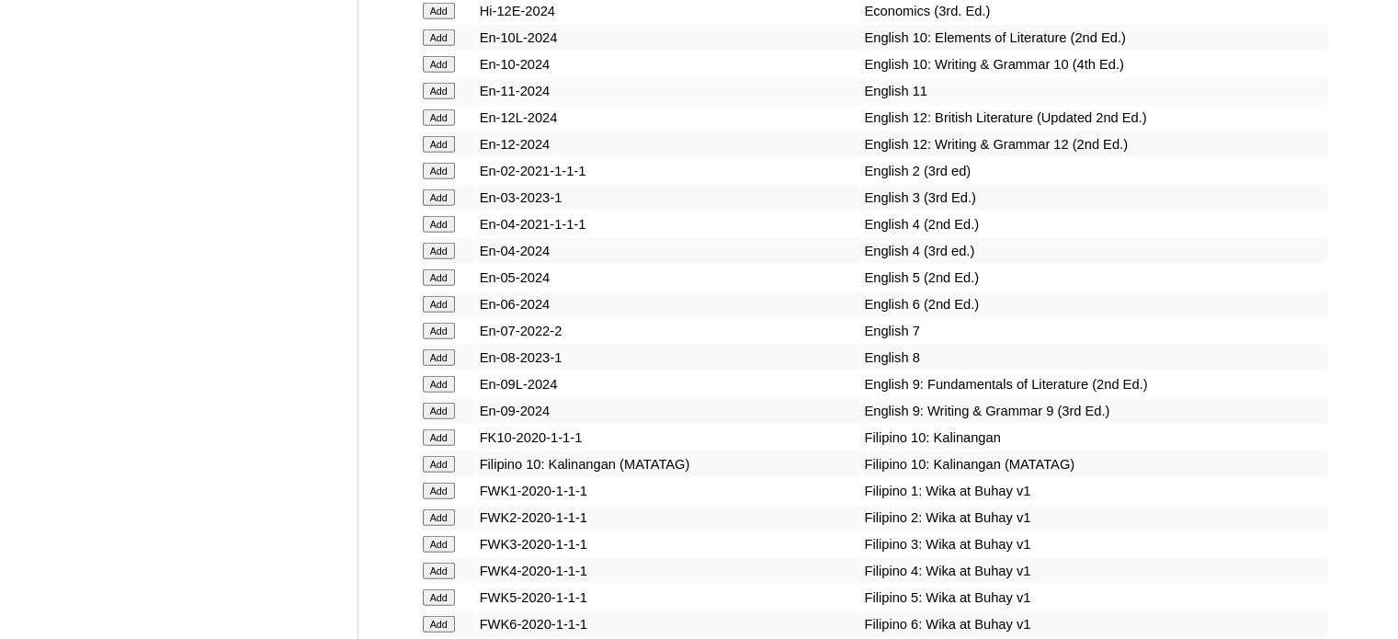
click at [440, 286] on input "Add" at bounding box center [439, 277] width 32 height 17
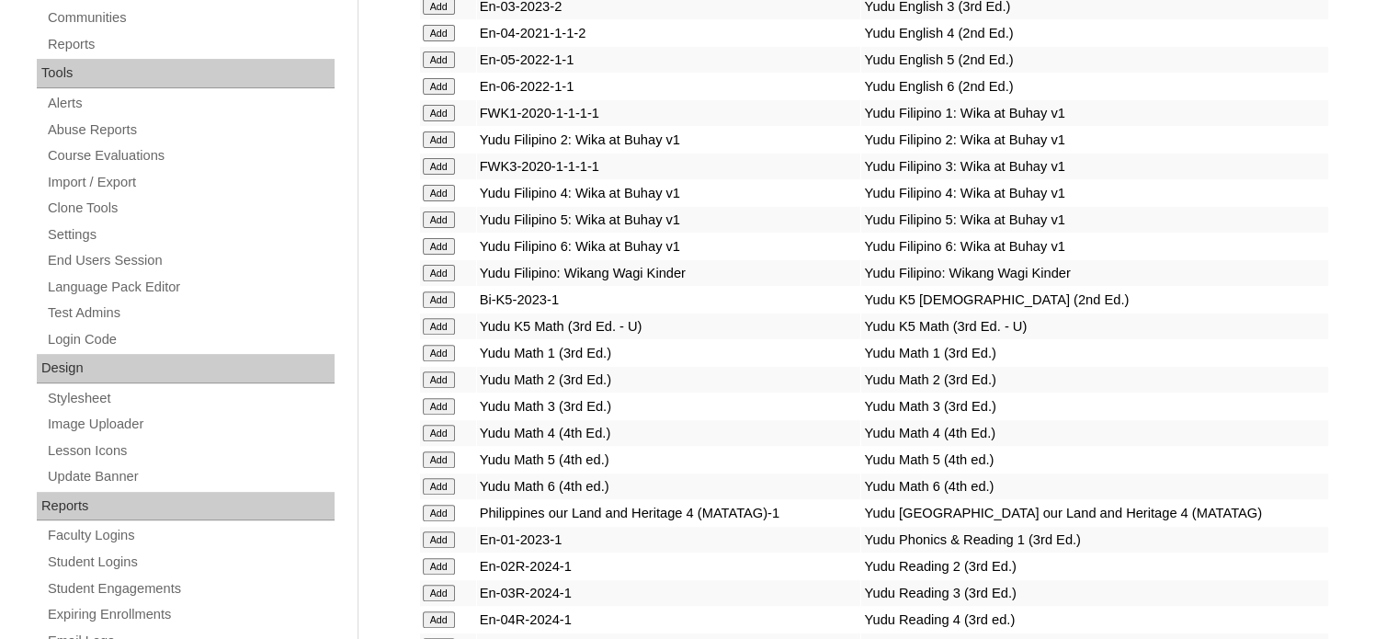
scroll to position [3024, 0]
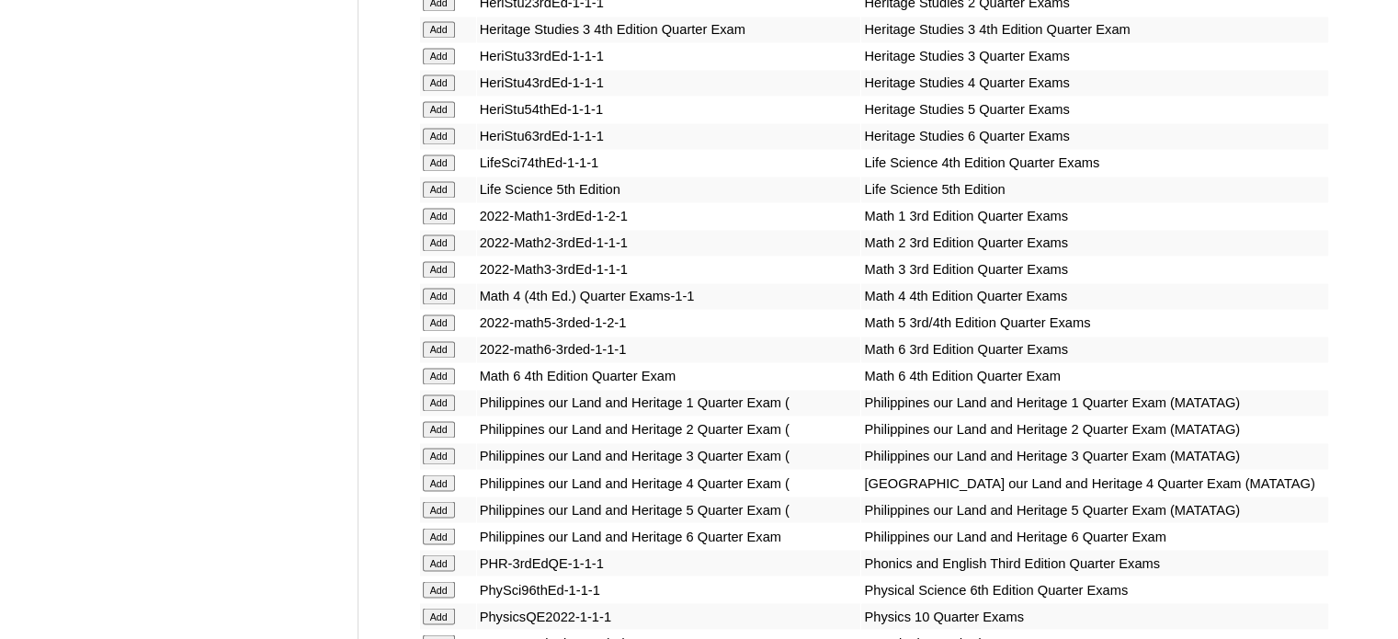
click at [446, 319] on input "Add" at bounding box center [439, 322] width 32 height 17
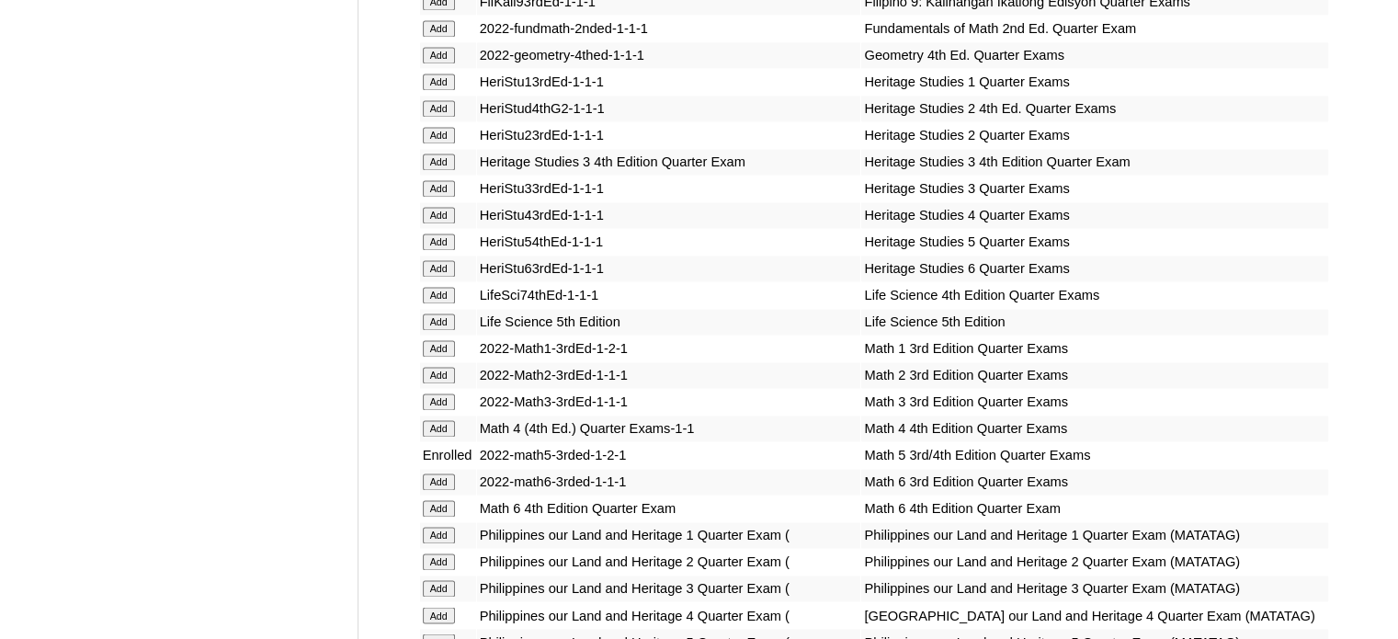
scroll to position [3602, 0]
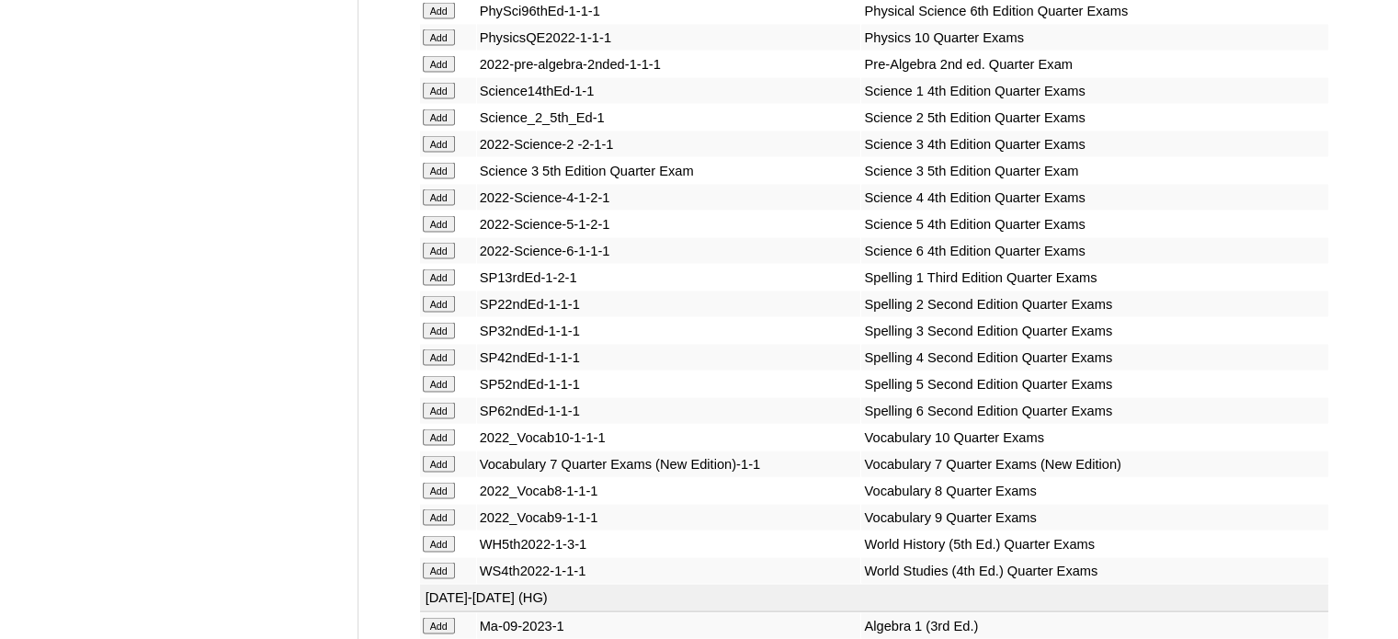
click at [439, 233] on input "Add" at bounding box center [439, 224] width 32 height 17
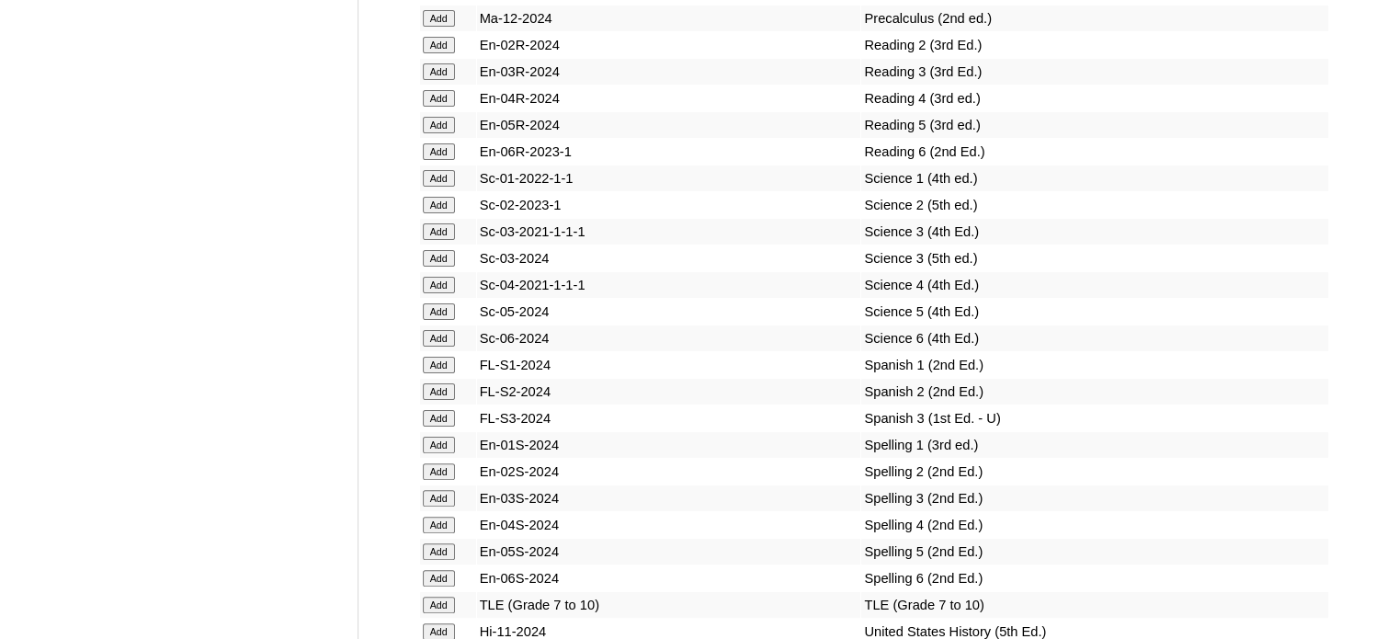
click at [439, 316] on input "Add" at bounding box center [439, 311] width 32 height 17
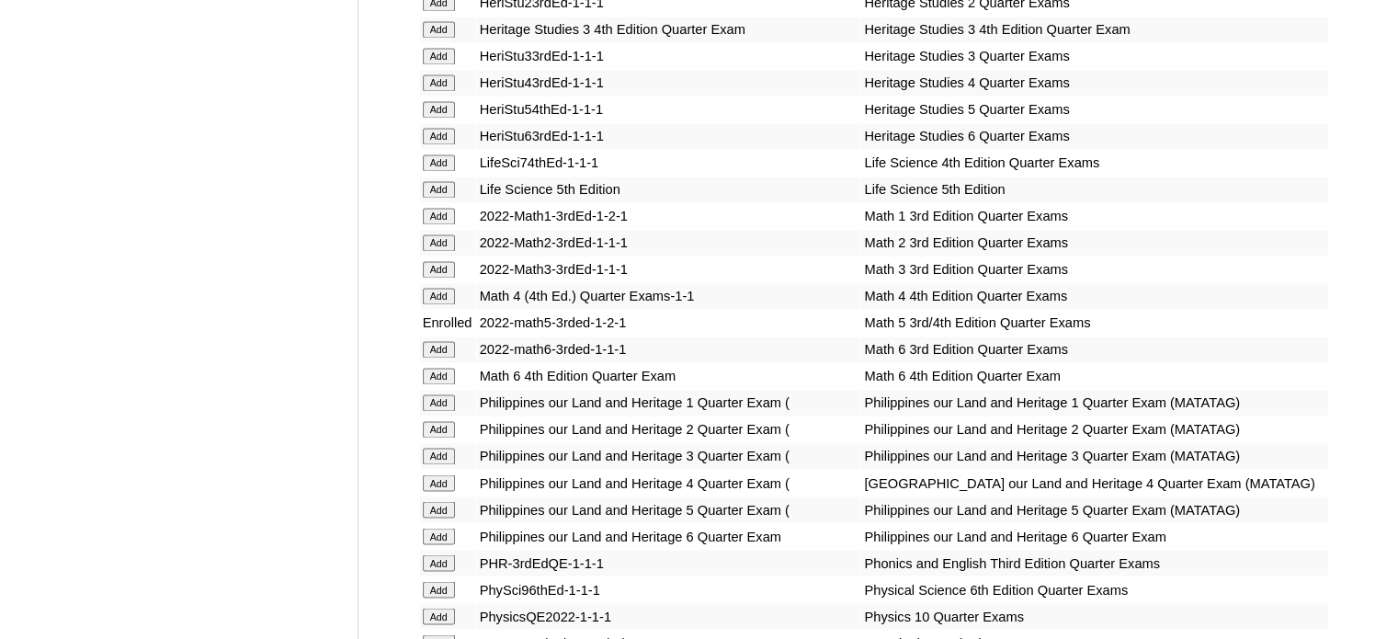
scroll to position [6701, 0]
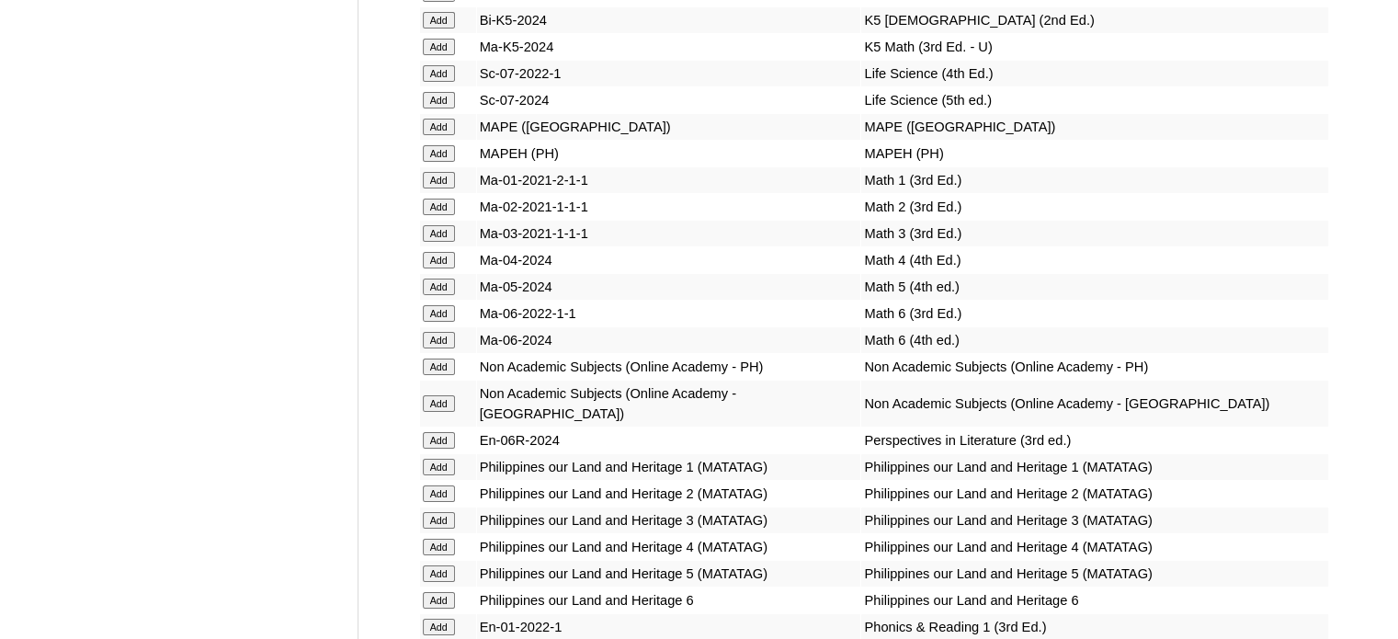
click at [434, 295] on input "Add" at bounding box center [439, 287] width 32 height 17
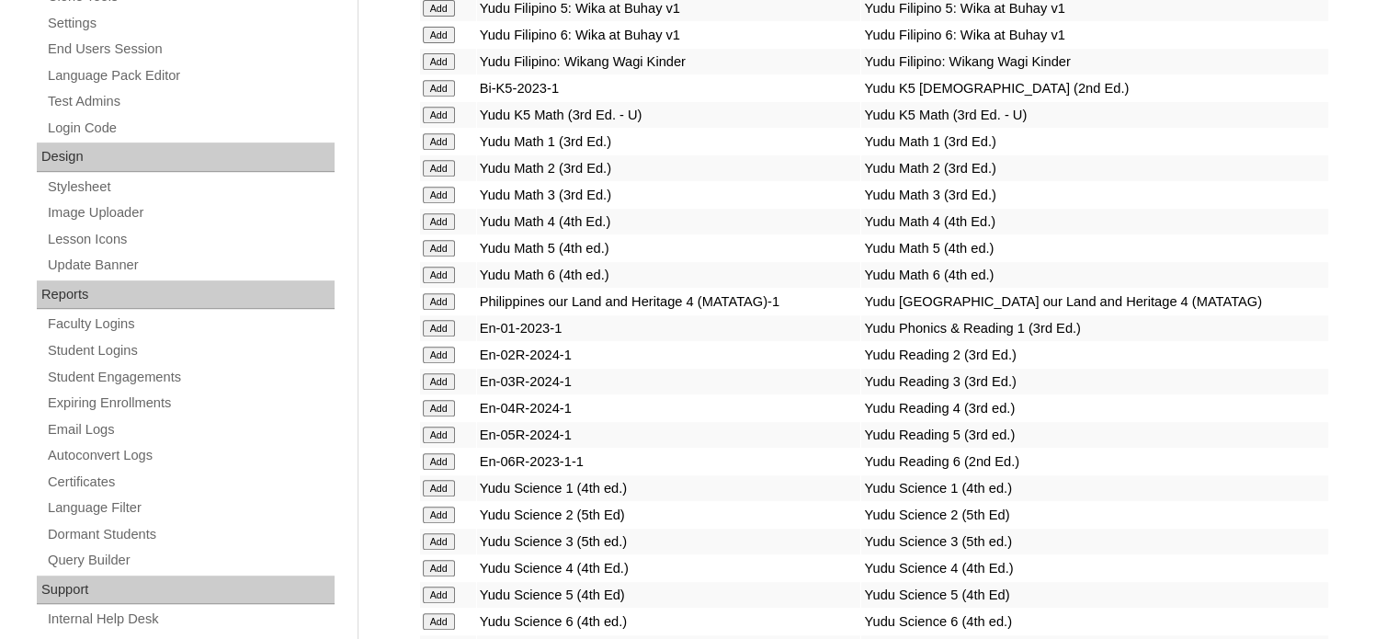
scroll to position [7231, 0]
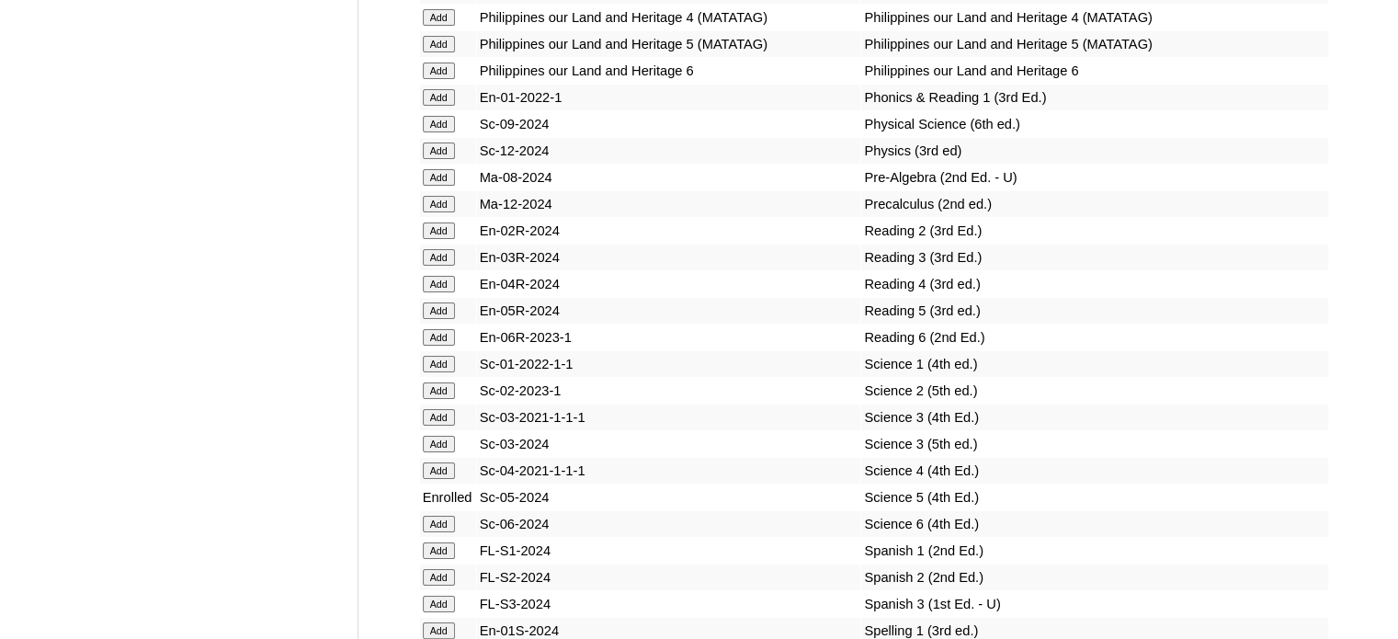
click at [440, 319] on input "Add" at bounding box center [439, 310] width 32 height 17
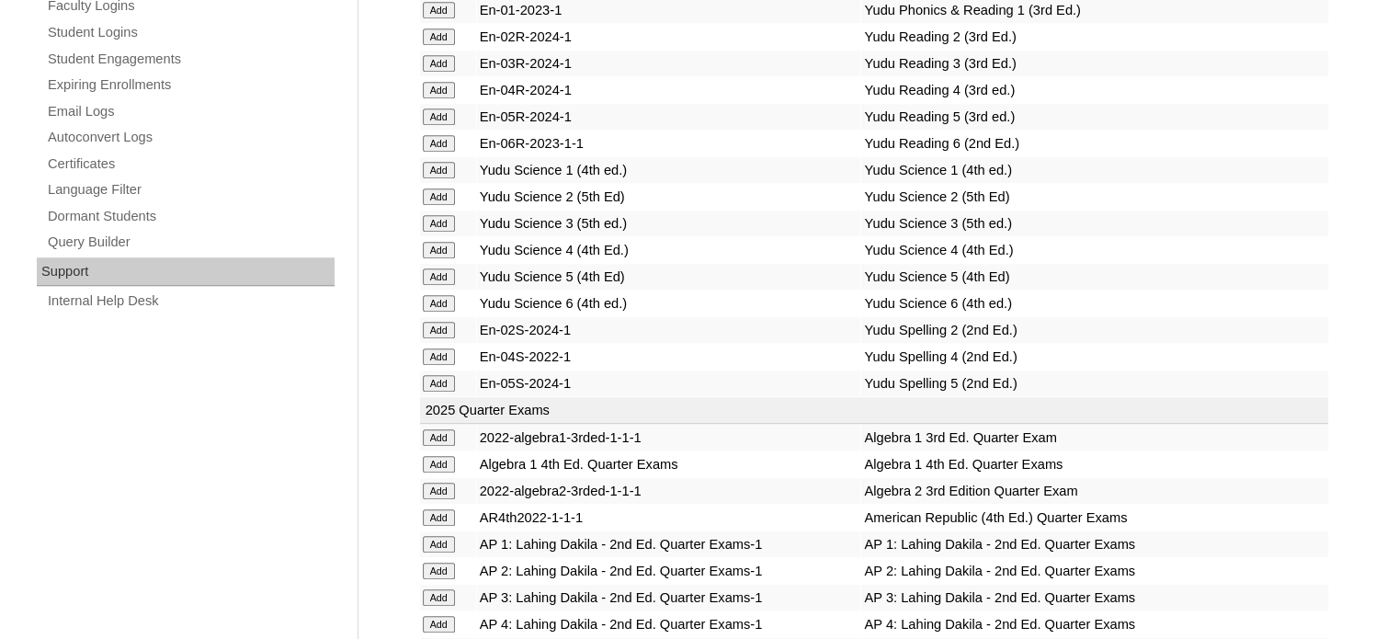
scroll to position [3761, 0]
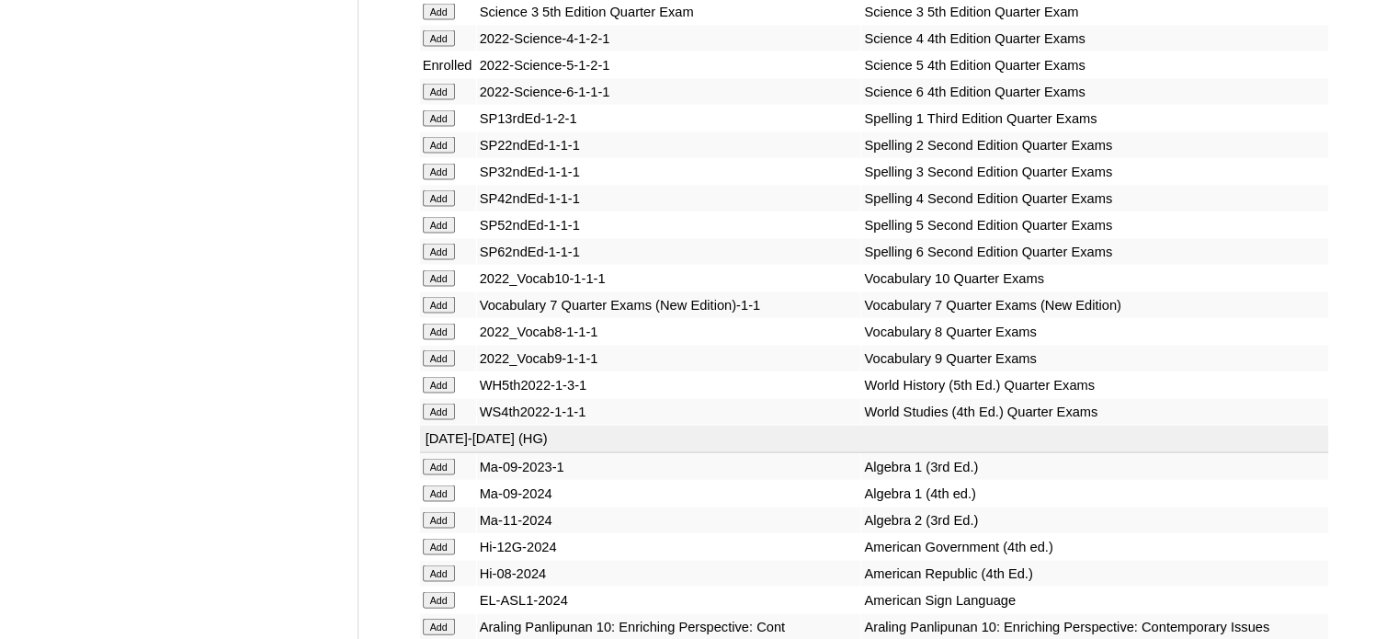
click at [434, 234] on input "Add" at bounding box center [439, 225] width 32 height 17
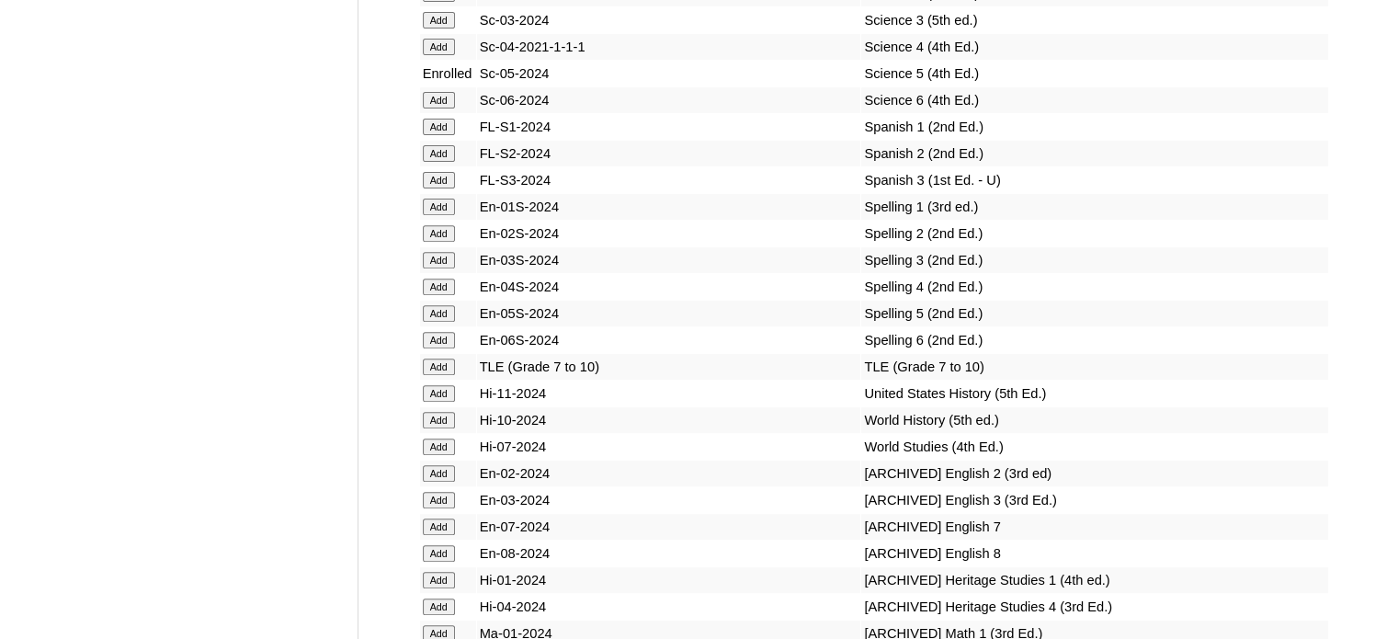
click at [434, 321] on input "Add" at bounding box center [439, 313] width 32 height 17
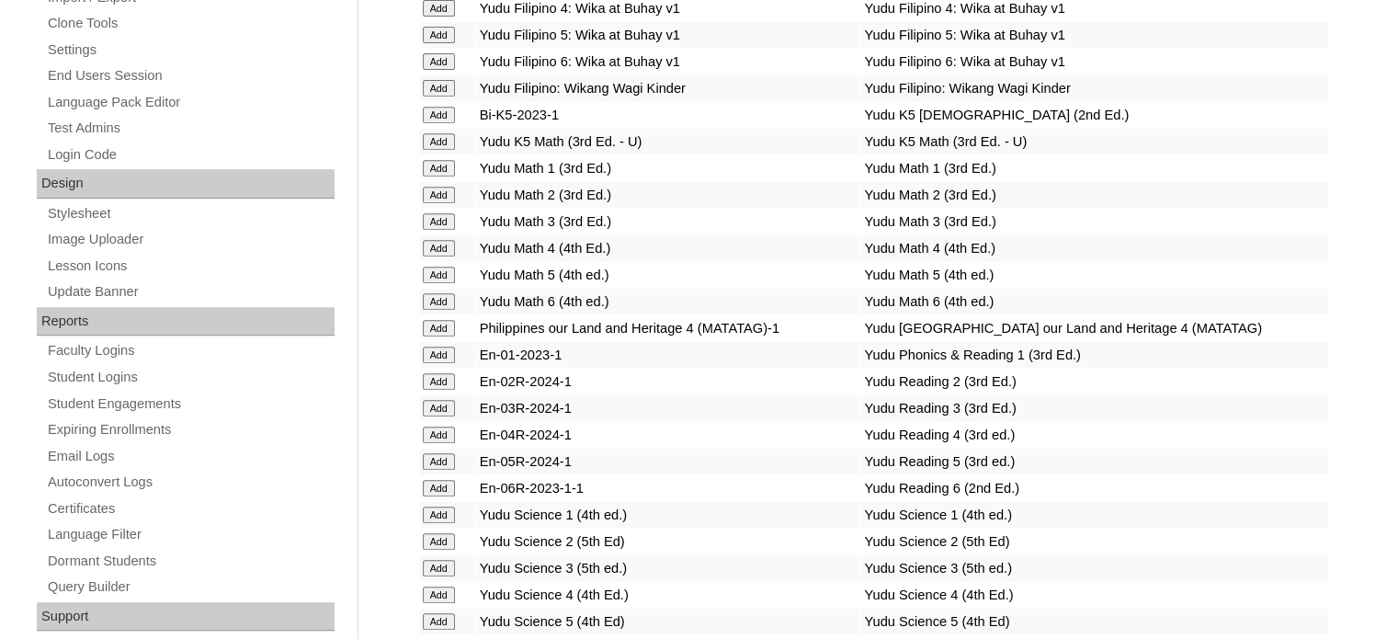
scroll to position [2653, 0]
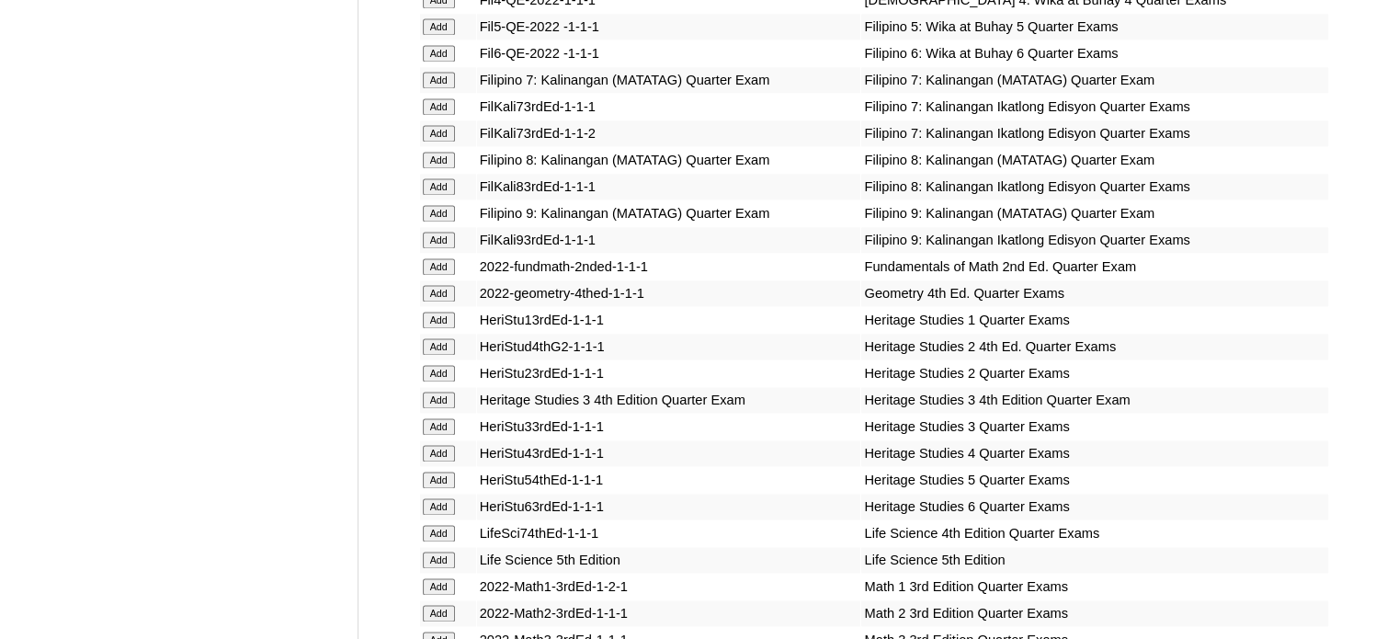
click at [439, 481] on input "Add" at bounding box center [439, 480] width 32 height 17
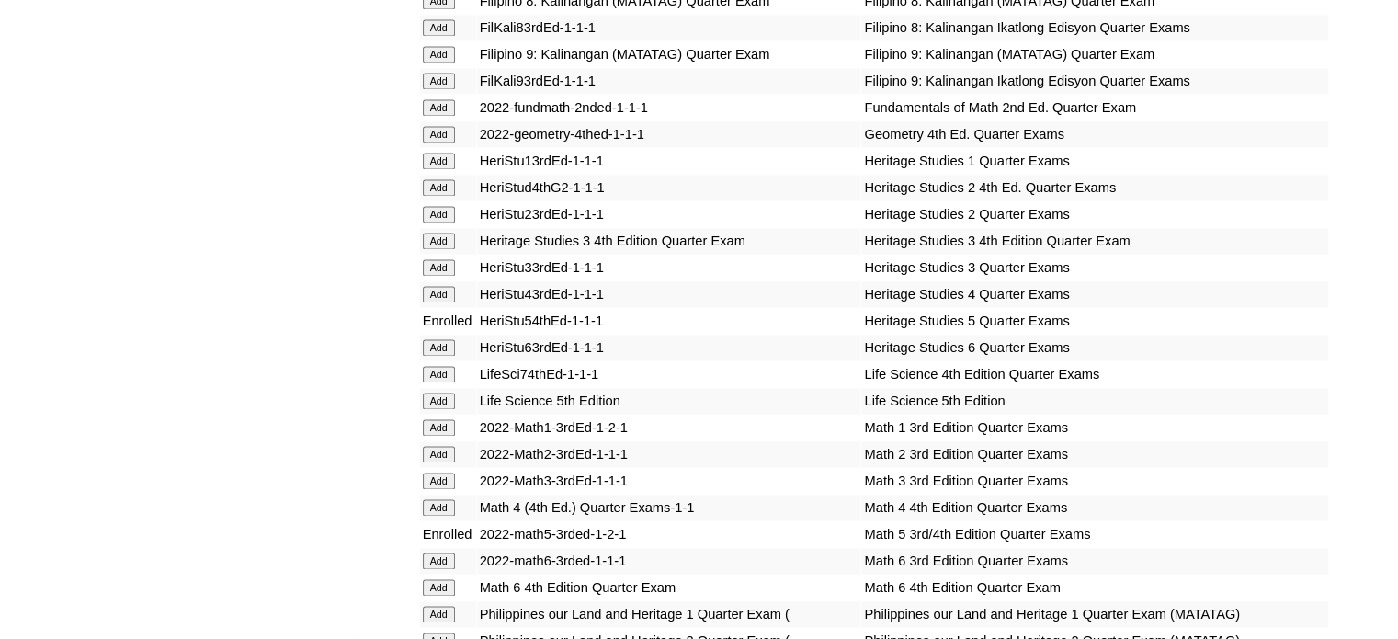
scroll to position [6357, 0]
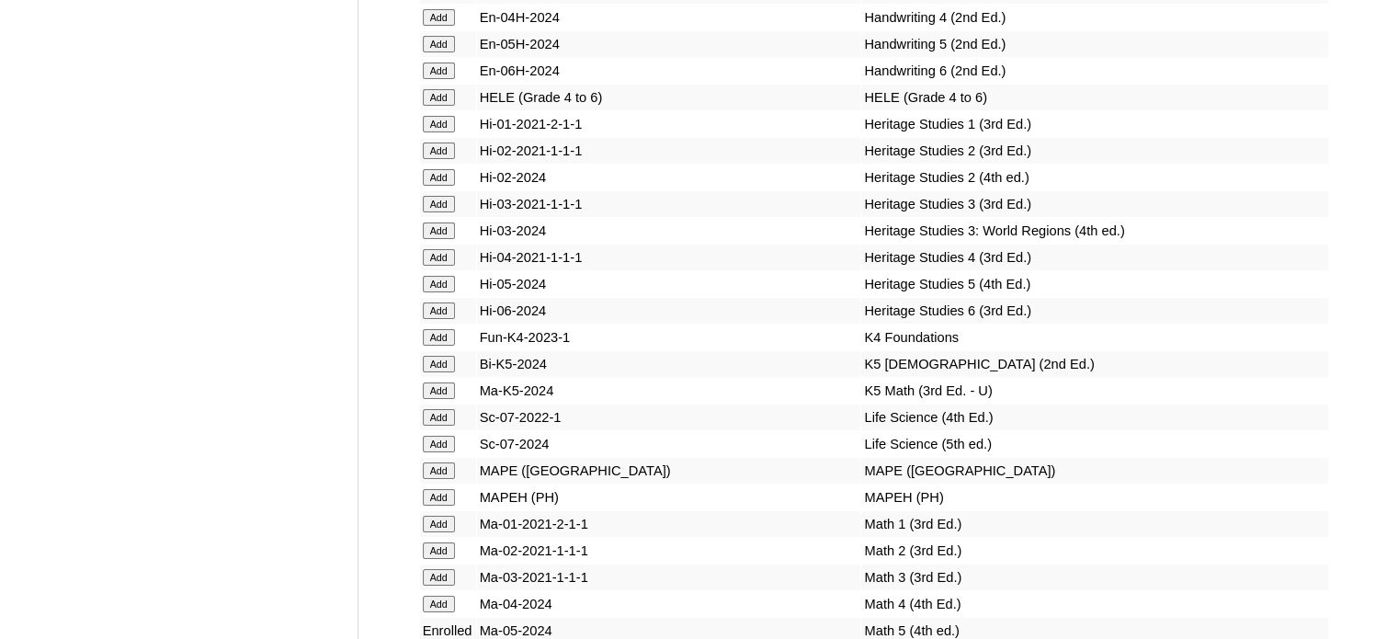
click at [432, 292] on input "Add" at bounding box center [439, 284] width 32 height 17
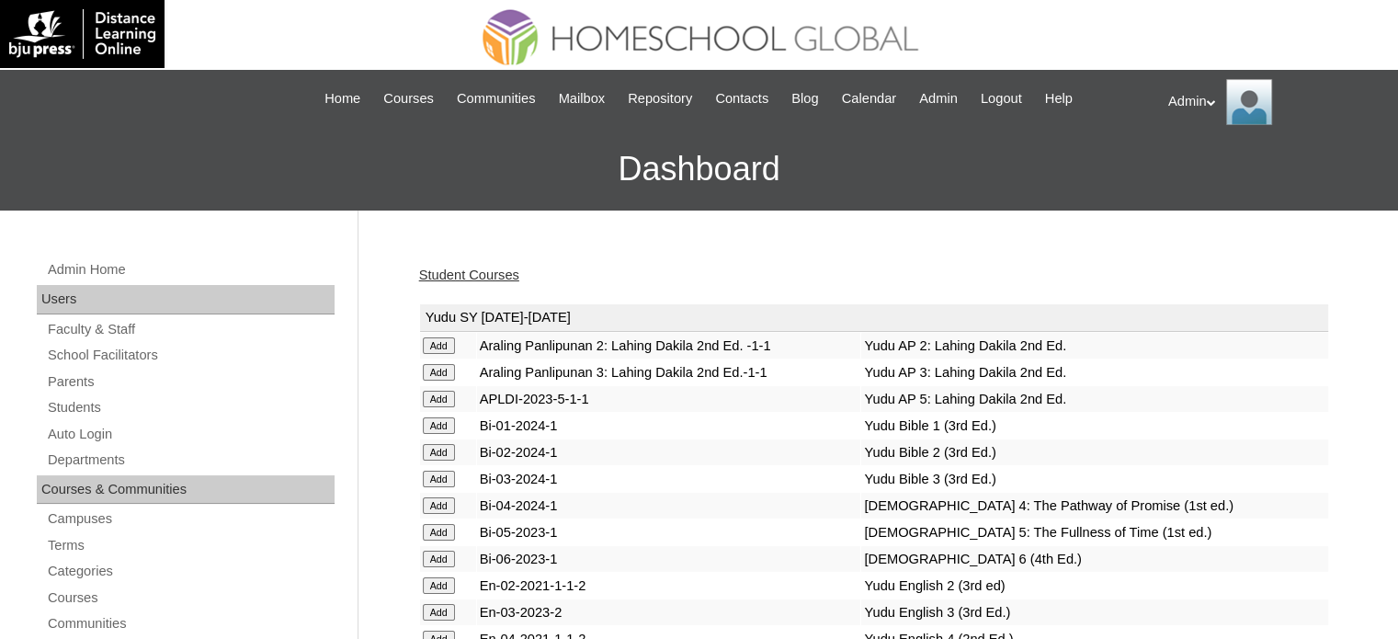
click at [496, 268] on link "Student Courses" at bounding box center [469, 275] width 100 height 15
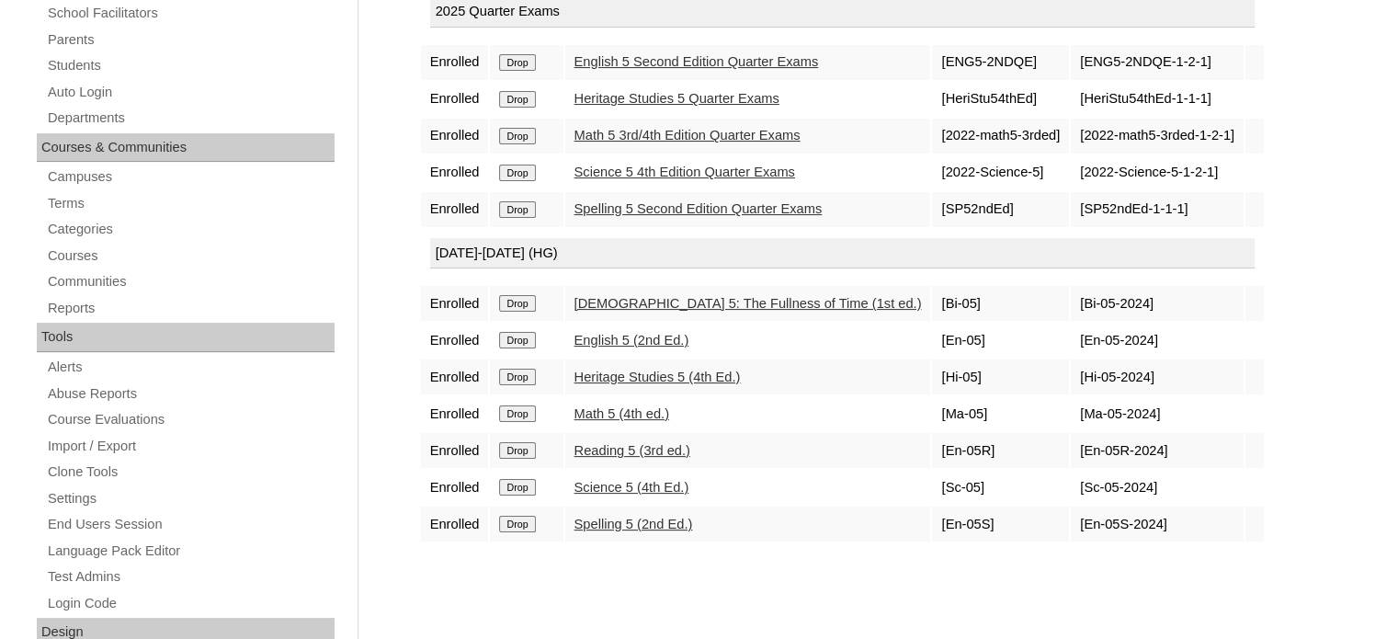
scroll to position [330, 0]
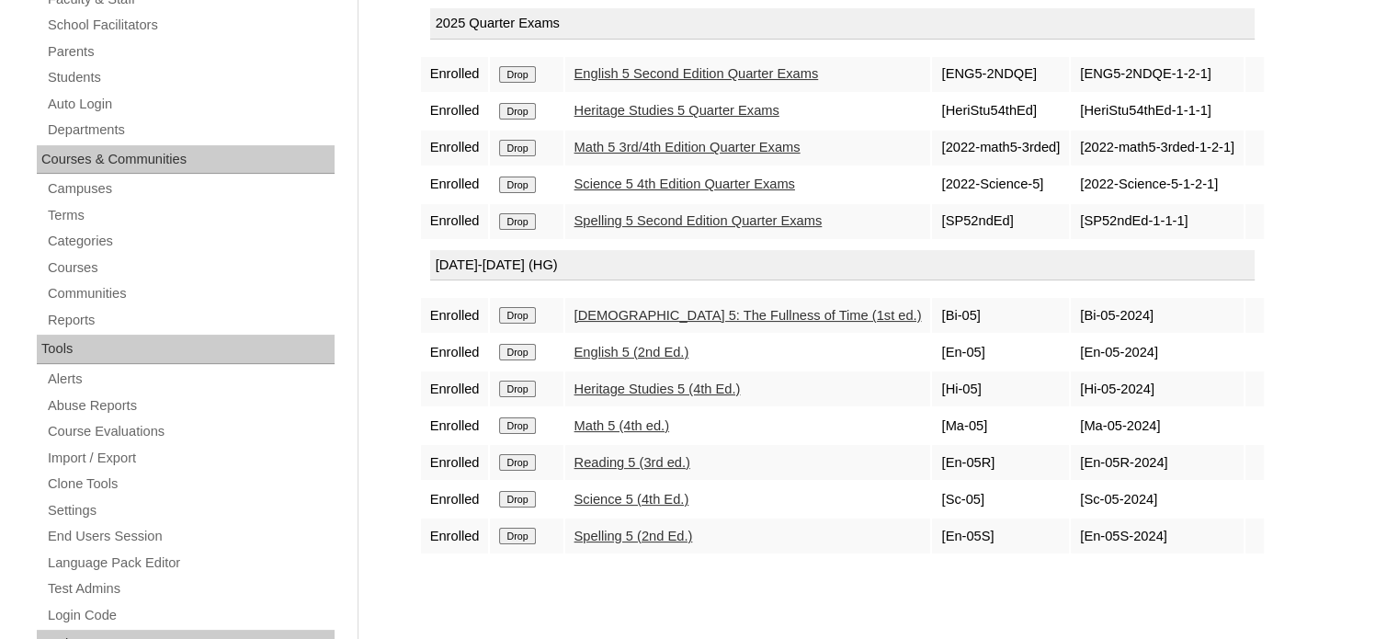
click at [647, 530] on link "Spelling 5 (2nd Ed.)" at bounding box center [634, 536] width 119 height 15
